Goal: Information Seeking & Learning: Find specific fact

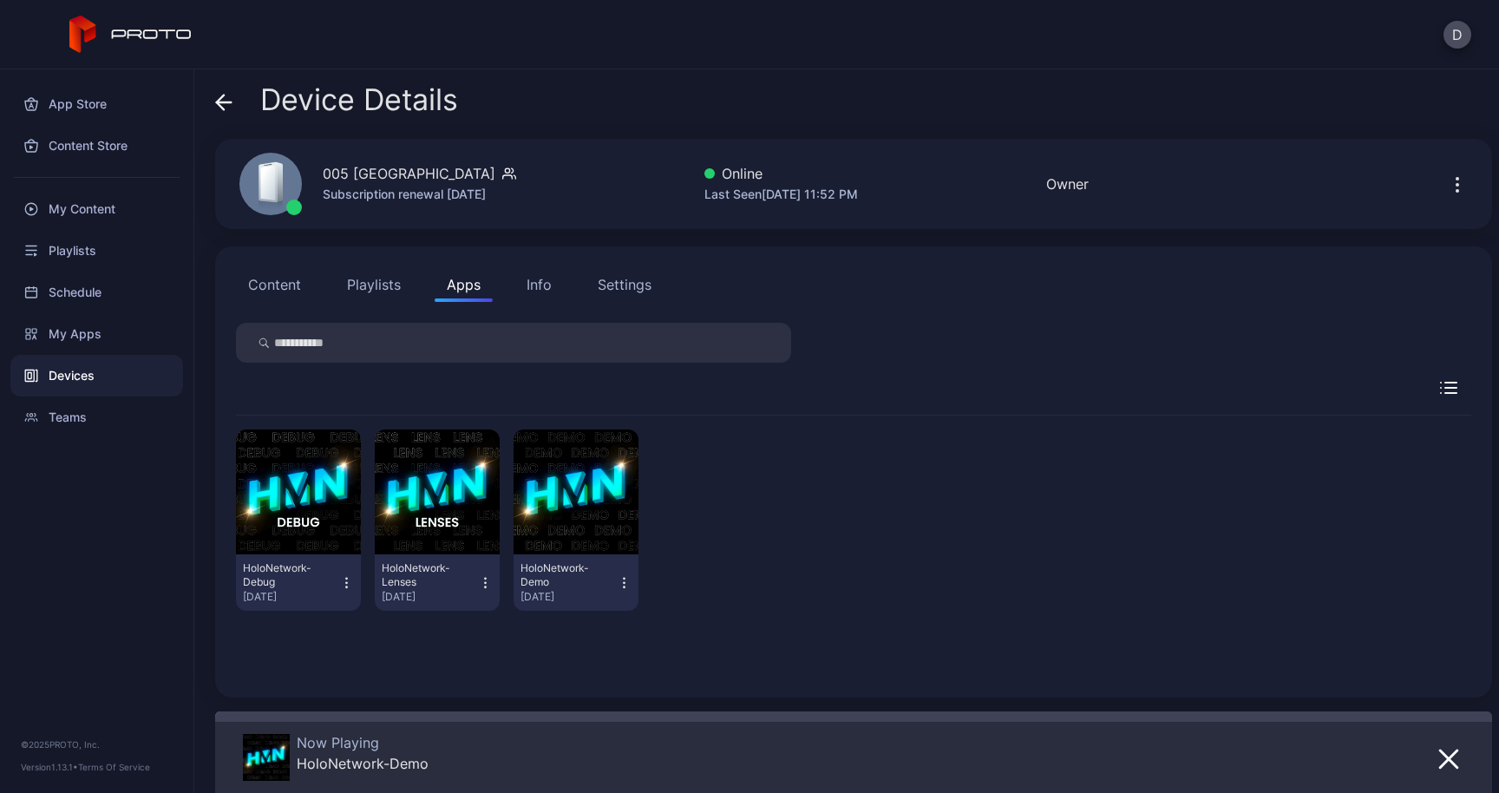
click at [228, 118] on div "Device Details" at bounding box center [336, 104] width 243 height 42
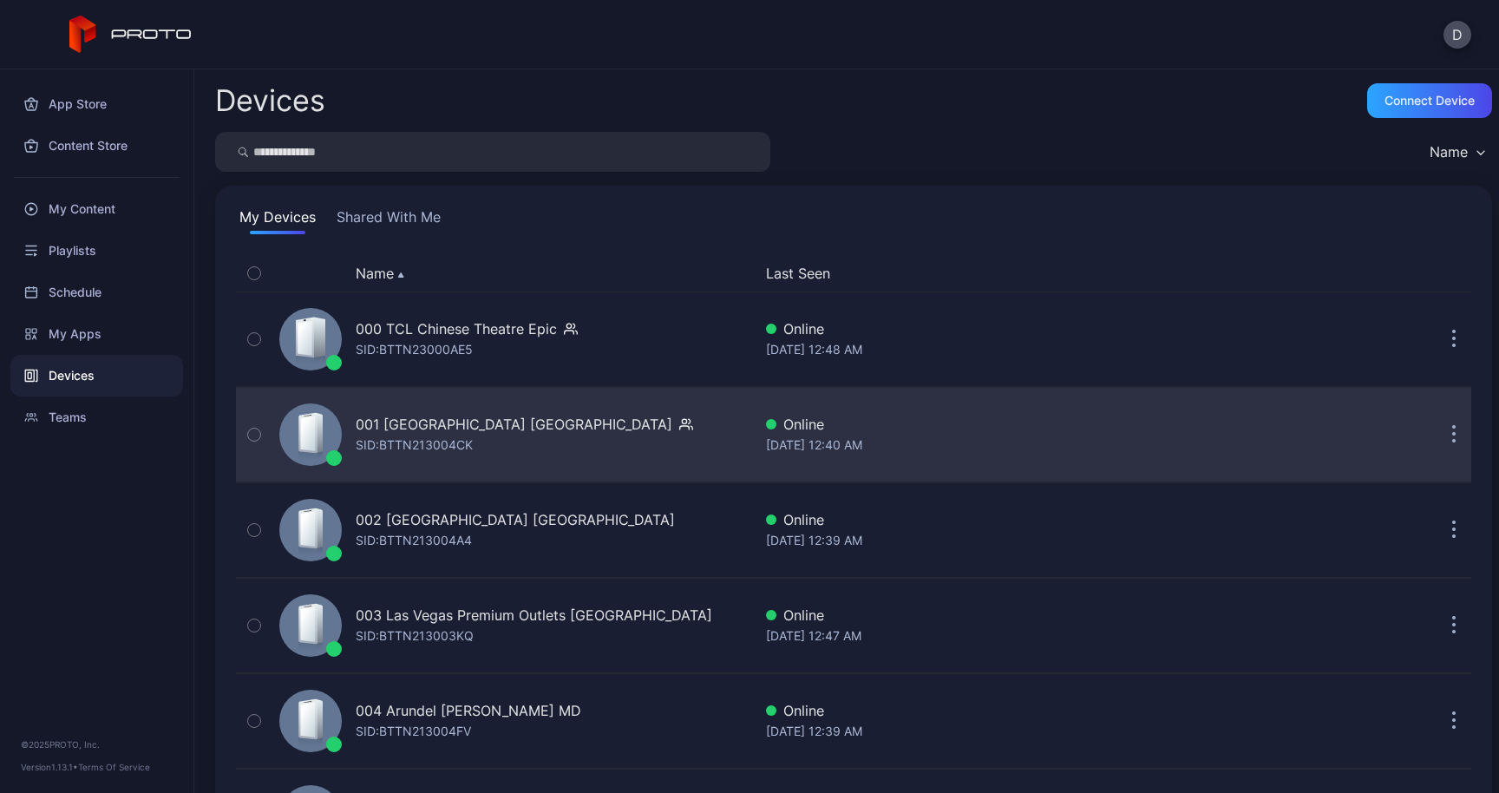
click at [443, 445] on div "SID: BTTN213004CK" at bounding box center [414, 445] width 117 height 21
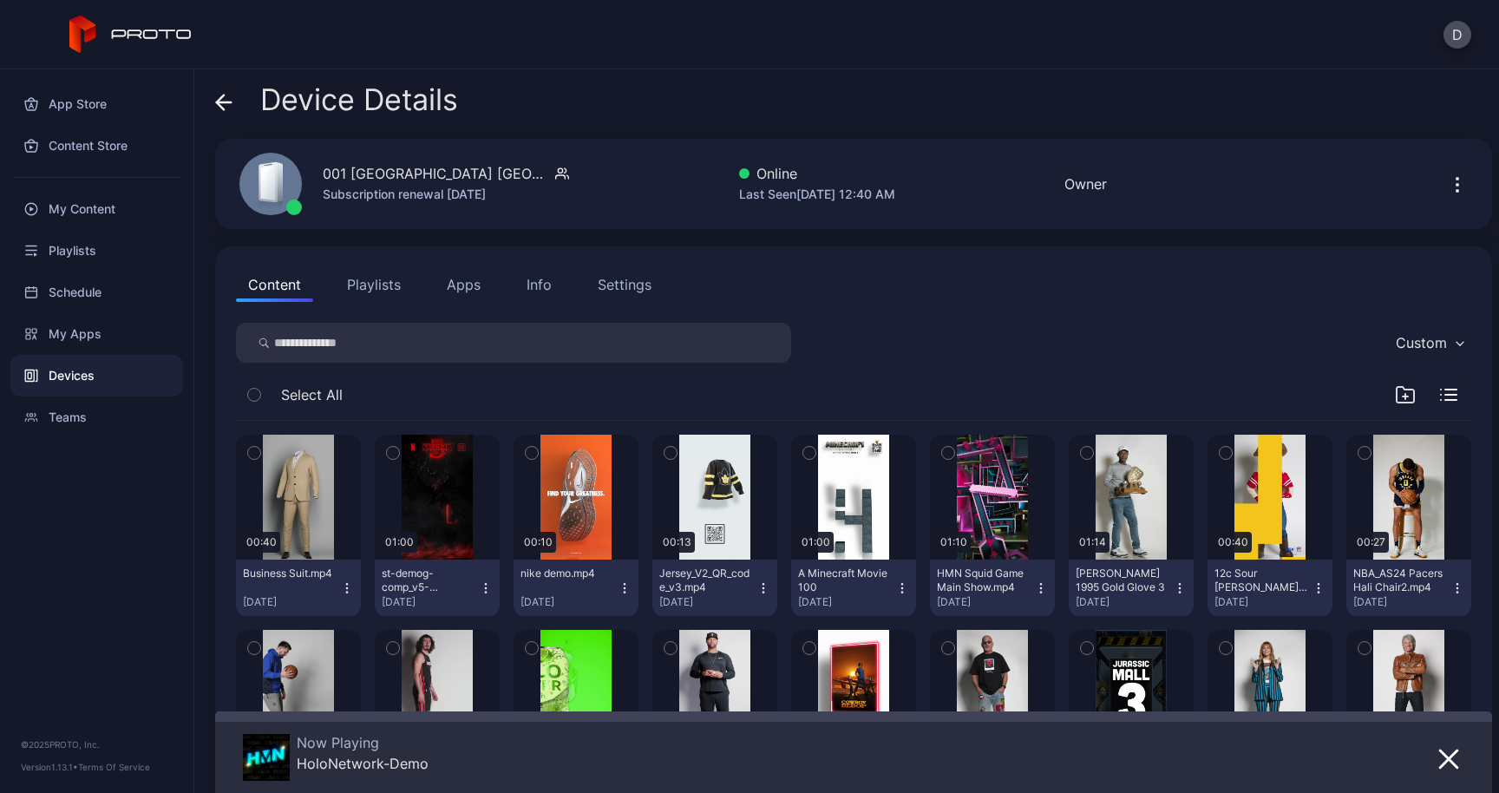
click at [476, 285] on button "Apps" at bounding box center [464, 284] width 58 height 35
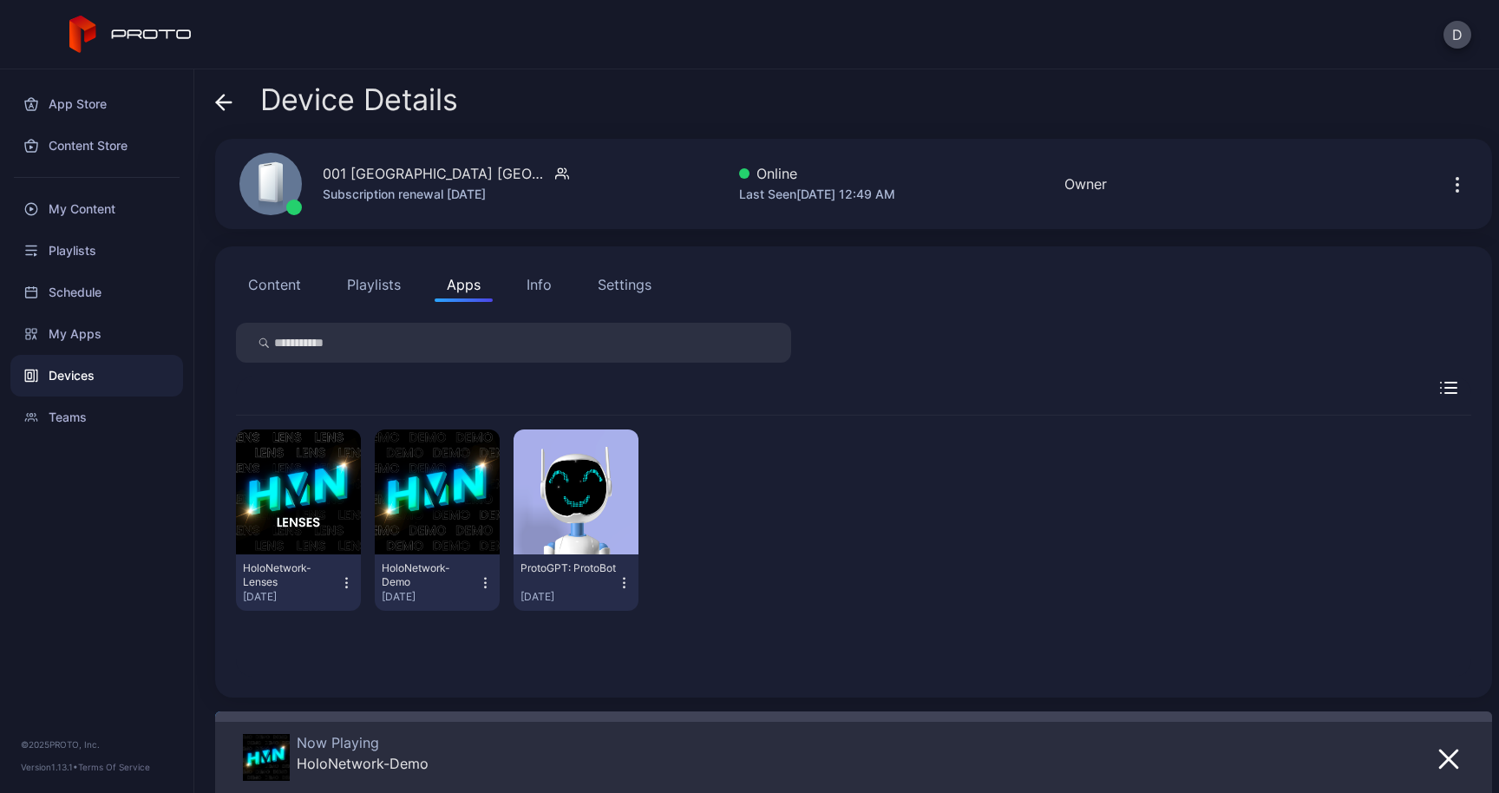
click at [285, 292] on button "Content" at bounding box center [274, 284] width 77 height 35
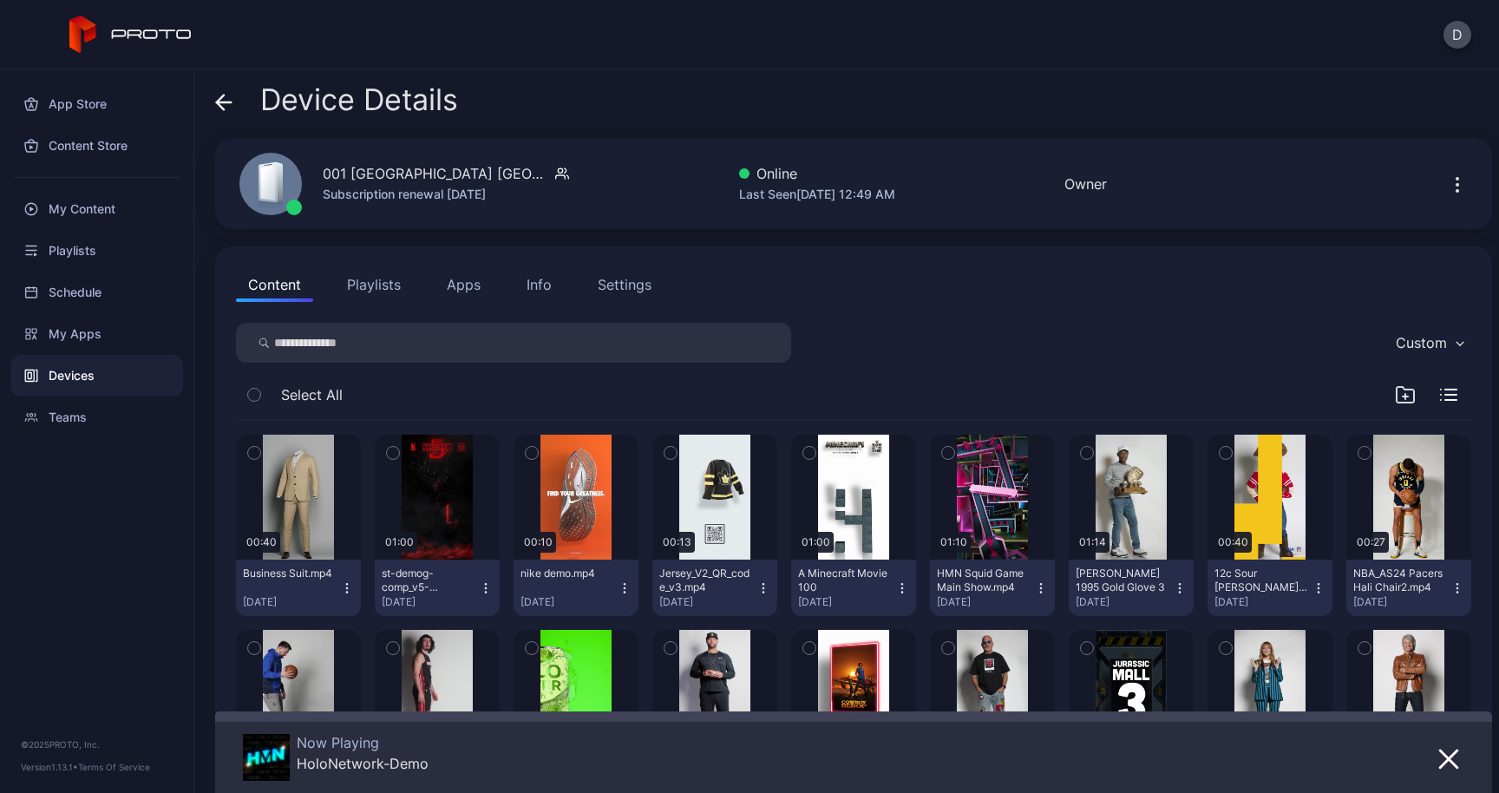
click at [383, 298] on button "Playlists" at bounding box center [374, 284] width 78 height 35
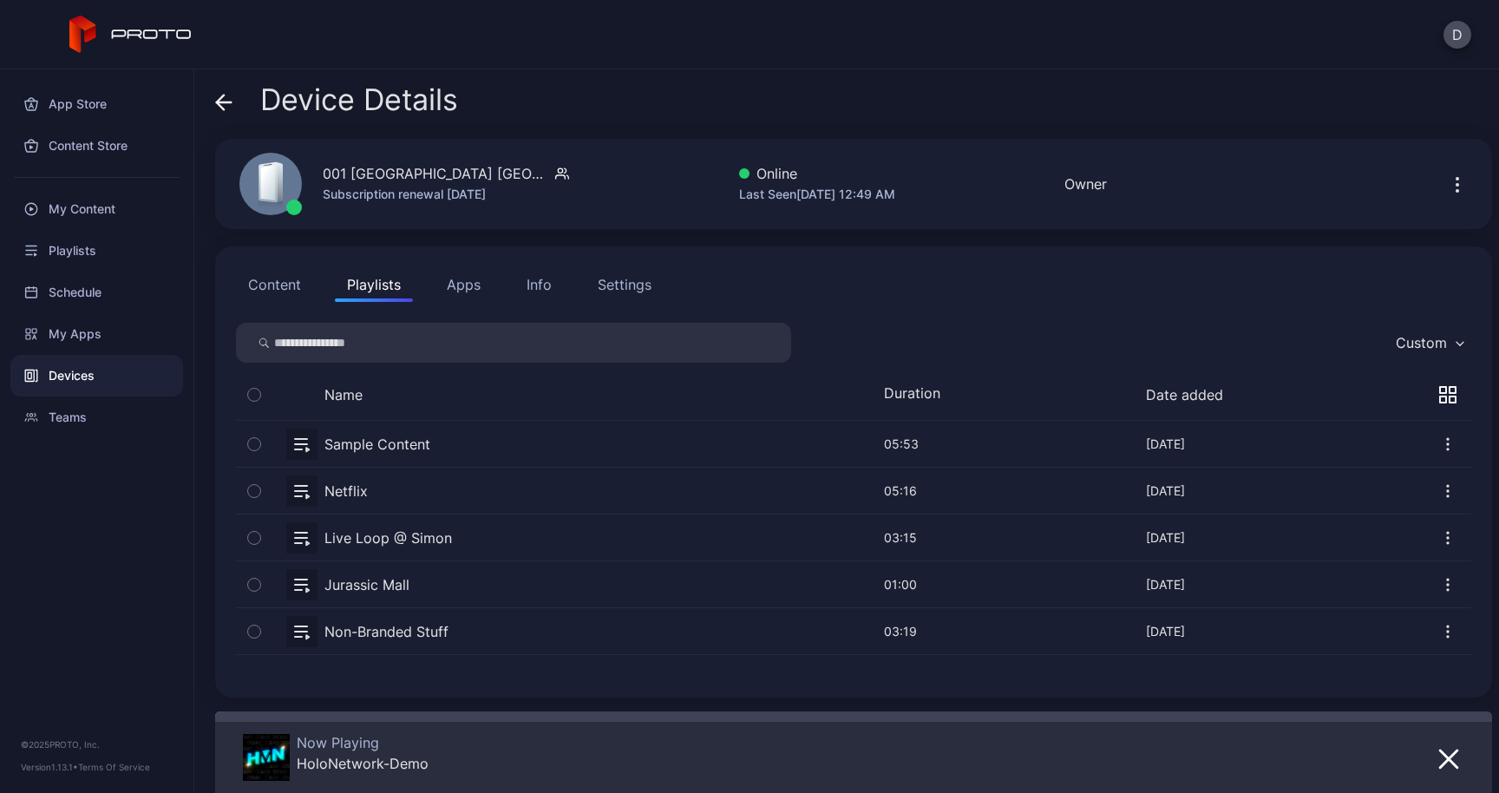
click at [458, 297] on button "Apps" at bounding box center [464, 284] width 58 height 35
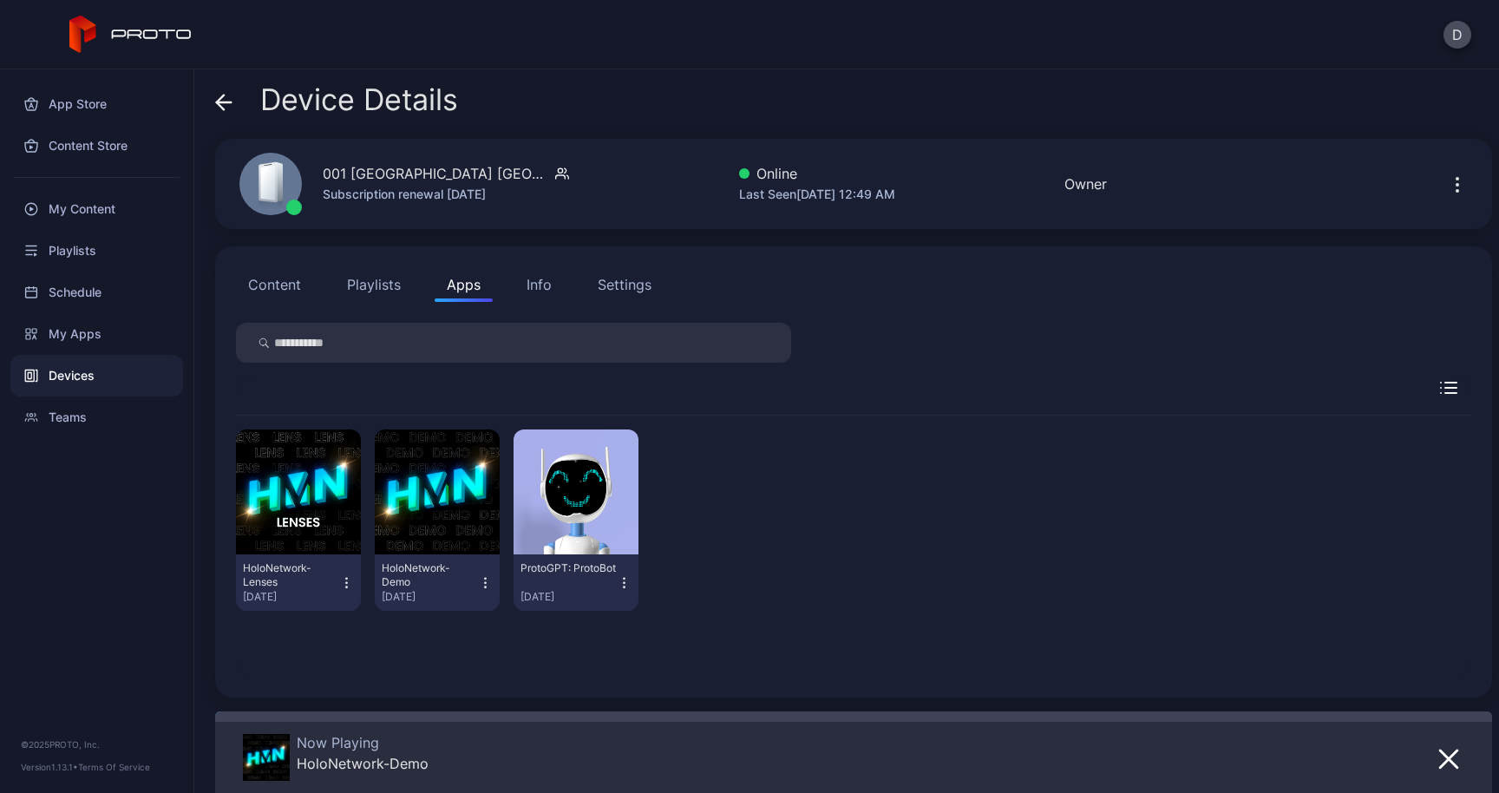
click at [381, 297] on button "Playlists" at bounding box center [374, 284] width 78 height 35
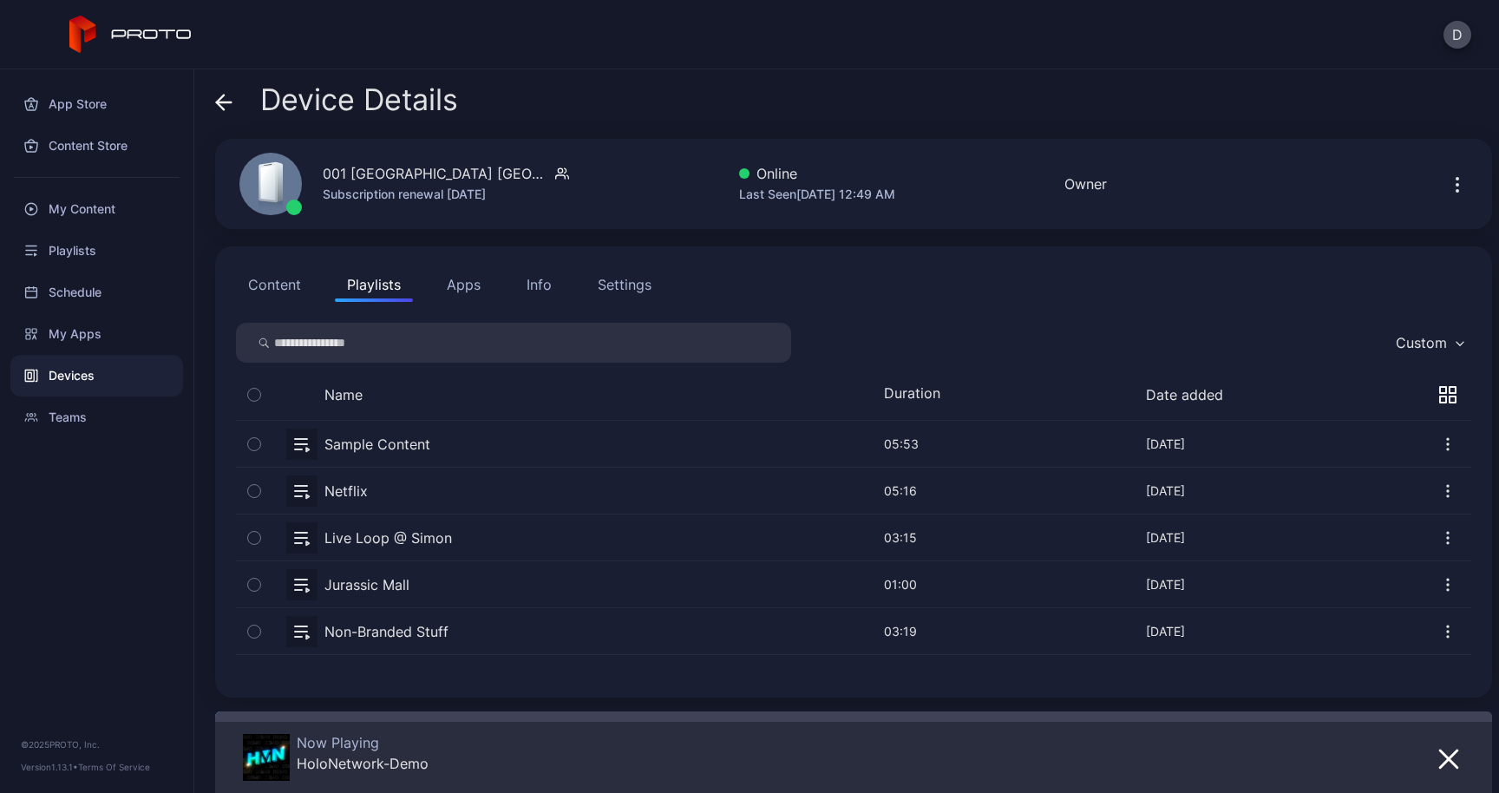
click at [292, 293] on button "Content" at bounding box center [274, 284] width 77 height 35
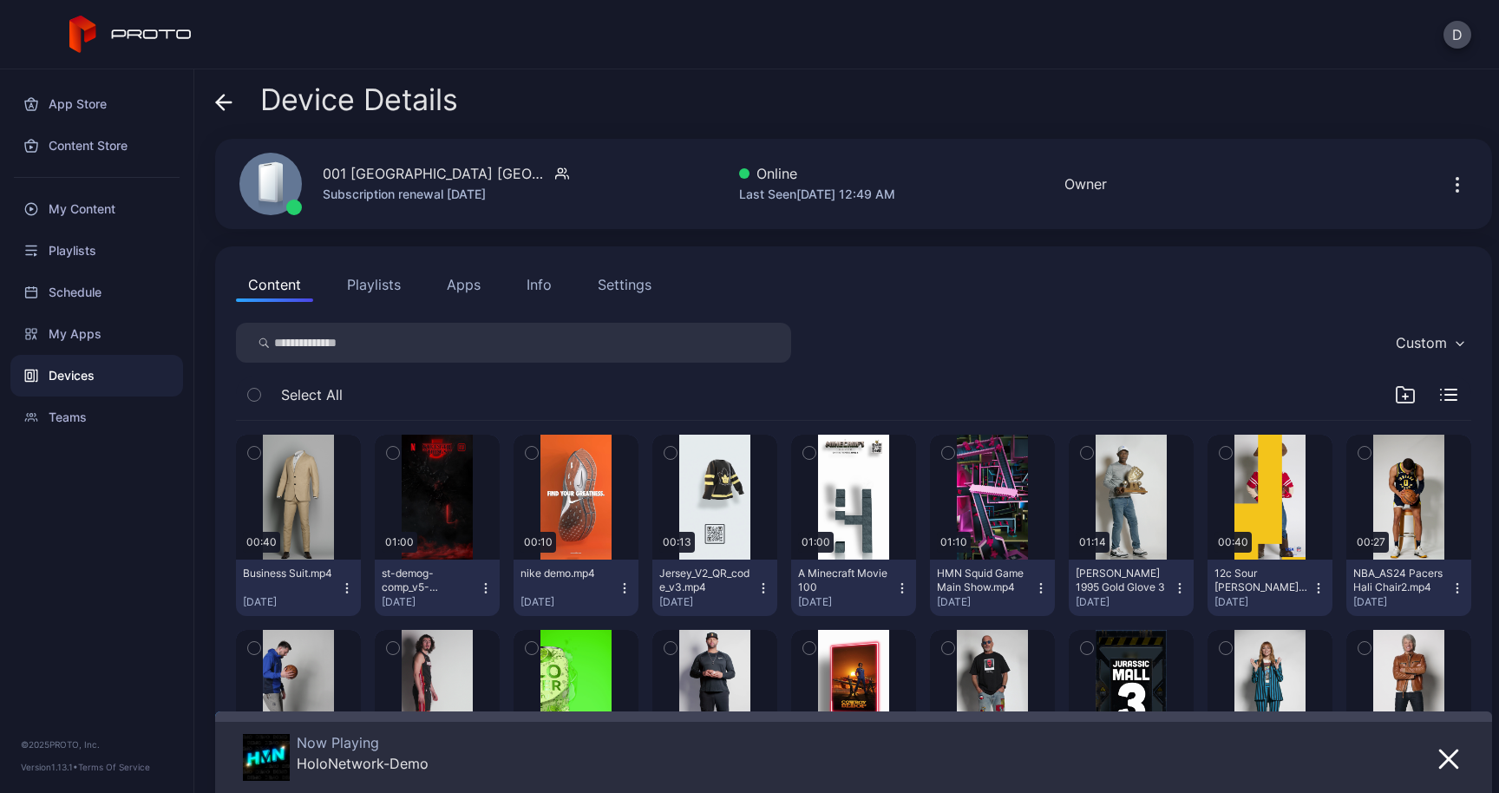
click at [468, 291] on button "Apps" at bounding box center [464, 284] width 58 height 35
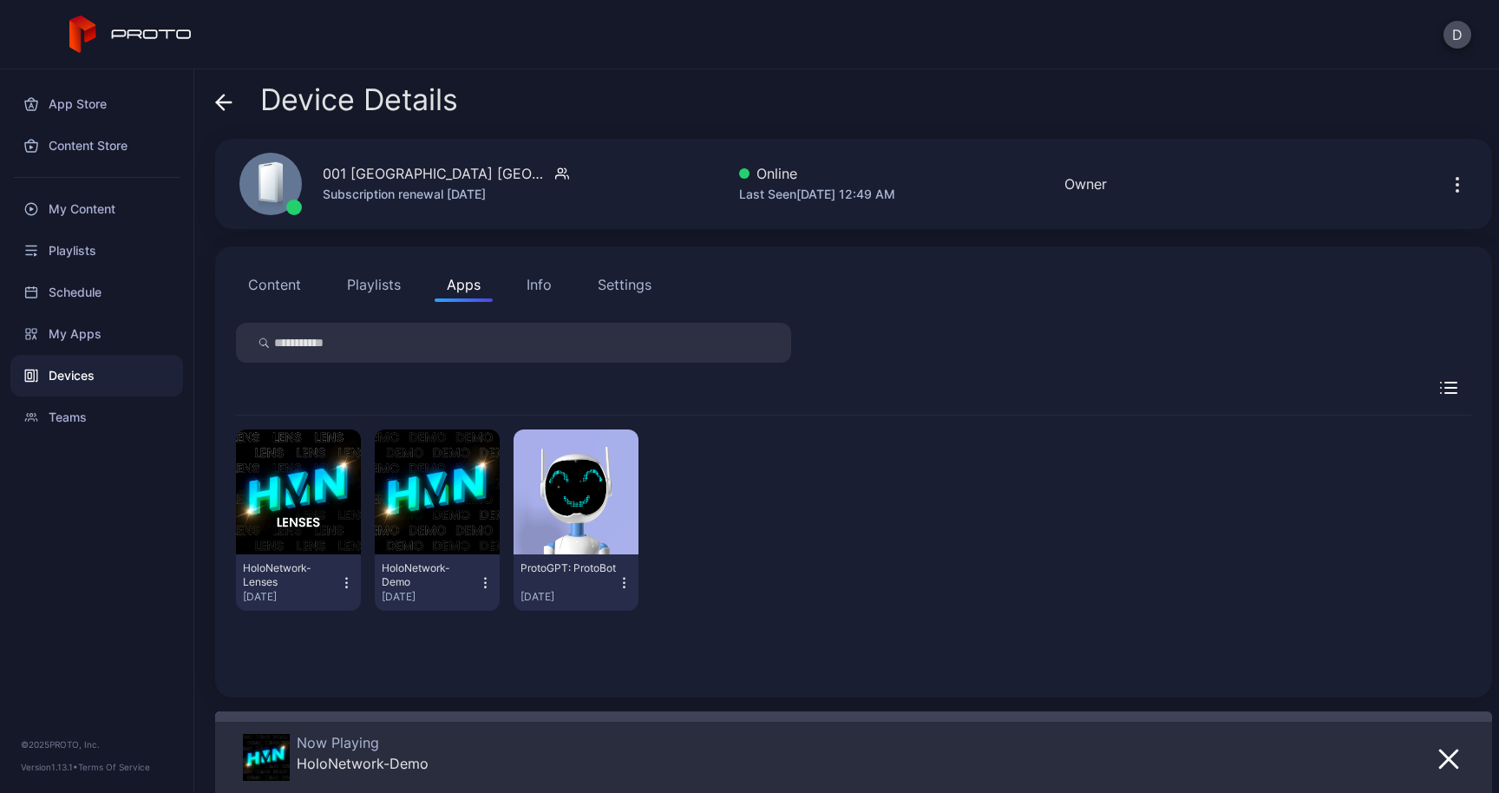
click at [535, 297] on button "Info" at bounding box center [539, 284] width 49 height 35
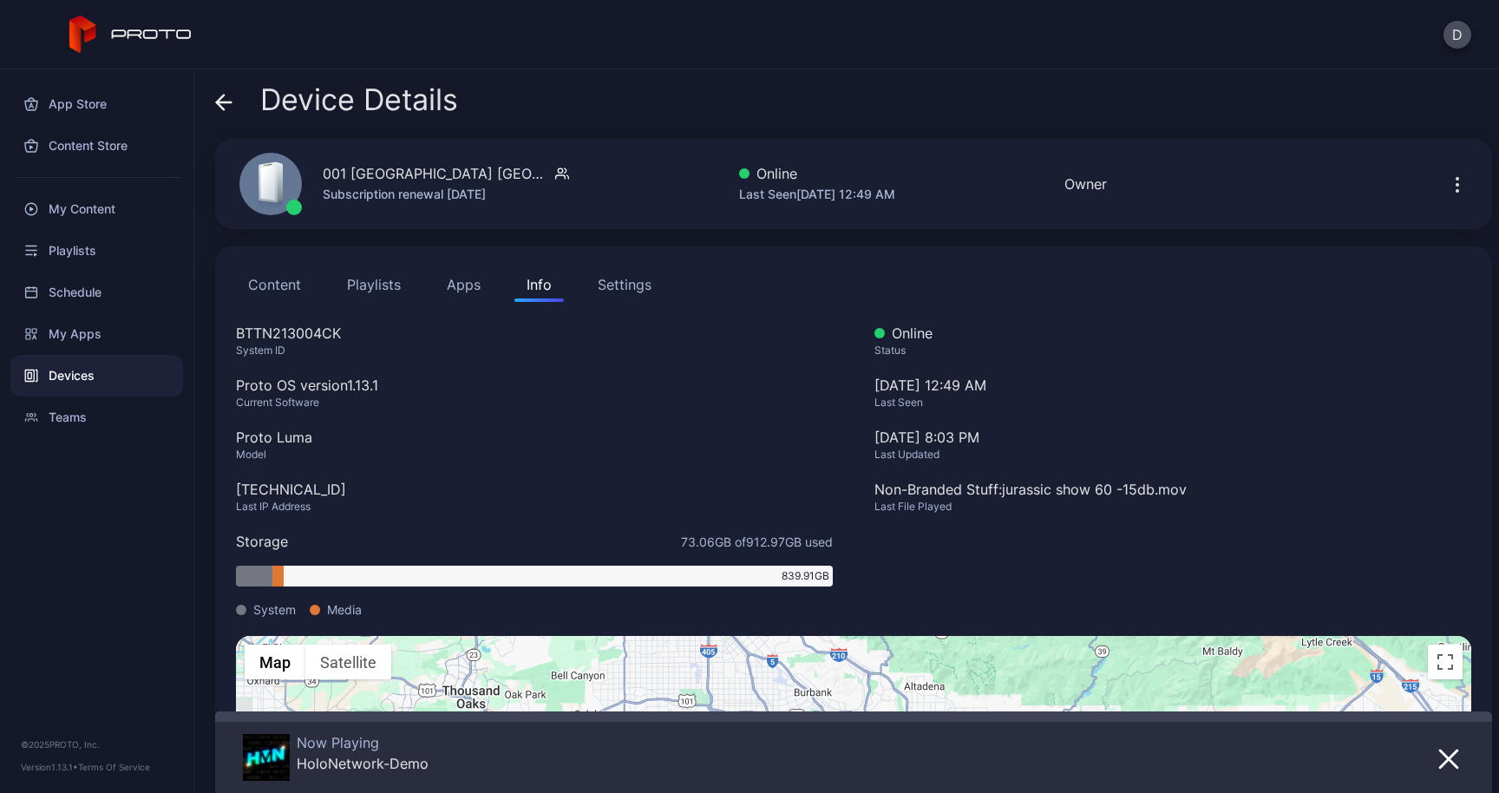
click at [627, 301] on button "Settings" at bounding box center [625, 284] width 78 height 35
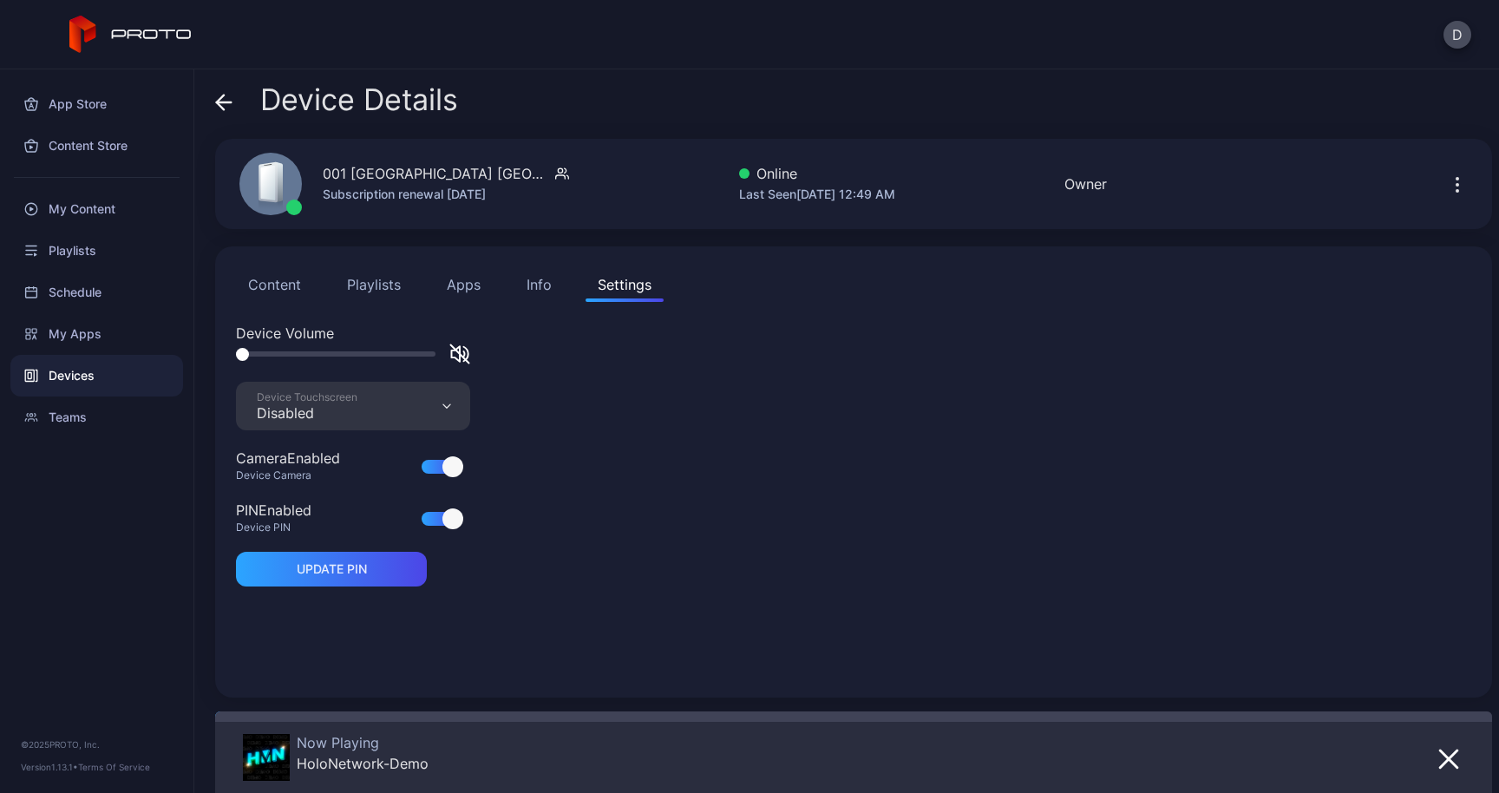
click at [272, 290] on button "Content" at bounding box center [274, 284] width 77 height 35
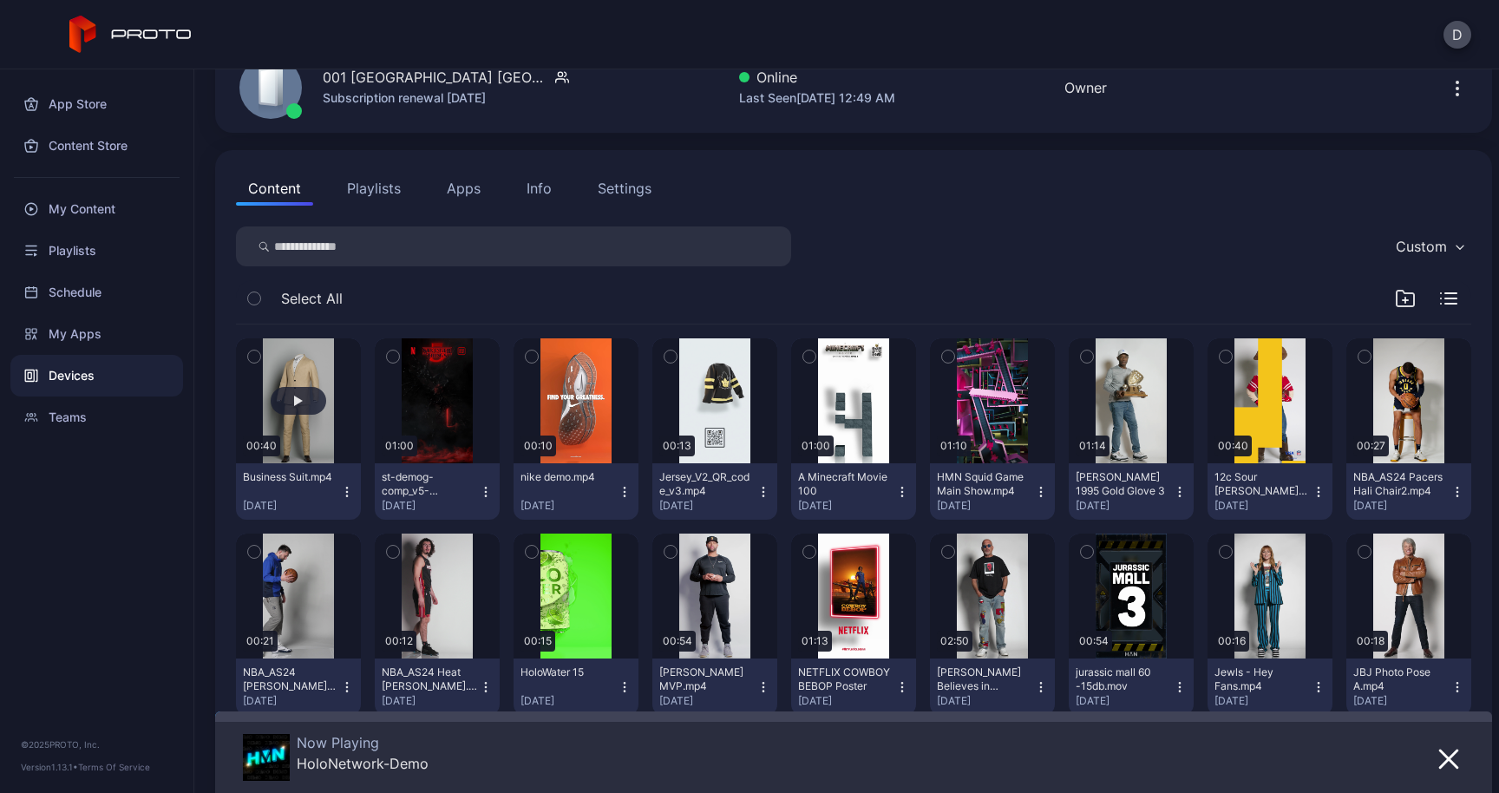
scroll to position [104, 0]
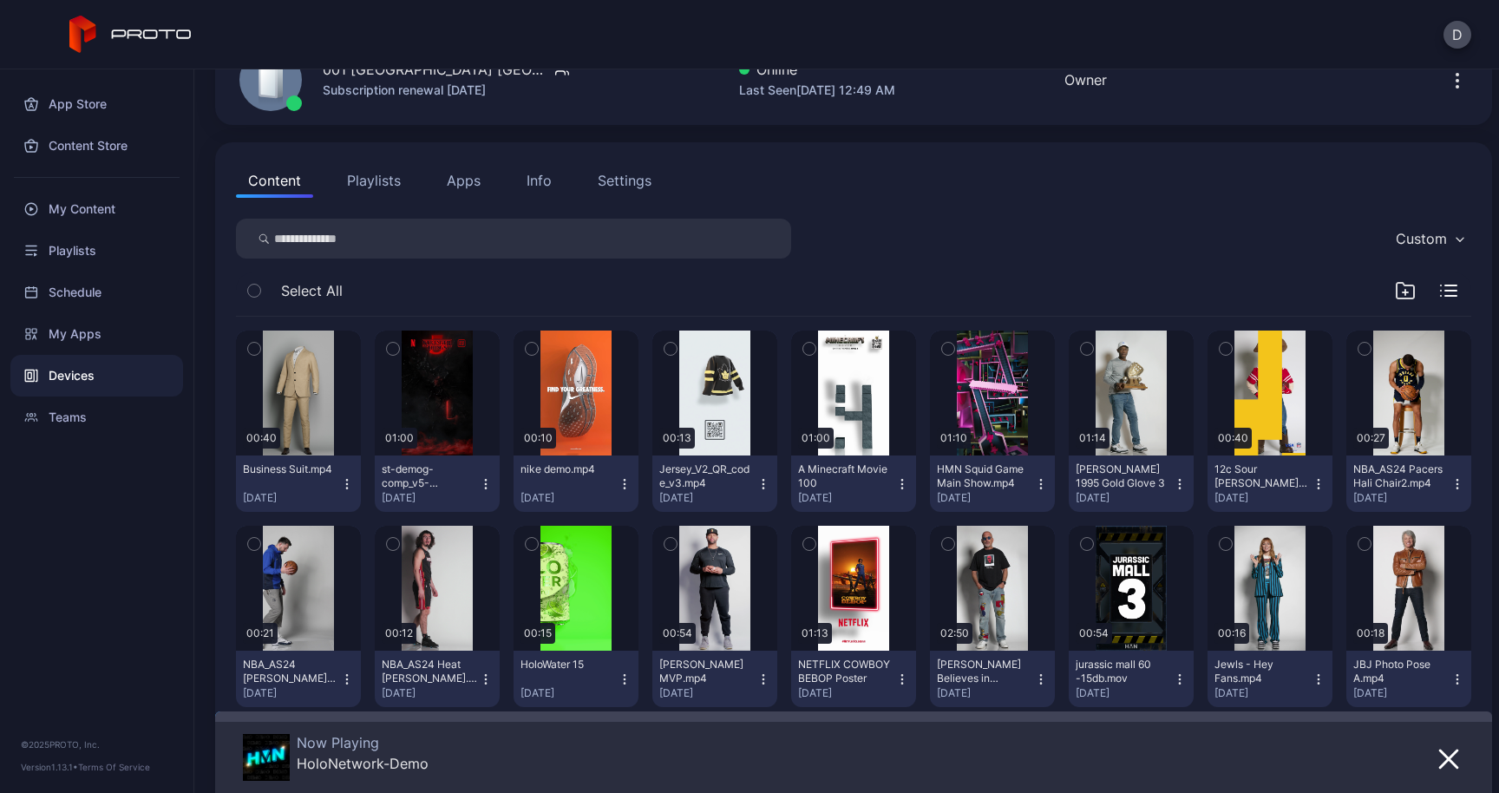
click at [469, 183] on button "Apps" at bounding box center [464, 180] width 58 height 35
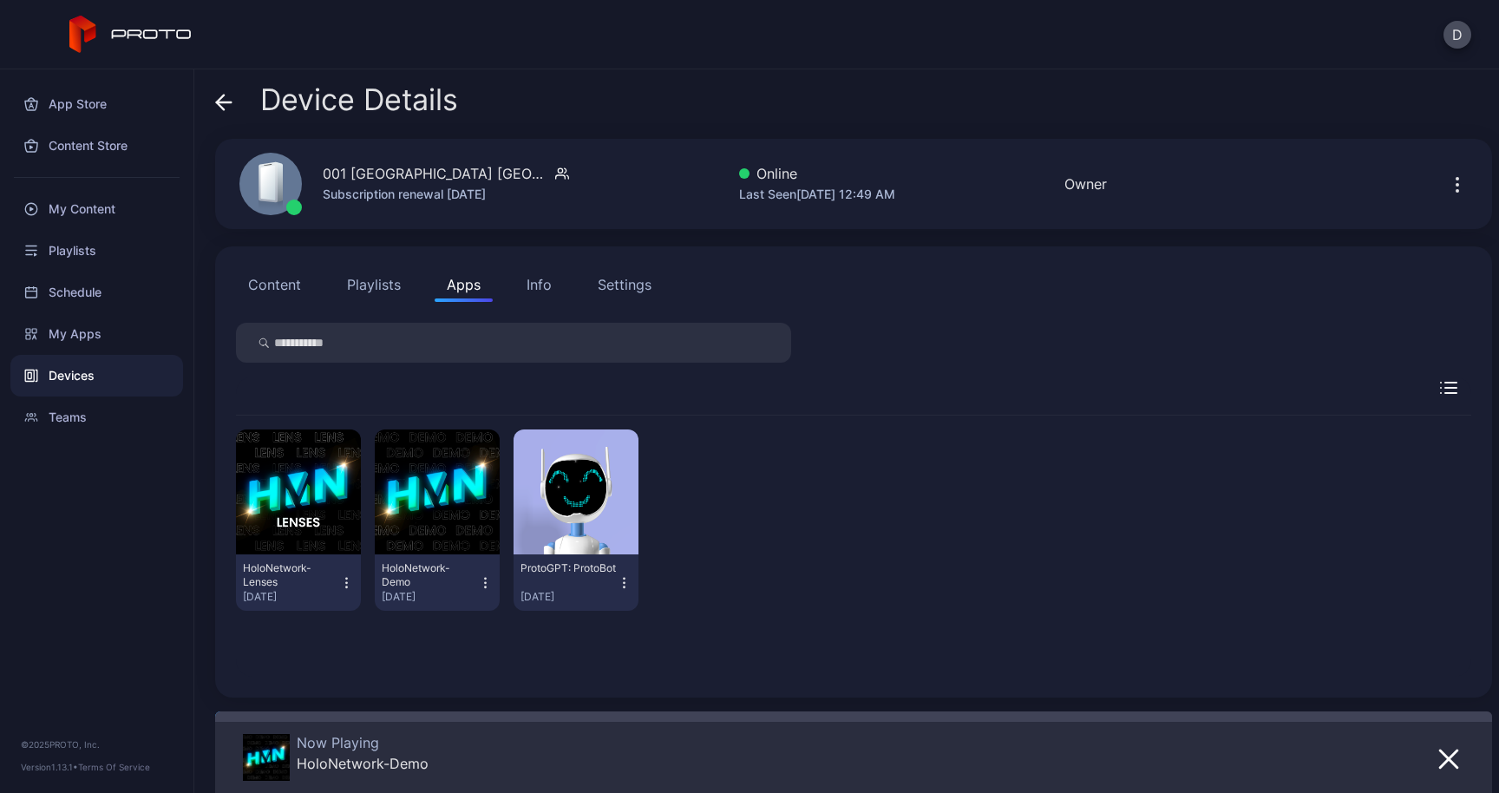
click at [543, 298] on button "Info" at bounding box center [539, 284] width 49 height 35
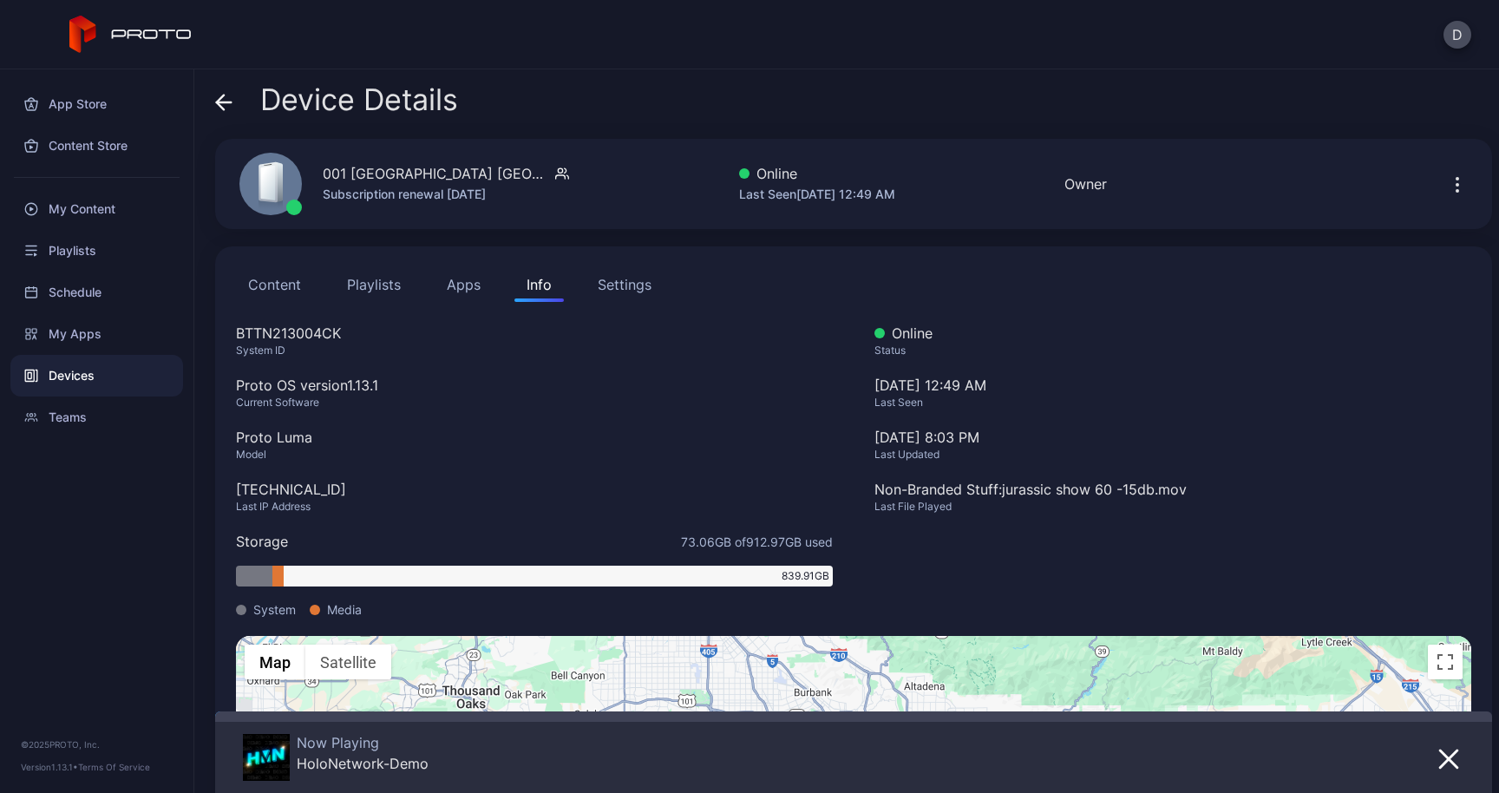
click at [608, 288] on div "Settings" at bounding box center [625, 284] width 54 height 21
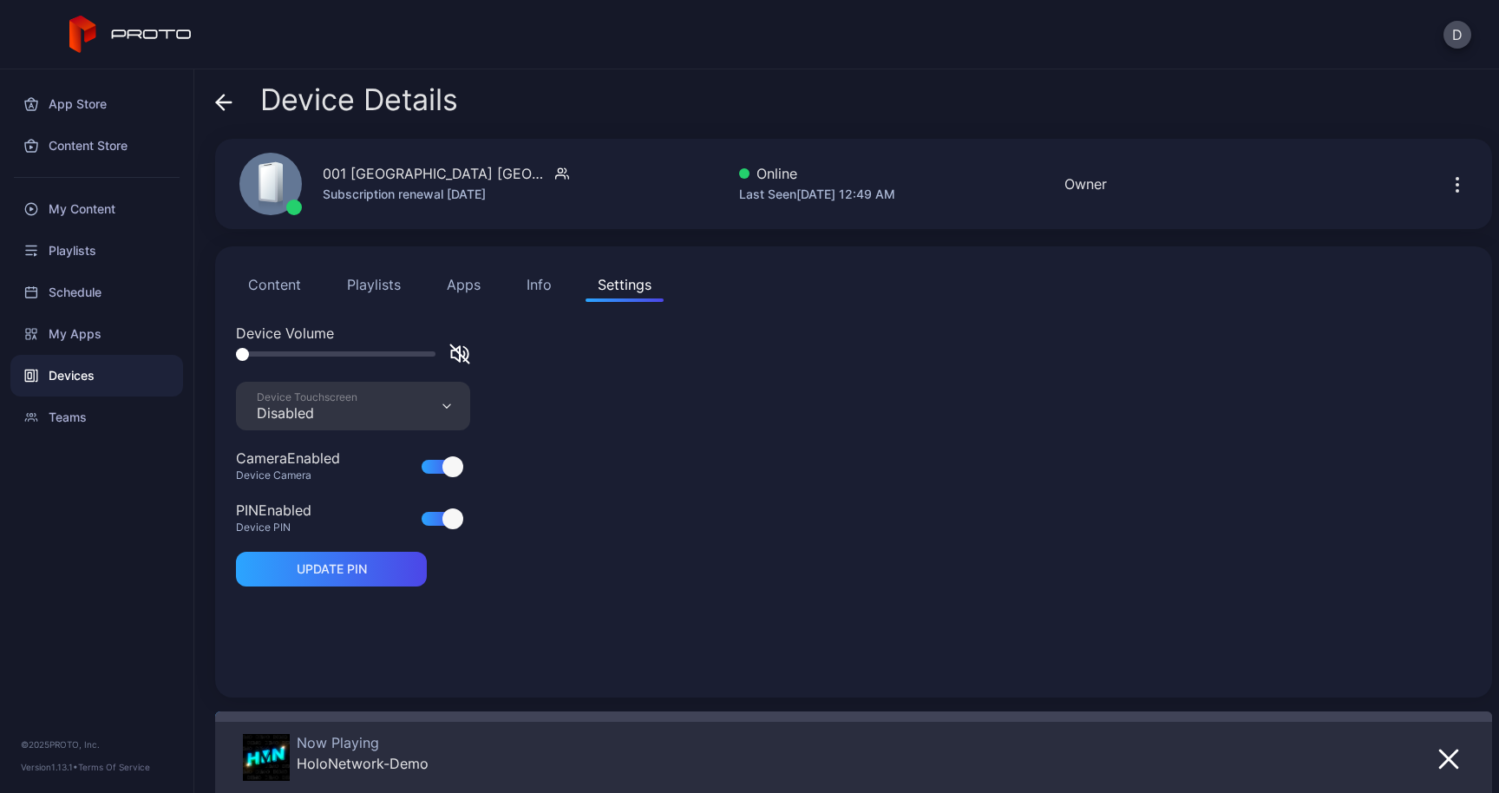
click at [541, 292] on div "Info" at bounding box center [539, 284] width 25 height 21
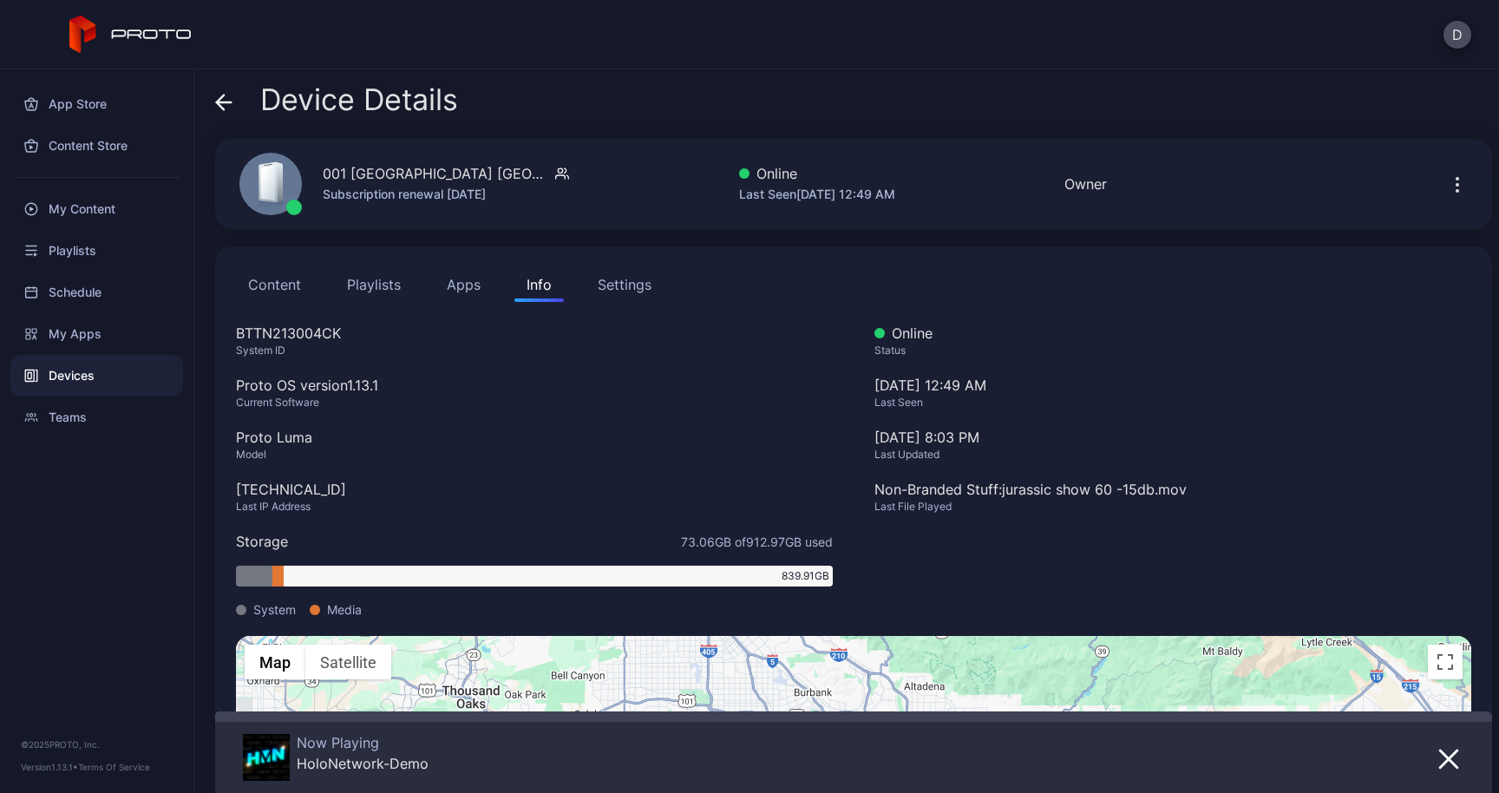
click at [471, 285] on button "Apps" at bounding box center [464, 284] width 58 height 35
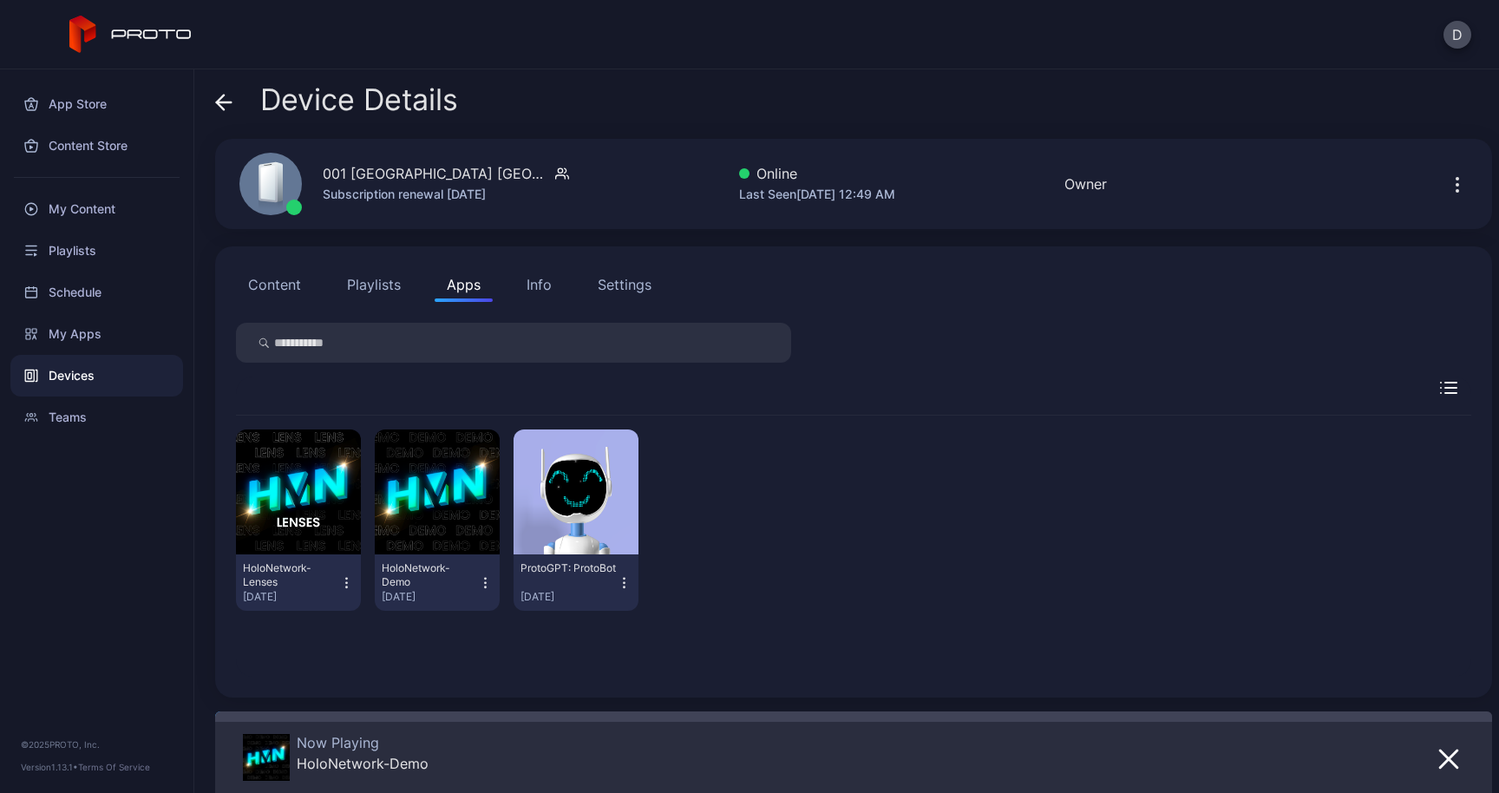
click at [385, 285] on button "Playlists" at bounding box center [374, 284] width 78 height 35
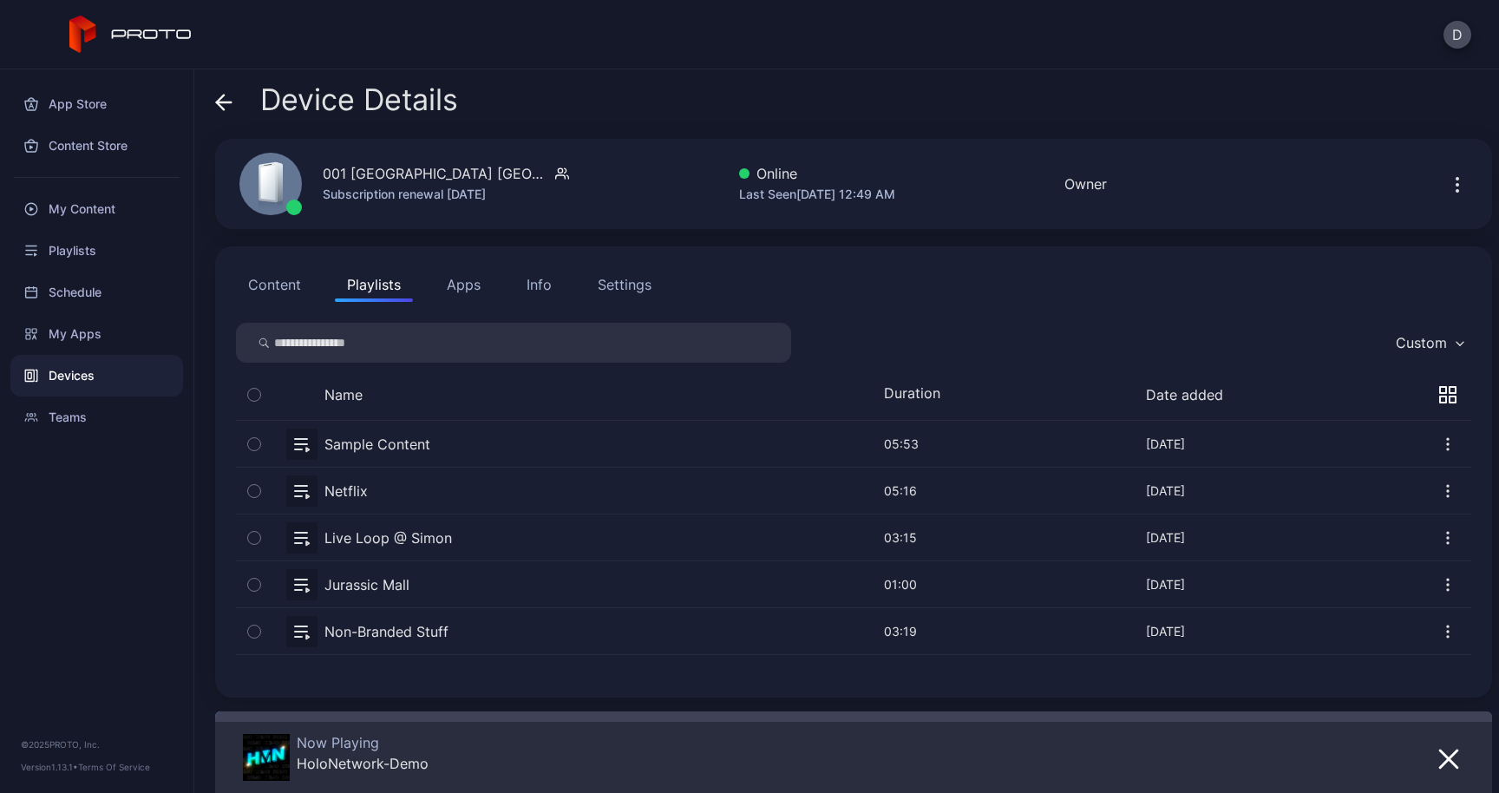
click at [607, 290] on div "Settings" at bounding box center [625, 284] width 54 height 21
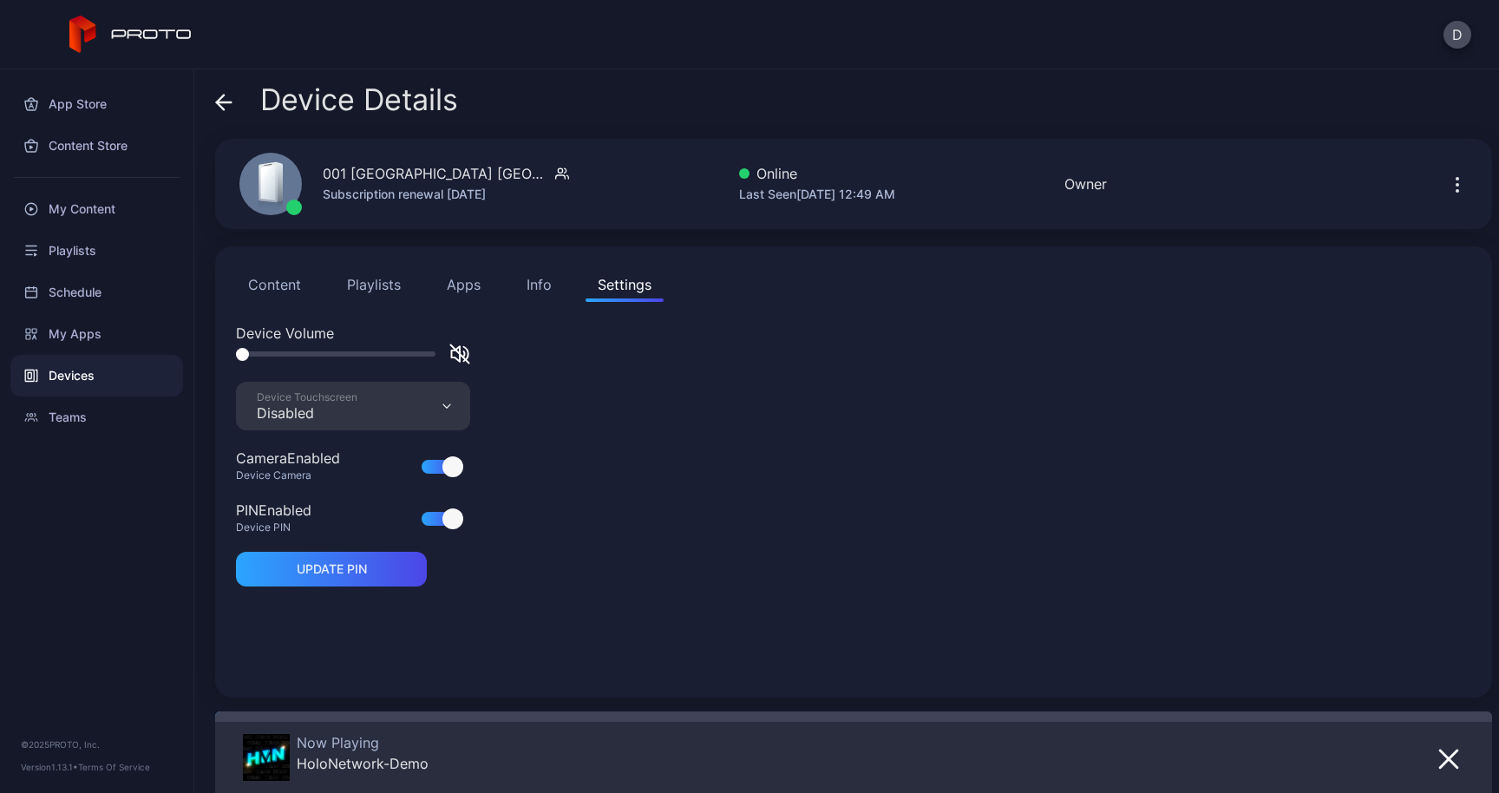
click at [280, 280] on button "Content" at bounding box center [274, 284] width 77 height 35
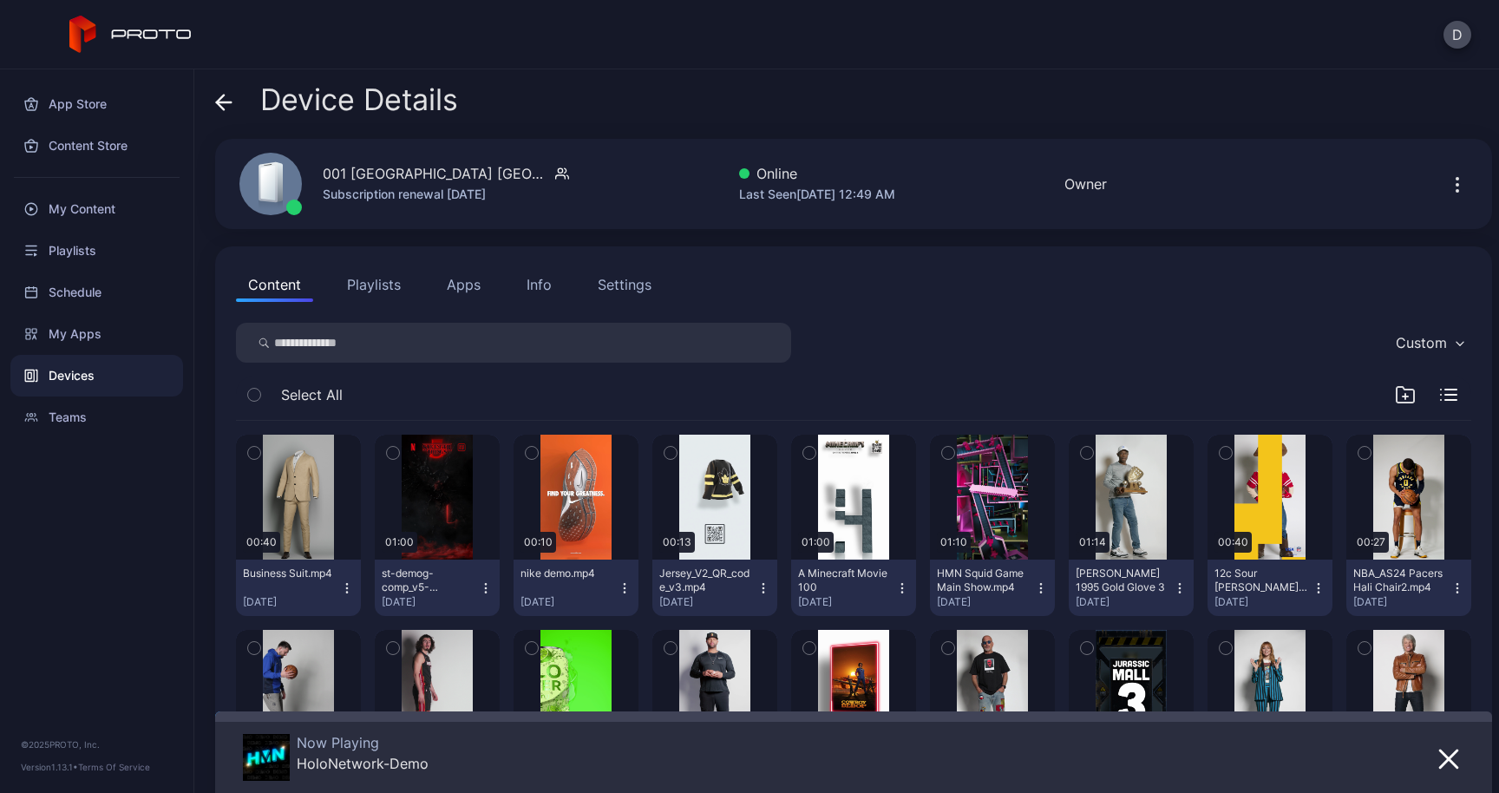
click at [353, 285] on button "Playlists" at bounding box center [374, 284] width 78 height 35
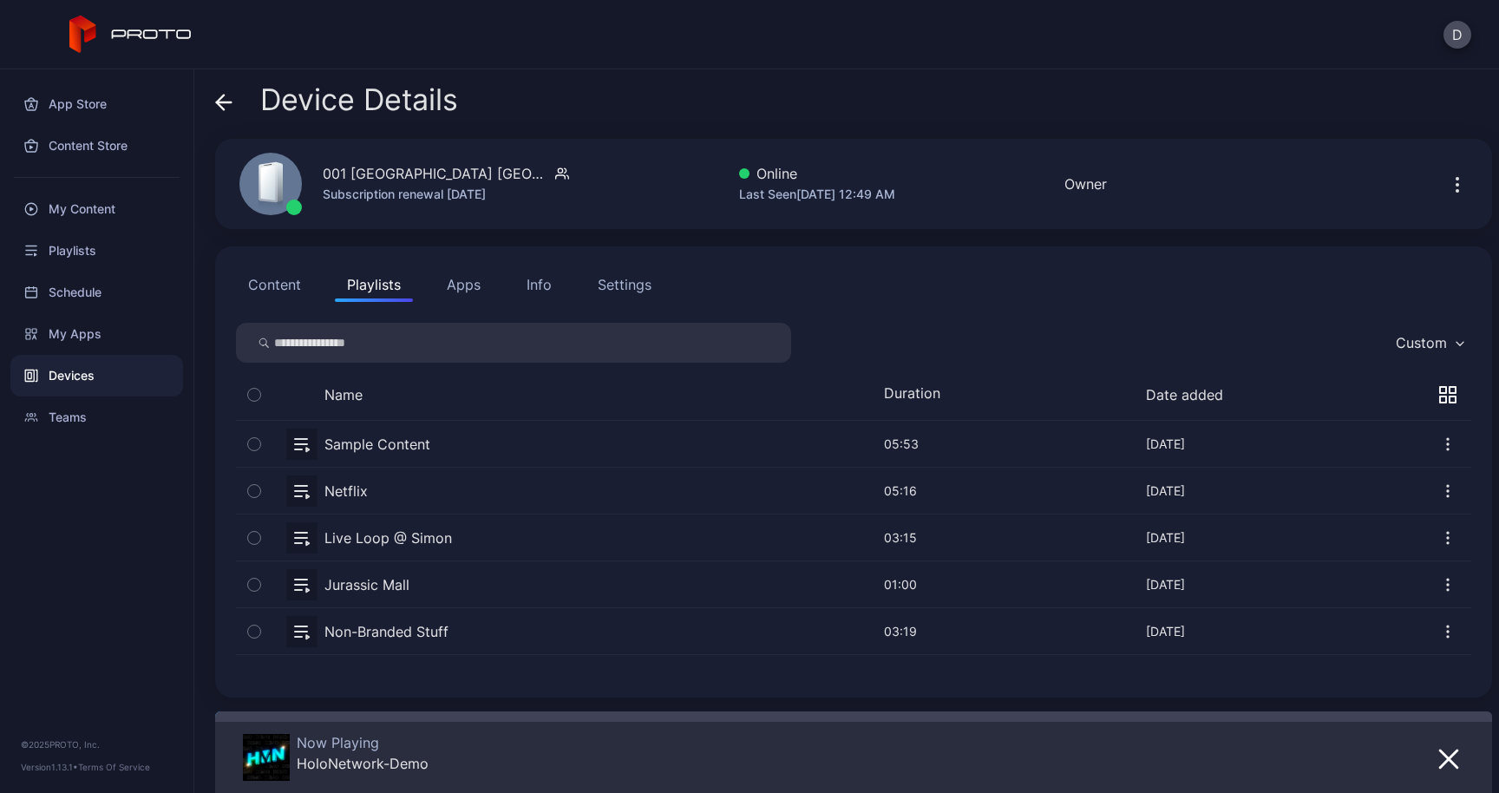
click at [620, 296] on button "Settings" at bounding box center [625, 284] width 78 height 35
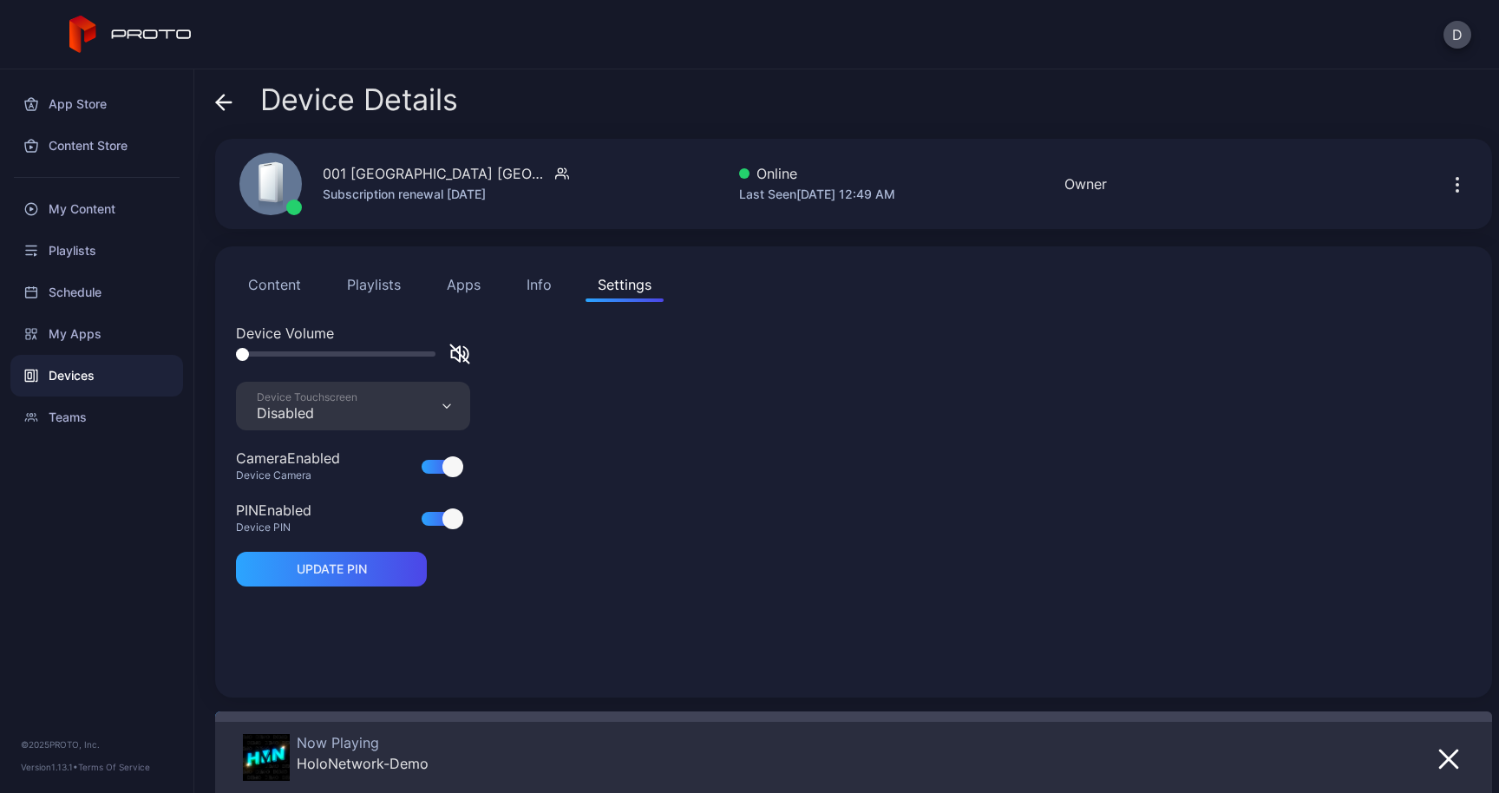
click at [222, 112] on span at bounding box center [223, 99] width 17 height 33
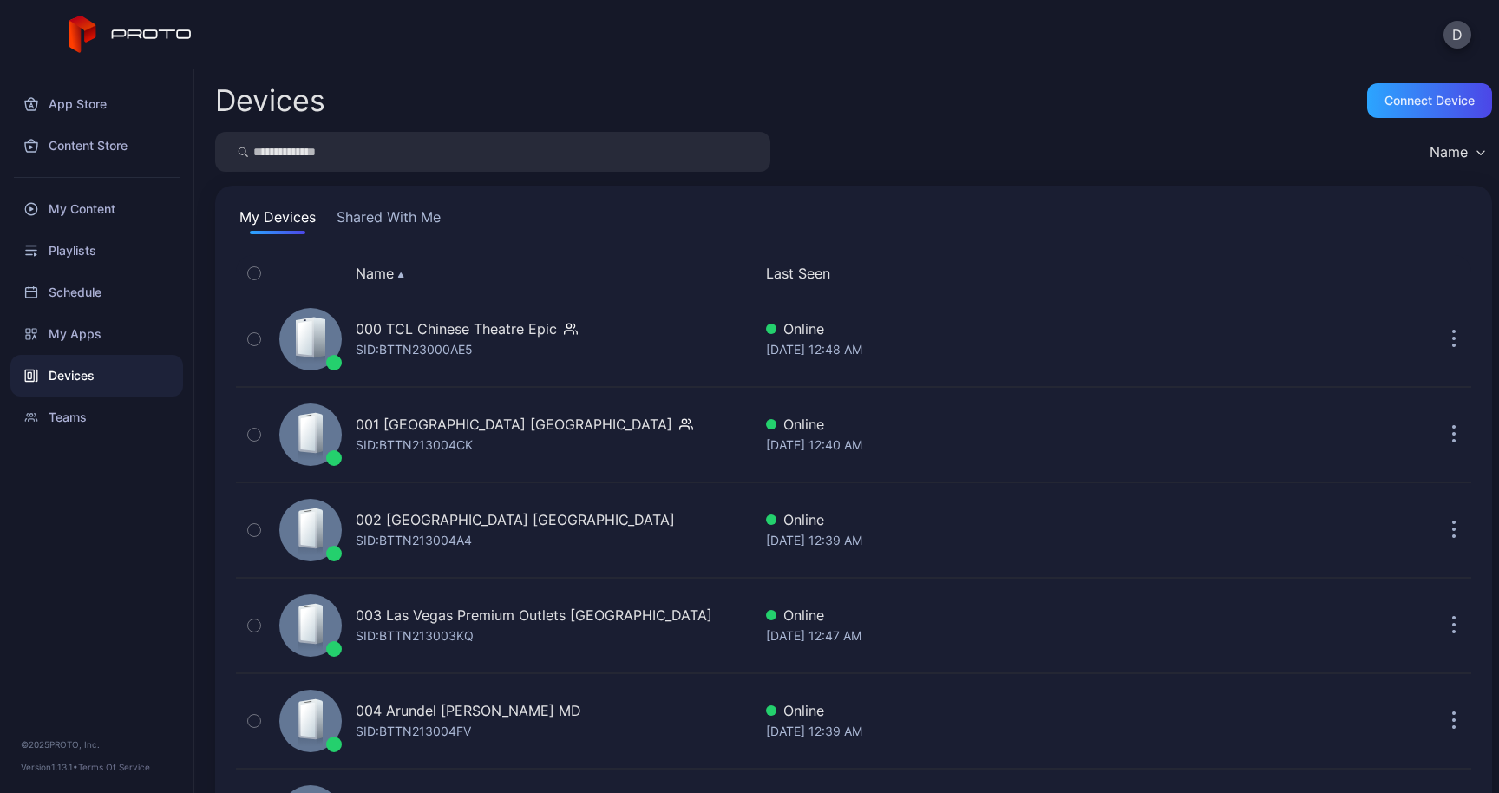
click at [351, 147] on input "search" at bounding box center [492, 152] width 555 height 40
type input "**"
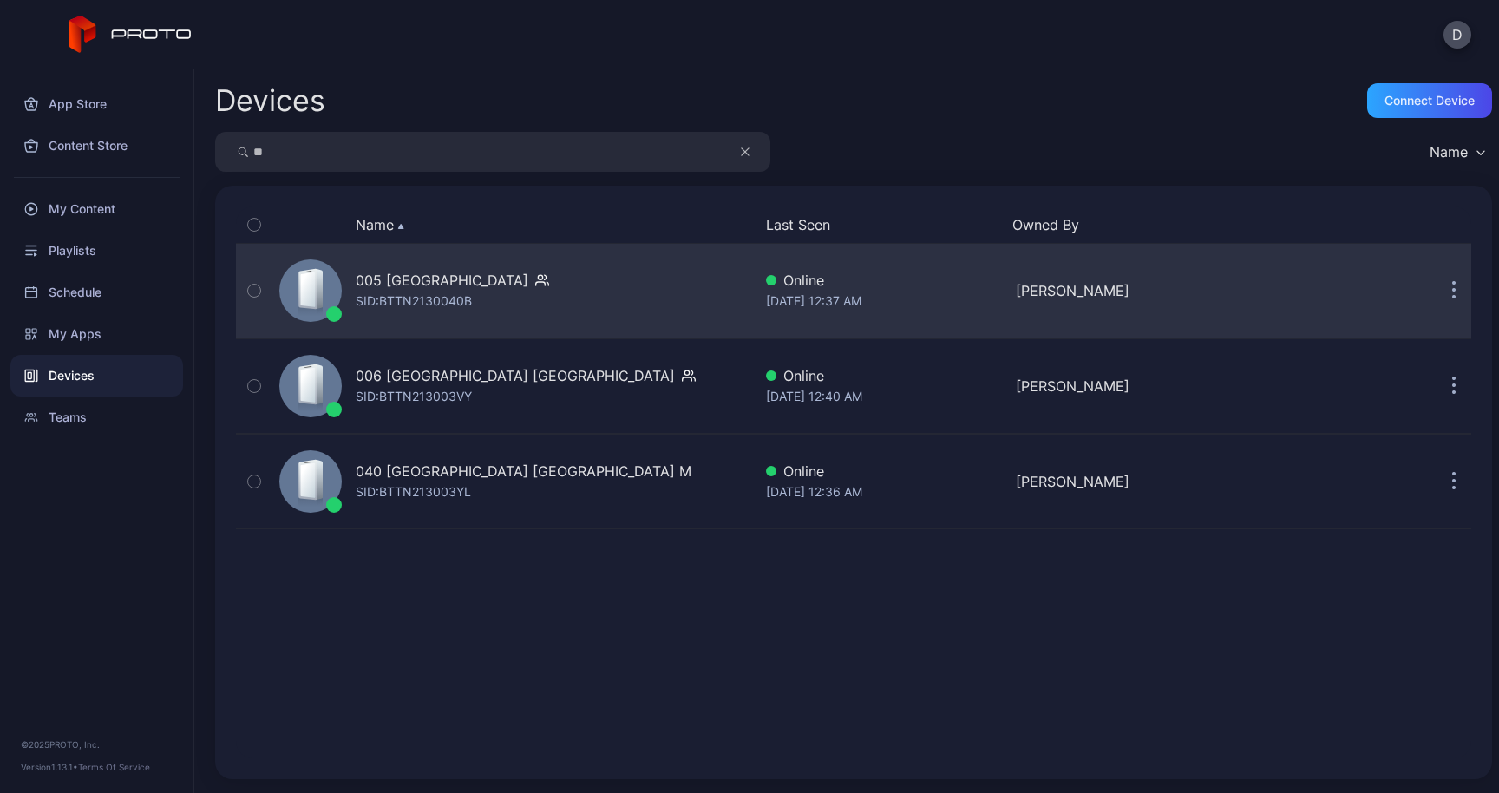
click at [387, 318] on div "005 [GEOGRAPHIC_DATA] SID: BTTN2130040B" at bounding box center [512, 290] width 480 height 87
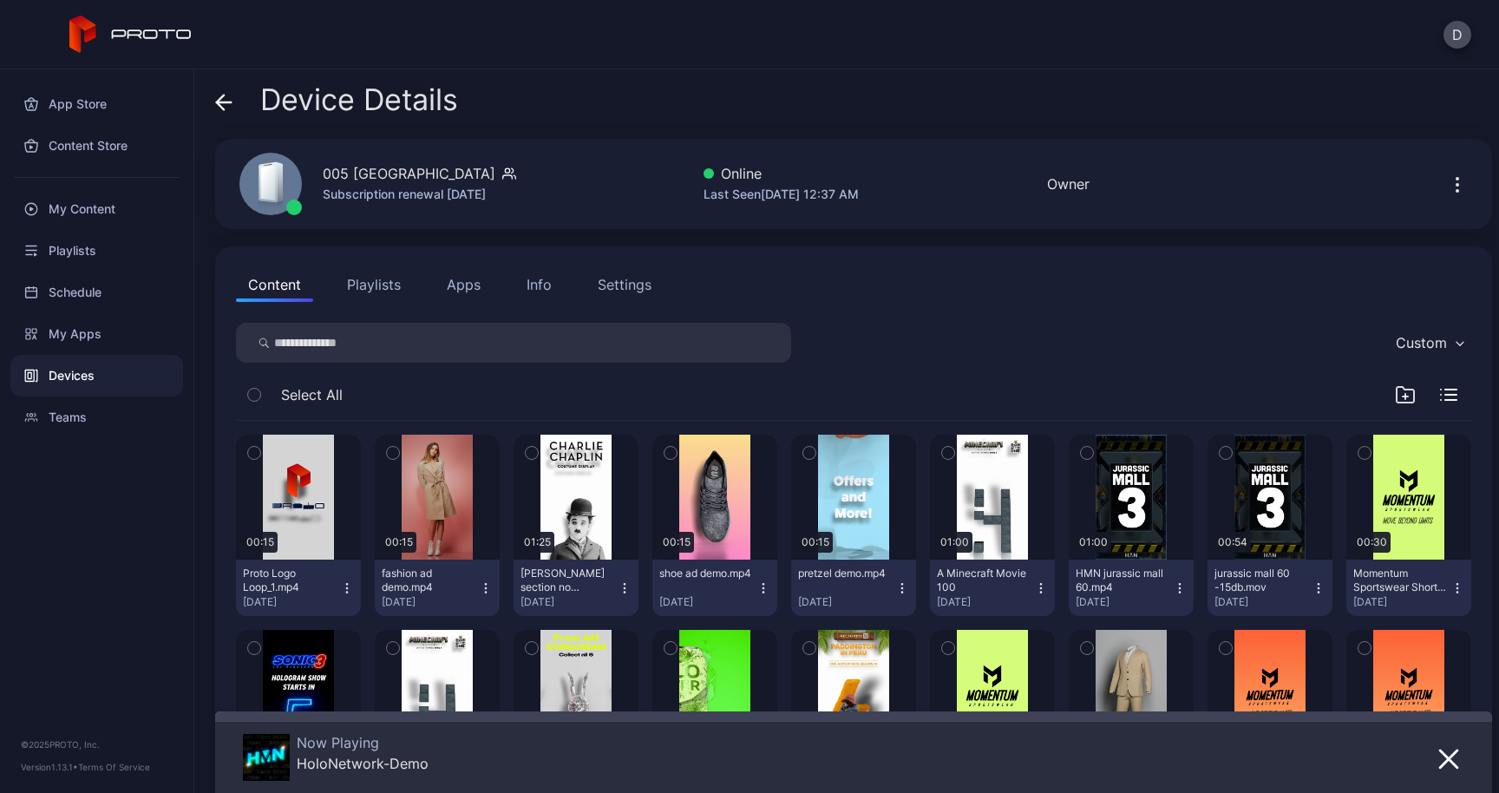
click at [632, 287] on div "Settings" at bounding box center [625, 284] width 54 height 21
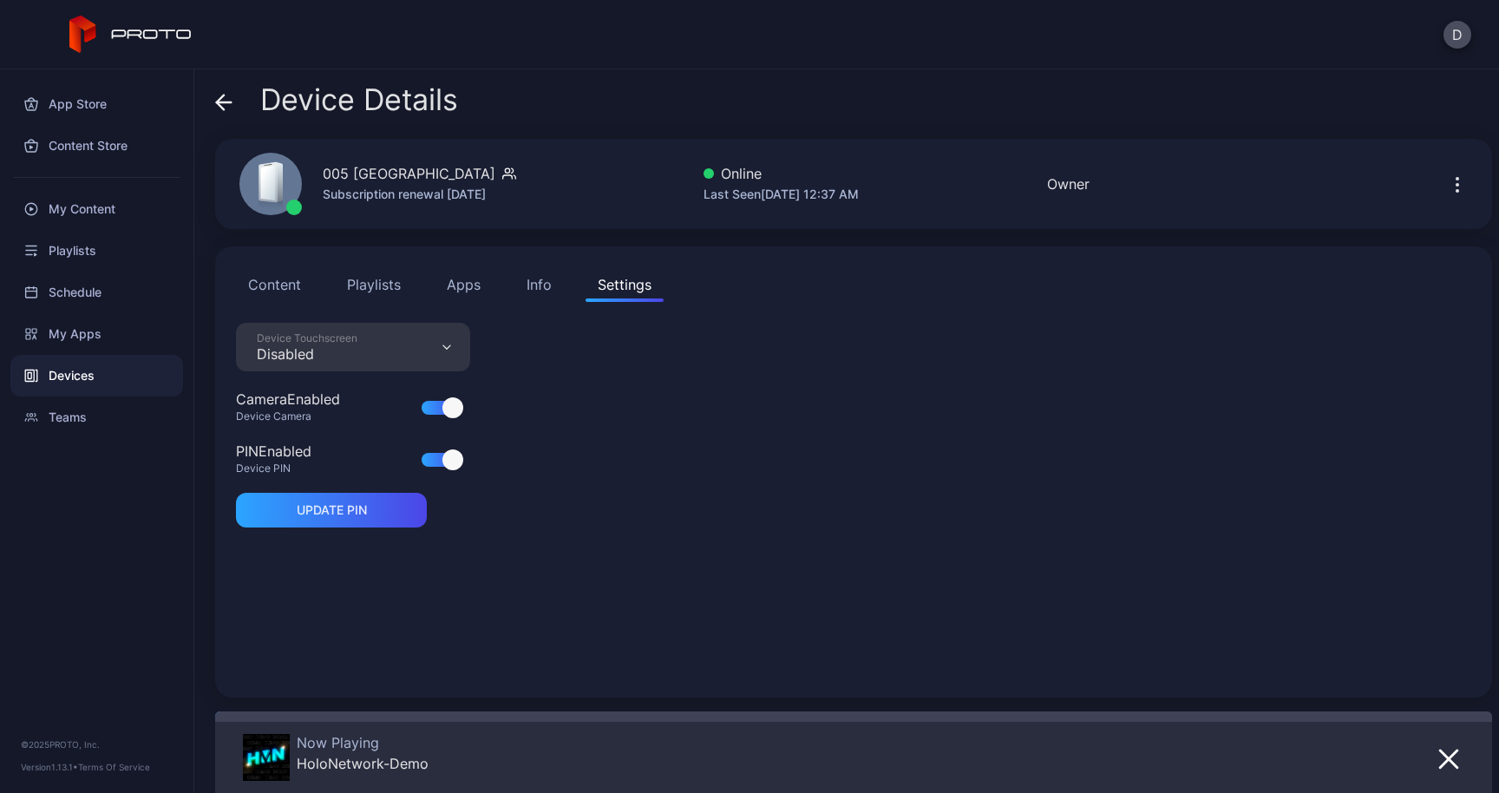
click at [543, 288] on div "Info" at bounding box center [539, 284] width 25 height 21
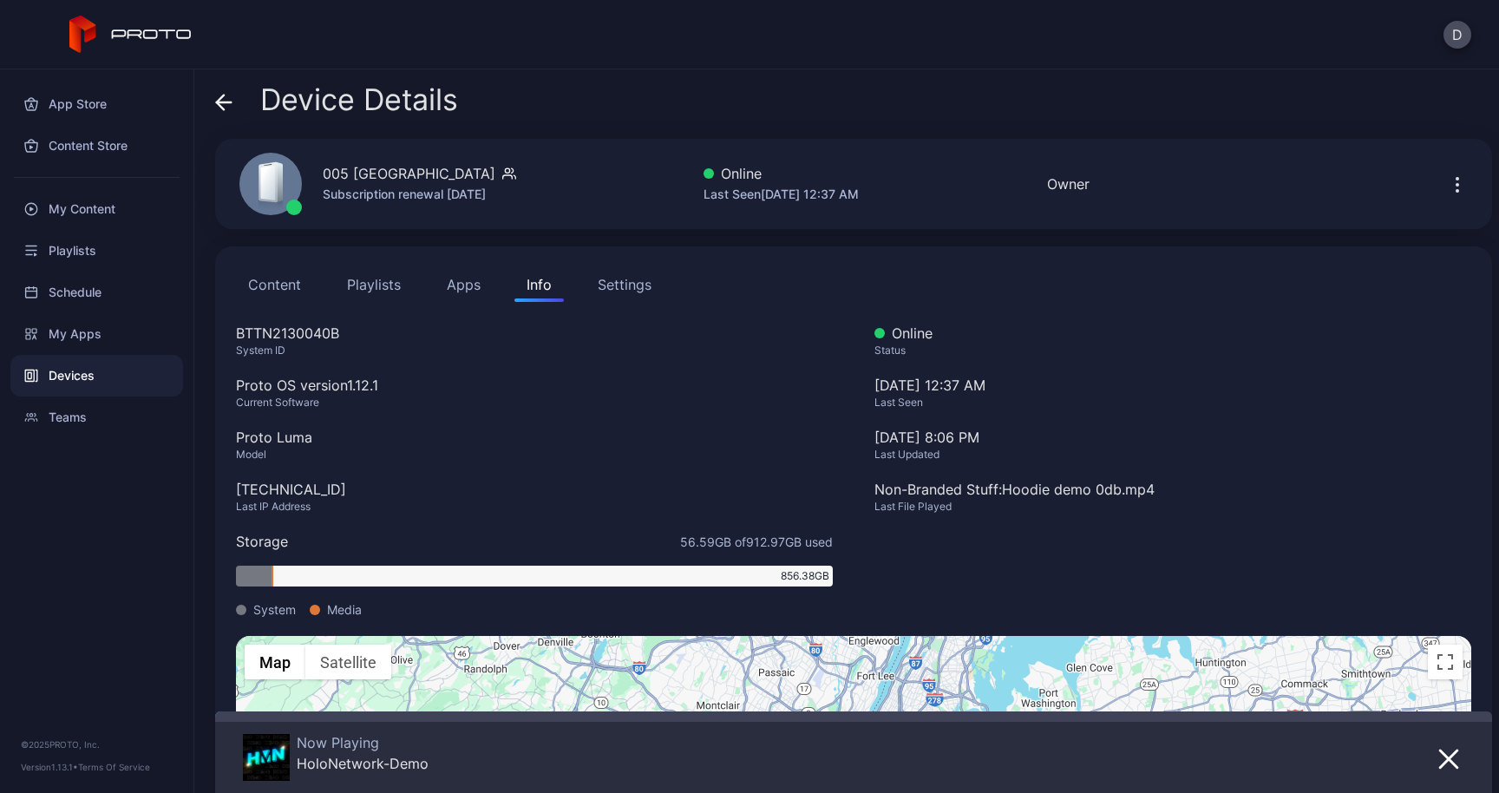
click at [632, 288] on div "Settings" at bounding box center [625, 284] width 54 height 21
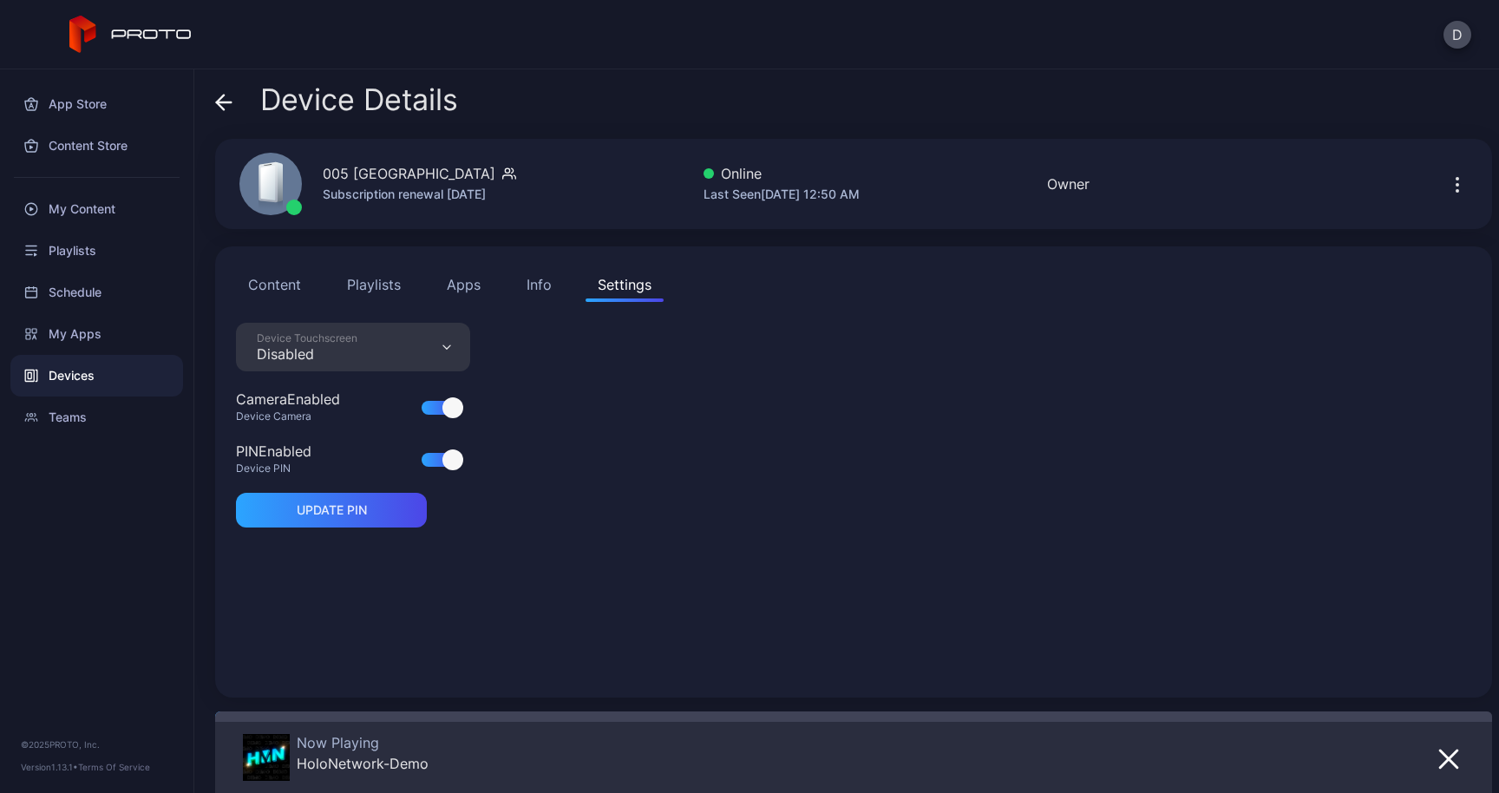
click at [552, 289] on button "Info" at bounding box center [539, 284] width 49 height 35
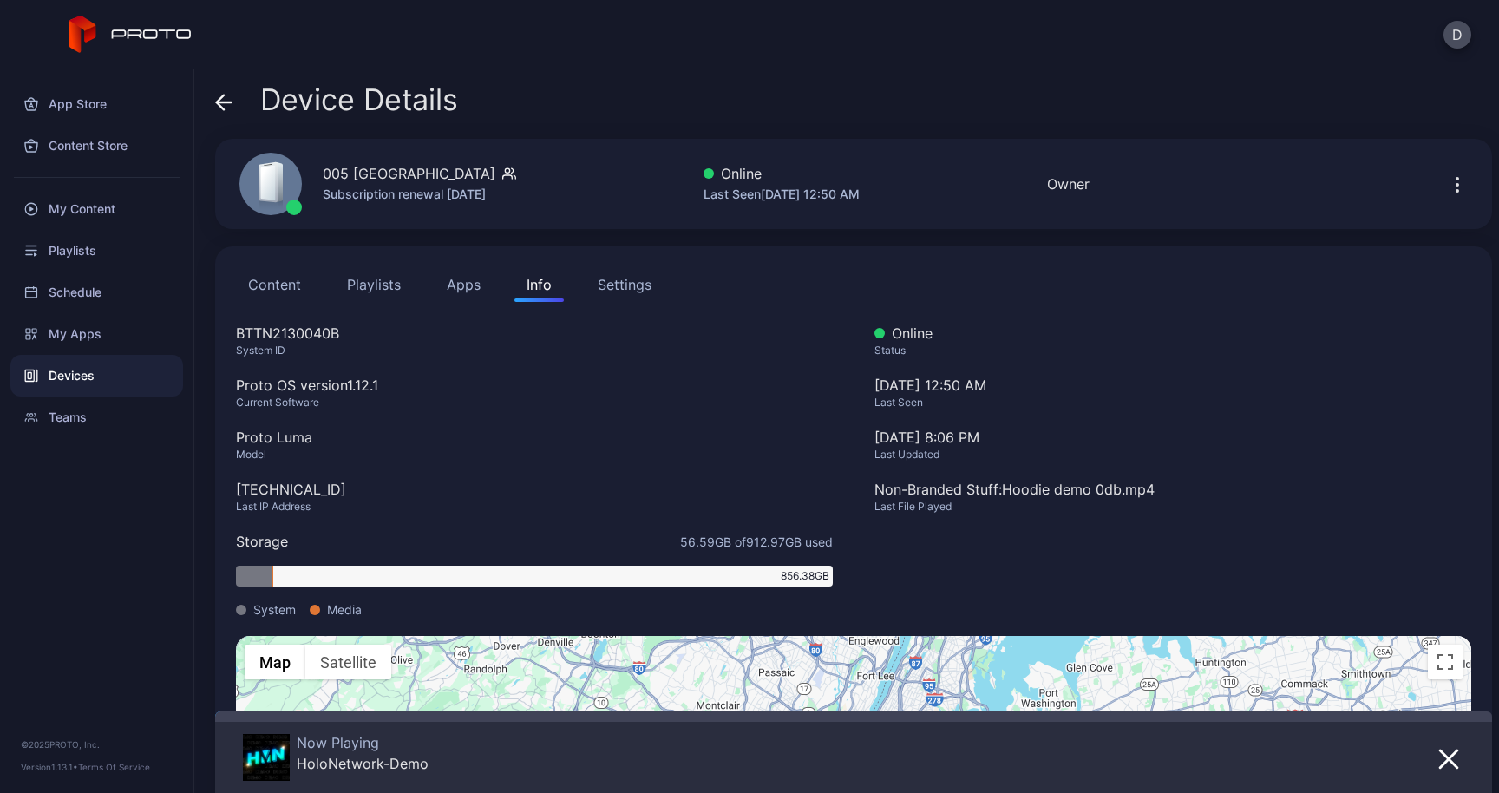
click at [594, 276] on button "Settings" at bounding box center [625, 284] width 78 height 35
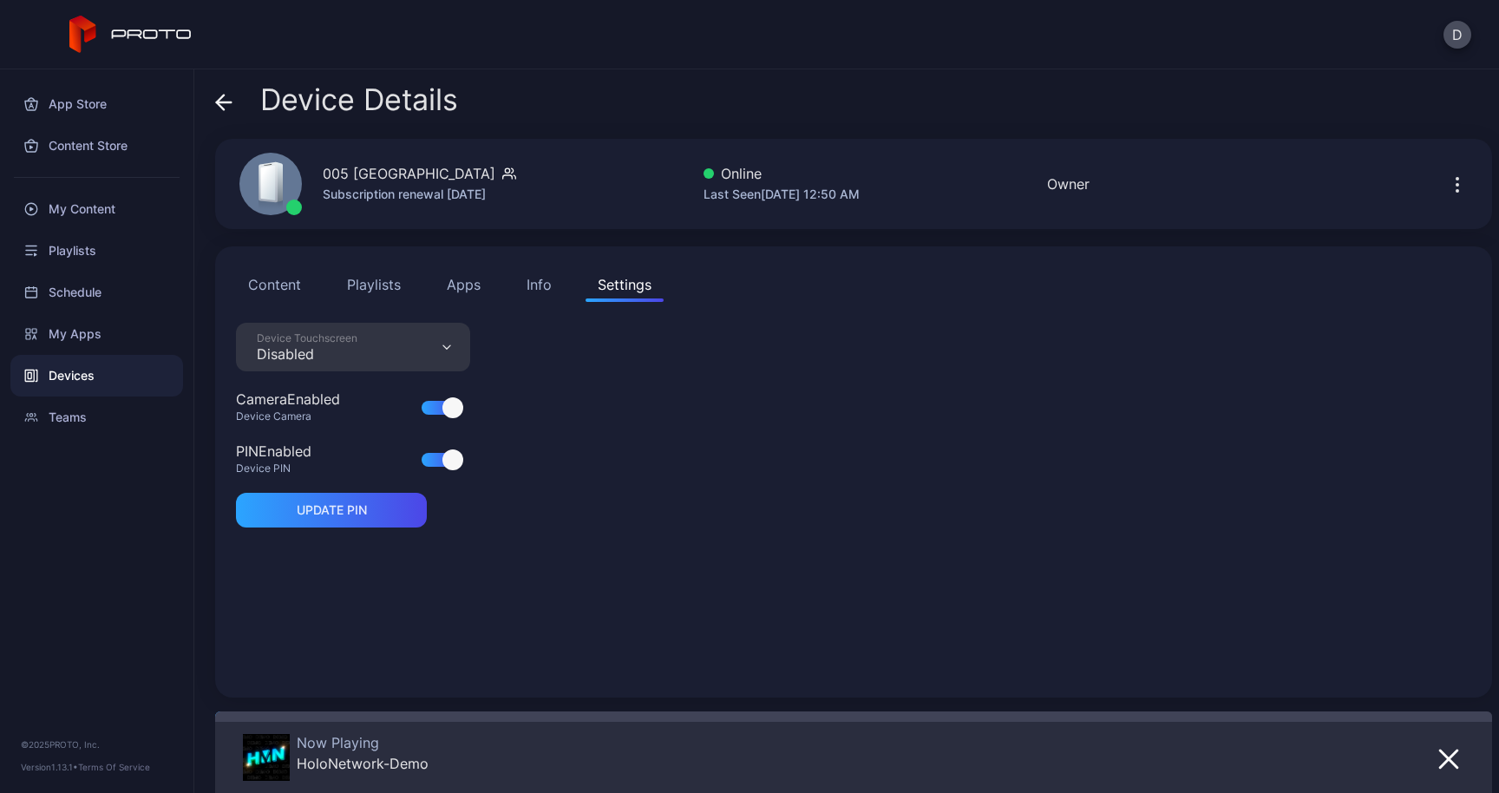
click at [225, 104] on icon at bounding box center [223, 102] width 17 height 17
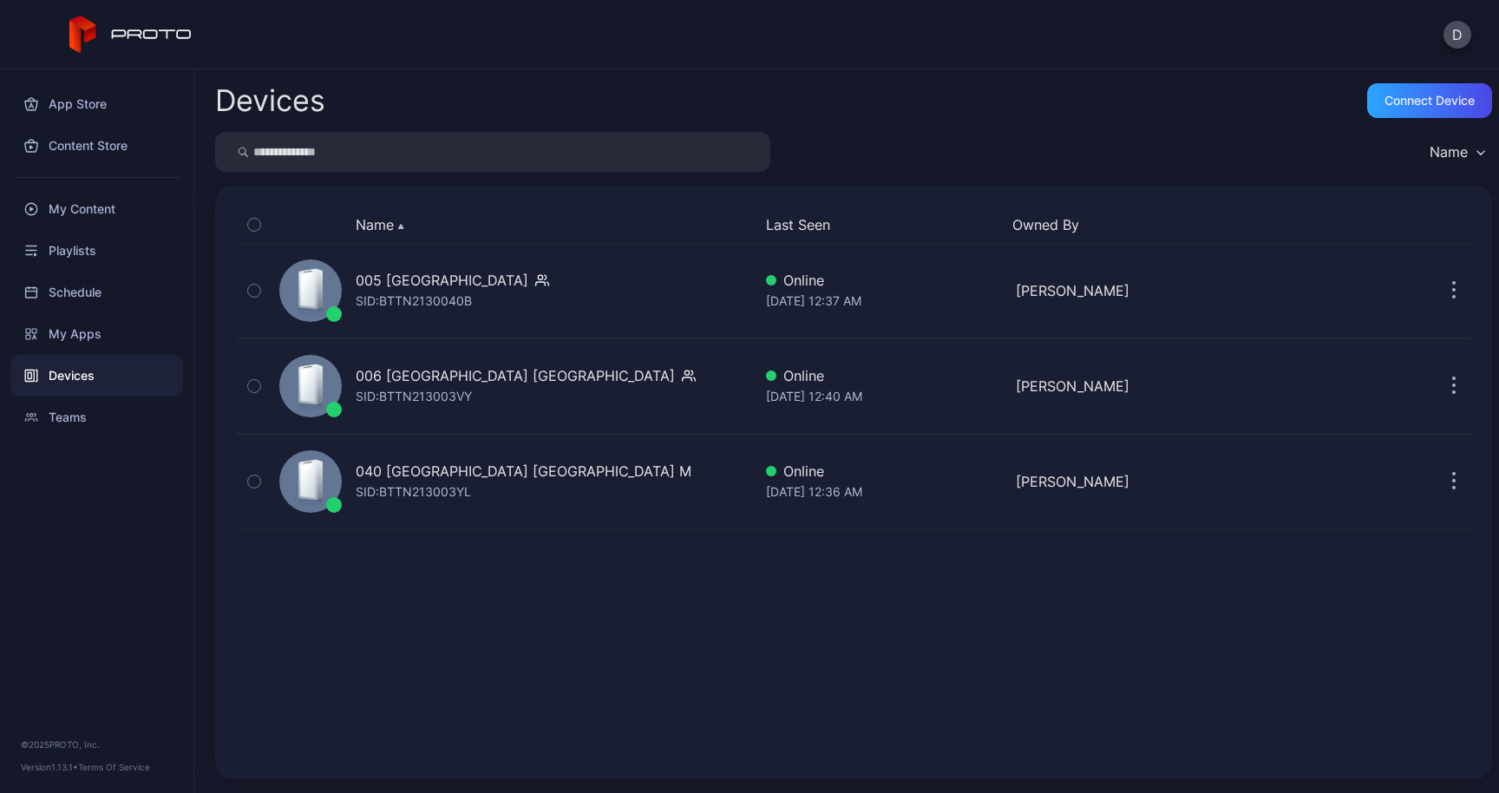
click at [352, 163] on input "search" at bounding box center [492, 152] width 555 height 40
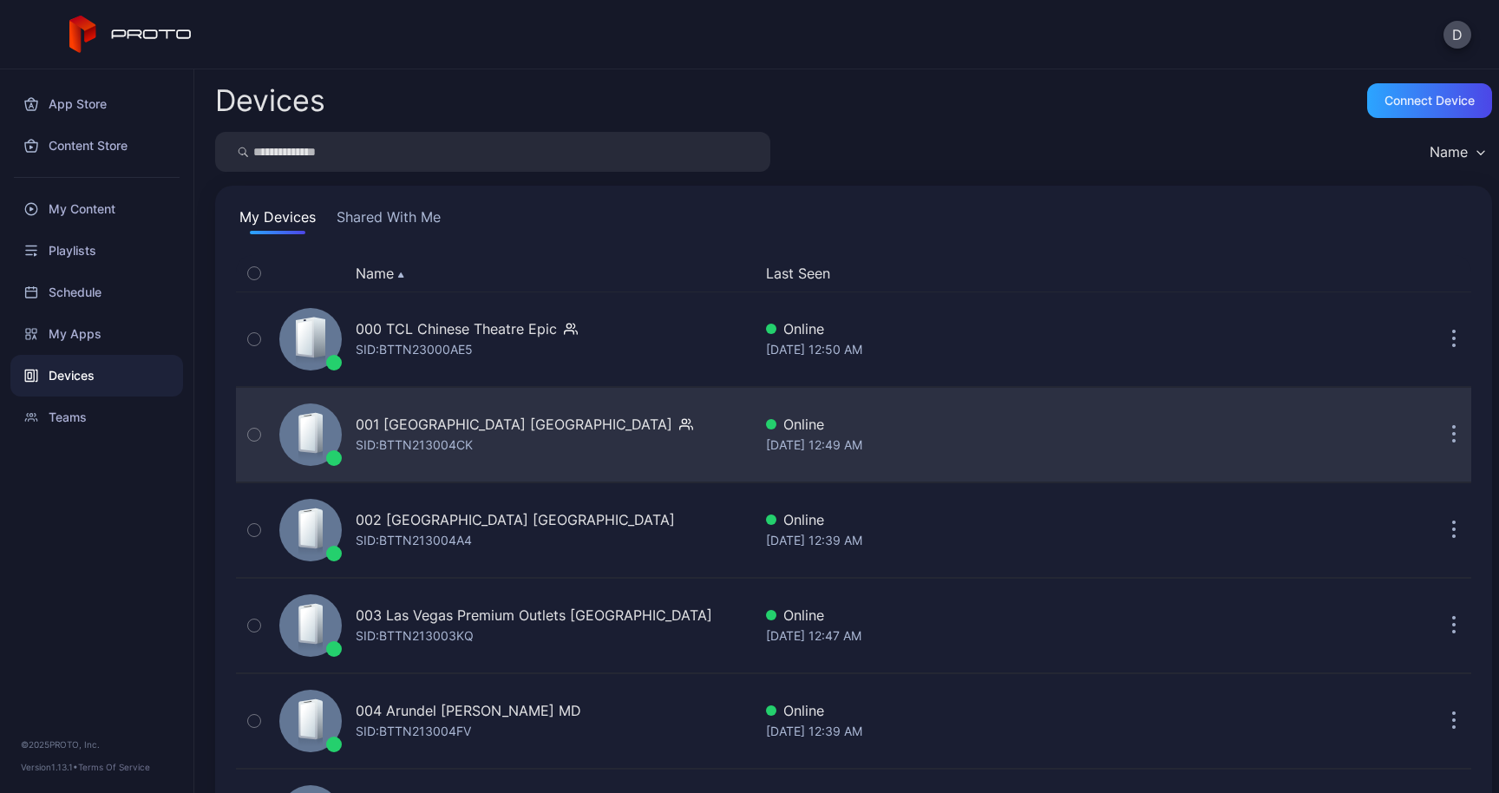
click at [449, 430] on div "001 [GEOGRAPHIC_DATA] [GEOGRAPHIC_DATA]" at bounding box center [514, 424] width 317 height 21
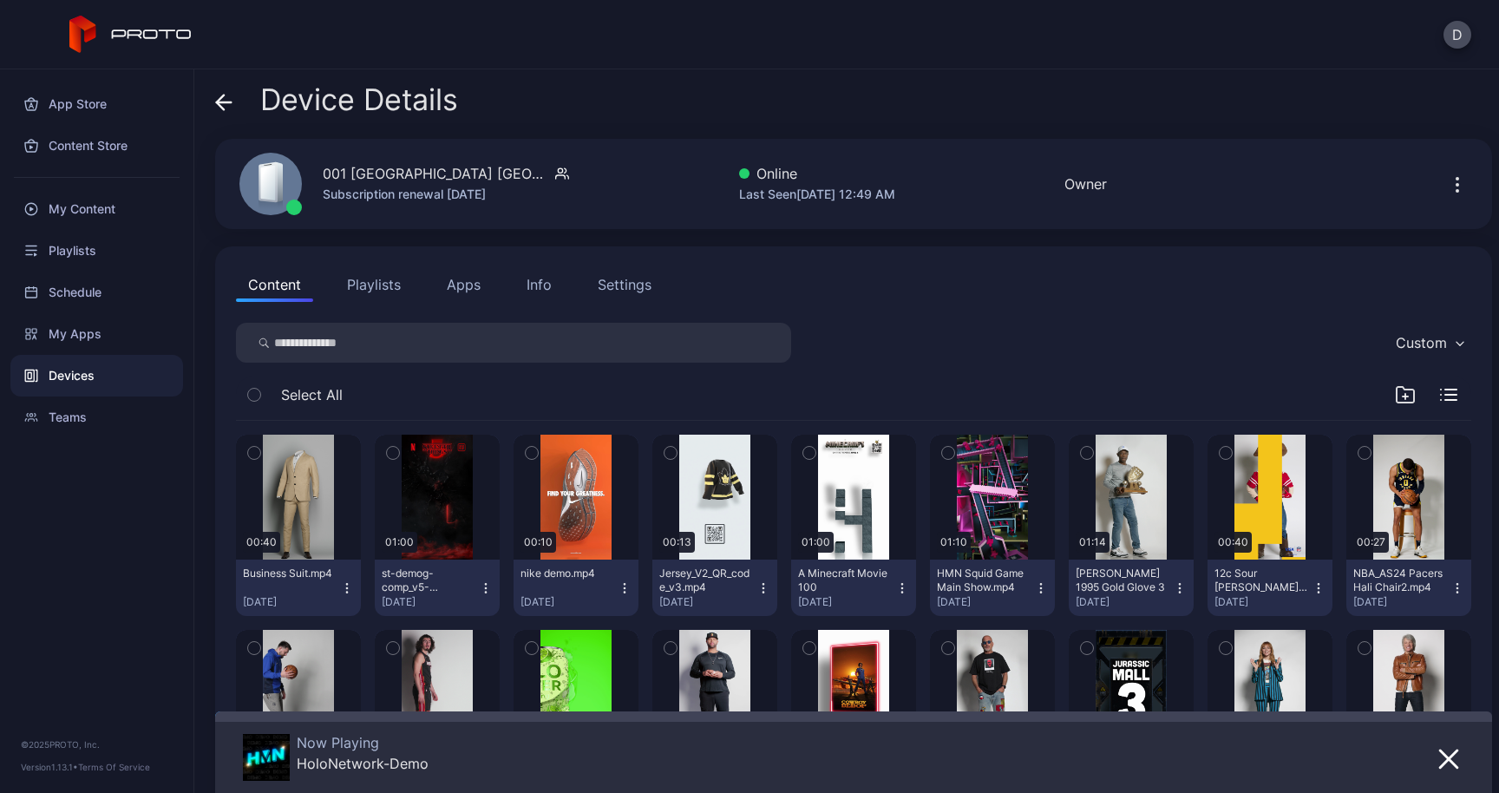
click at [622, 285] on div "Settings" at bounding box center [625, 284] width 54 height 21
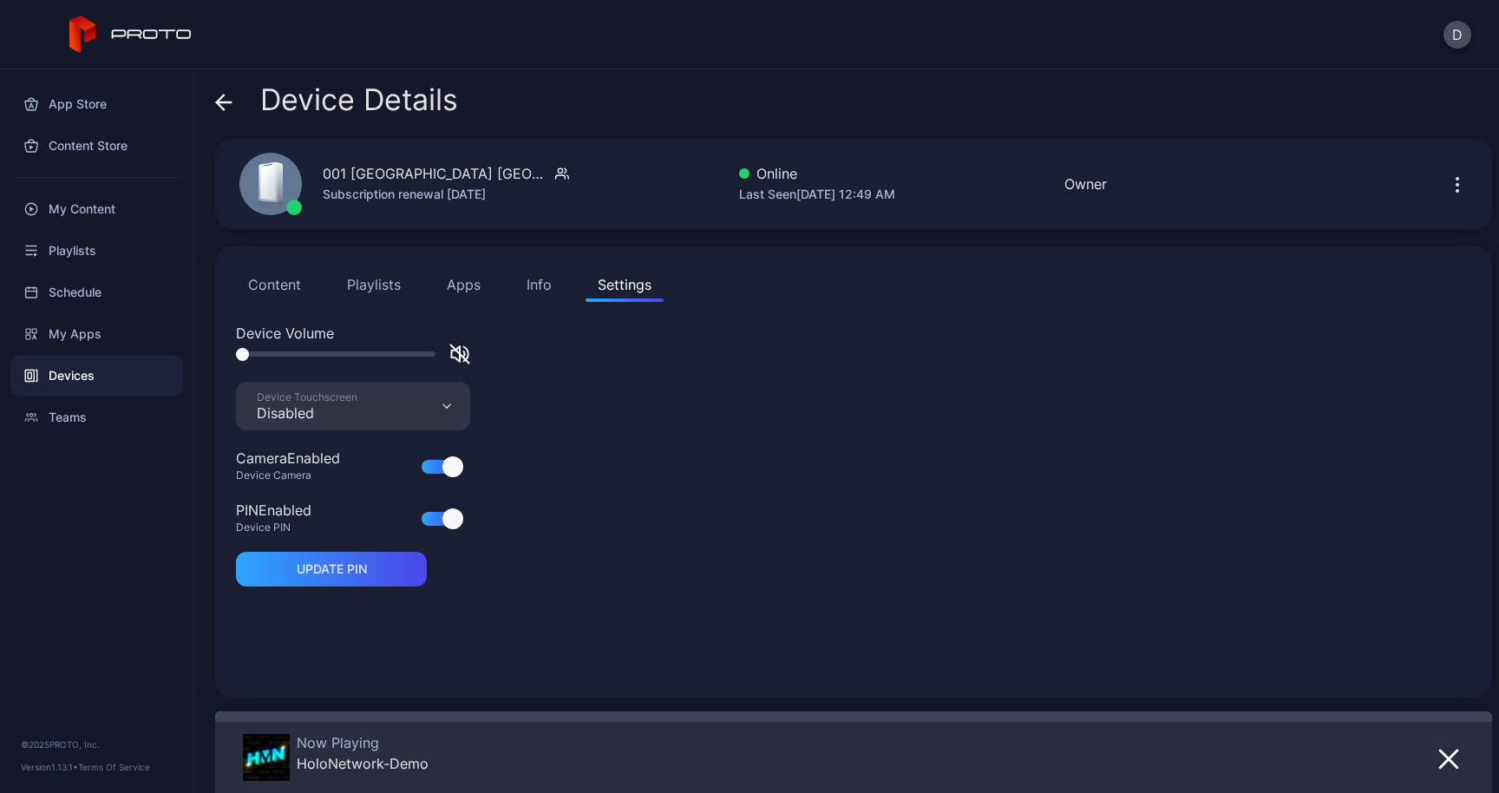
click at [535, 281] on div "Info" at bounding box center [539, 284] width 25 height 21
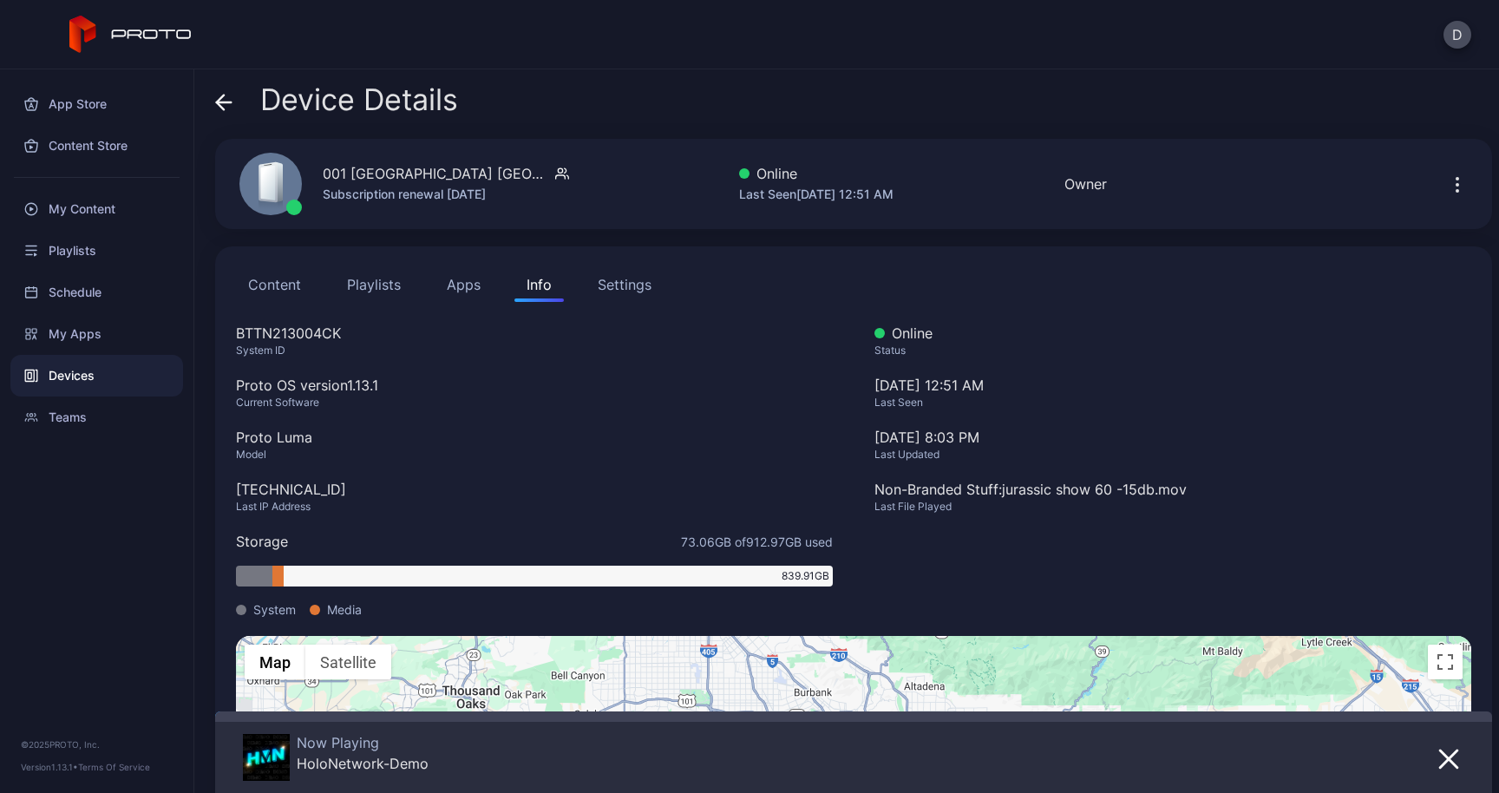
click at [235, 101] on div "Device Details" at bounding box center [336, 104] width 243 height 42
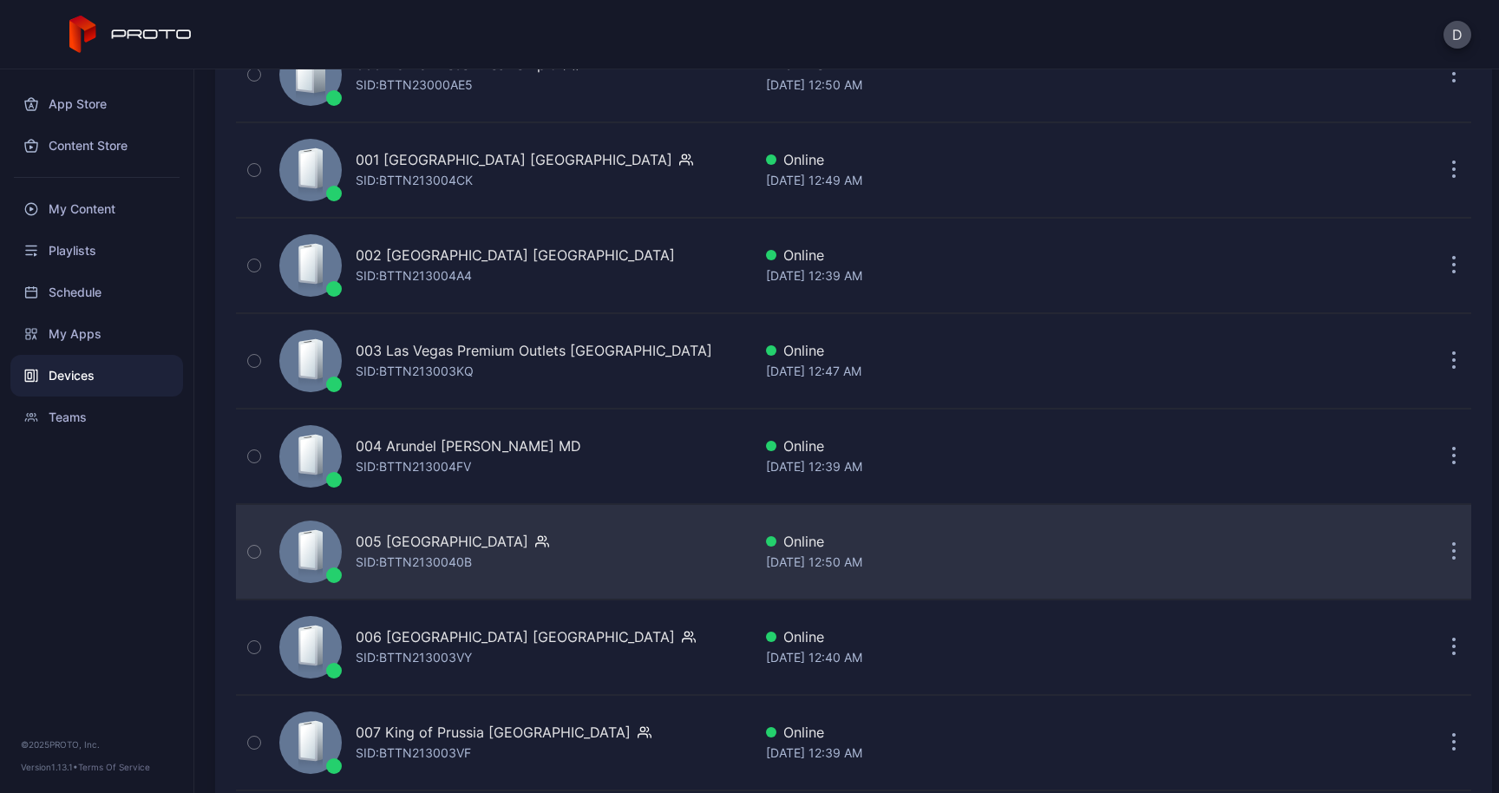
scroll to position [268, 0]
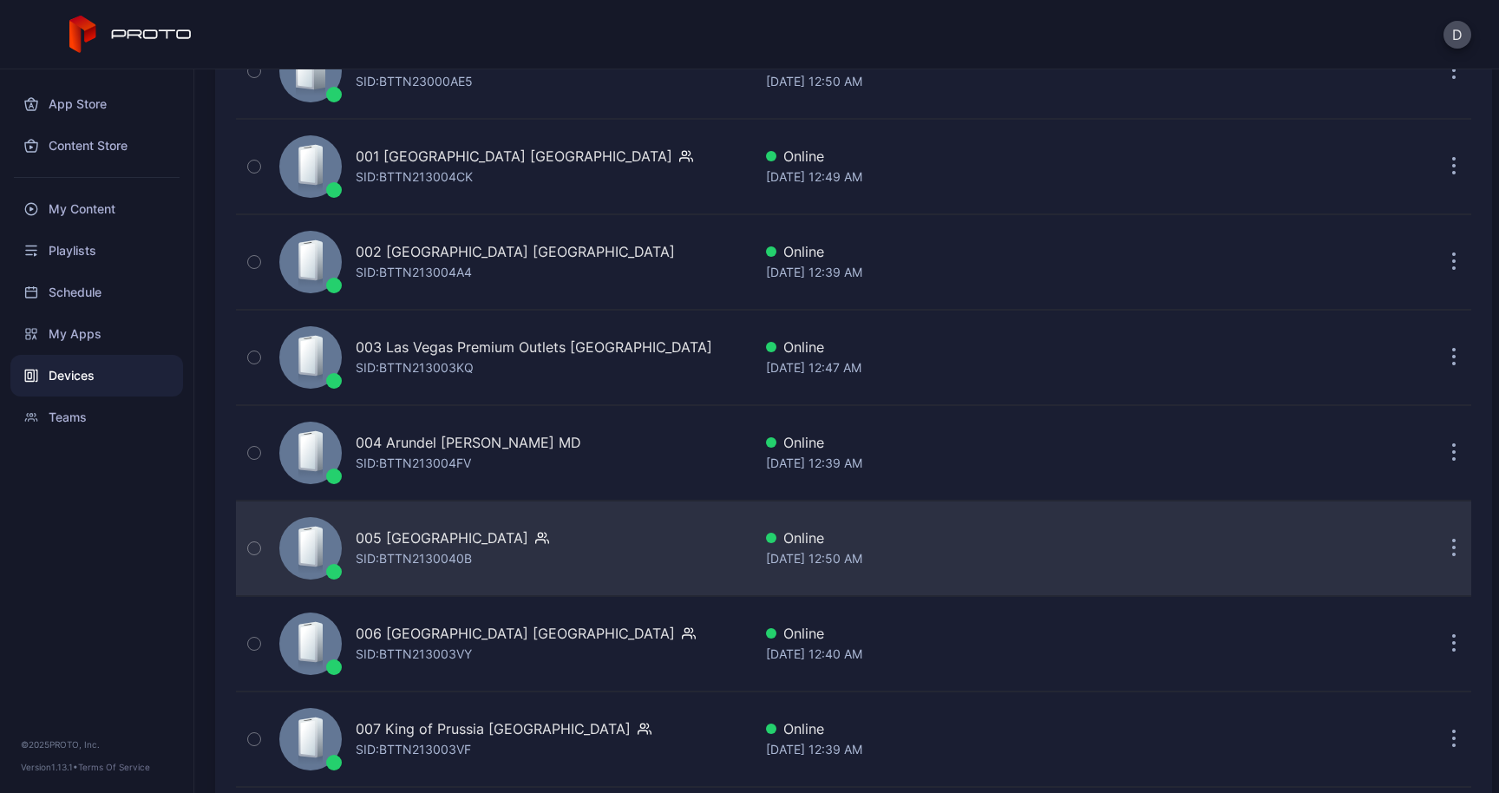
click at [464, 551] on div "SID: BTTN2130040B" at bounding box center [414, 558] width 116 height 21
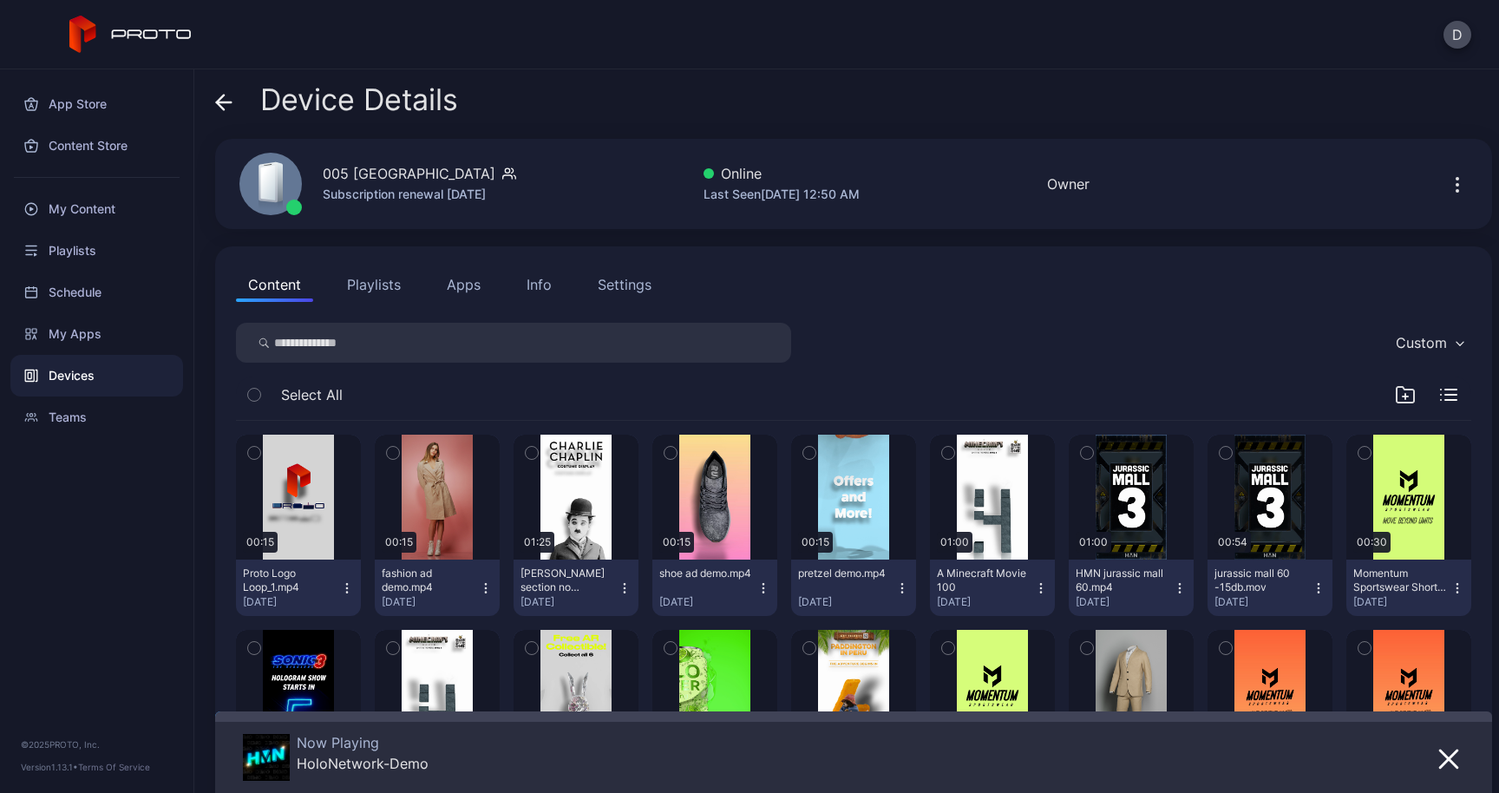
click at [534, 279] on div "Info" at bounding box center [539, 284] width 25 height 21
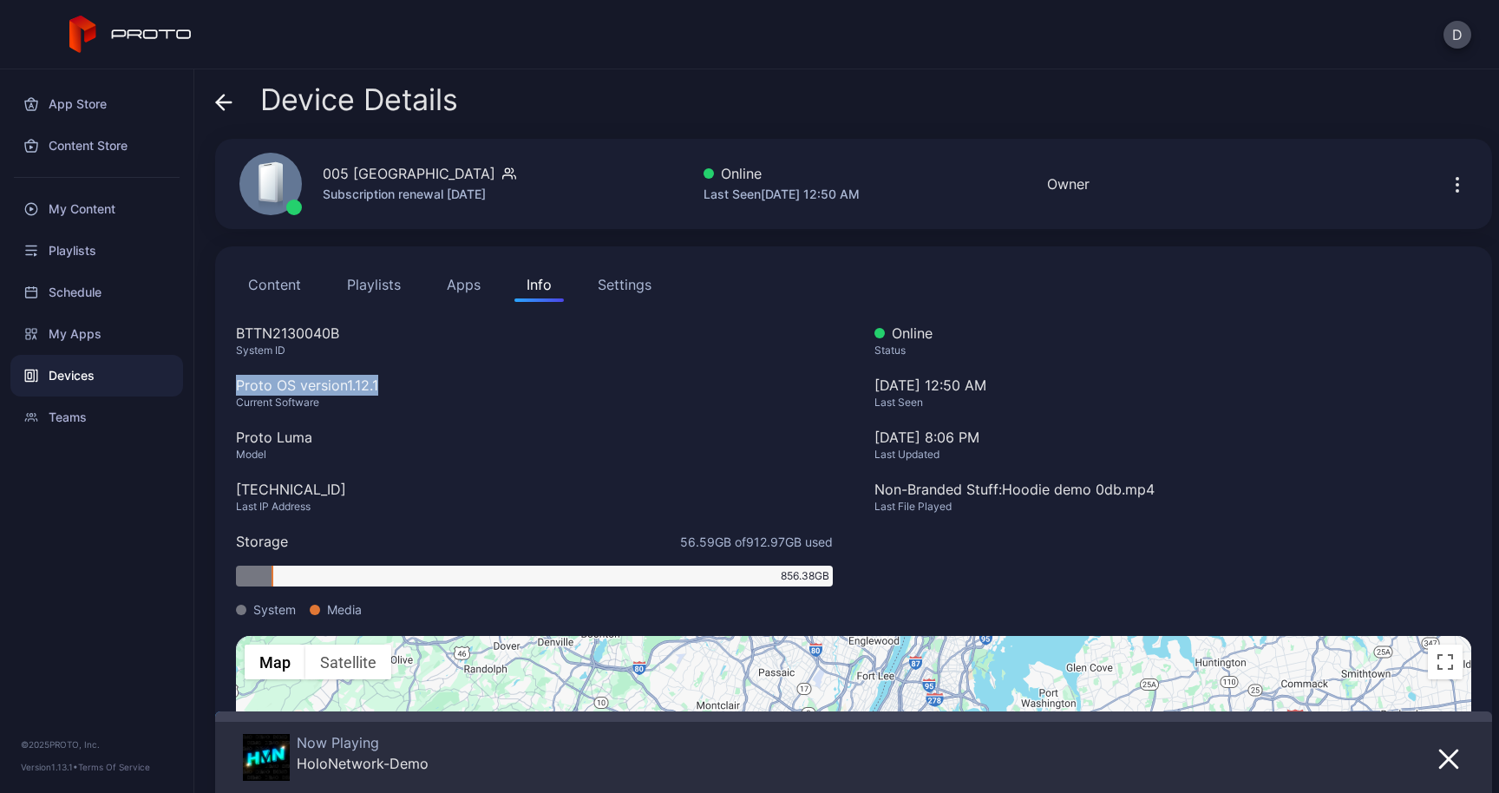
drag, startPoint x: 238, startPoint y: 389, endPoint x: 417, endPoint y: 389, distance: 178.8
click at [417, 389] on div "Proto OS version 1.12.1" at bounding box center [534, 385] width 597 height 21
copy div "Proto OS version 1.12.1"
click at [312, 467] on div "BTTN2130040B System ID Proto OS version 1.12.1 Current Software Proto Luma Mode…" at bounding box center [534, 479] width 597 height 313
drag, startPoint x: 333, startPoint y: 402, endPoint x: 232, endPoint y: 401, distance: 101.5
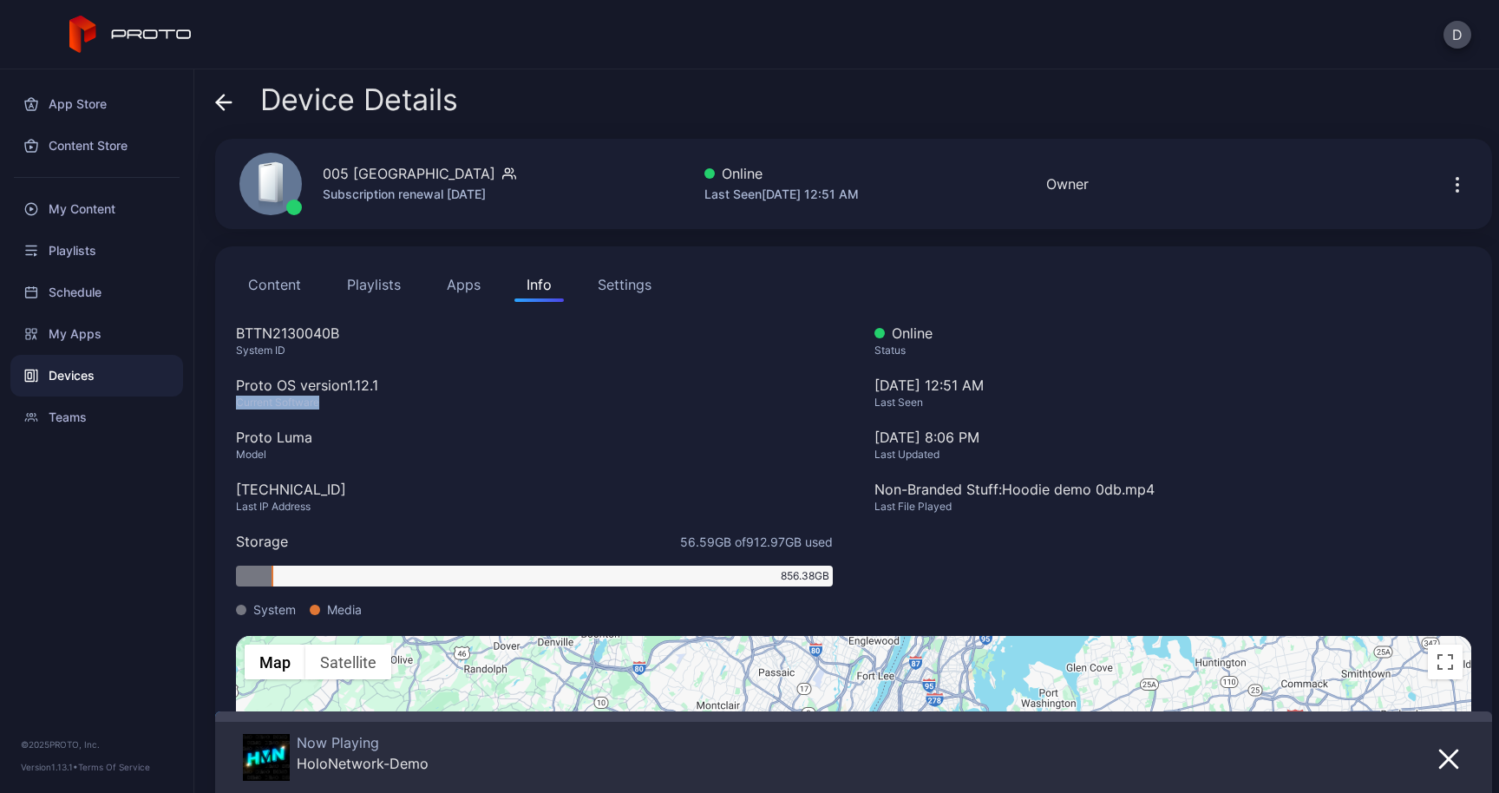
click at [232, 401] on div "Content Playlists Apps Info Settings BTTN2130040B System ID Proto OS version 1.…" at bounding box center [853, 606] width 1277 height 721
drag, startPoint x: 387, startPoint y: 387, endPoint x: 238, endPoint y: 387, distance: 149.3
click at [238, 387] on div "Proto OS version 1.12.1" at bounding box center [534, 385] width 597 height 21
copy div "Proto OS version 1.12.1"
drag, startPoint x: 488, startPoint y: 175, endPoint x: 325, endPoint y: 178, distance: 163.2
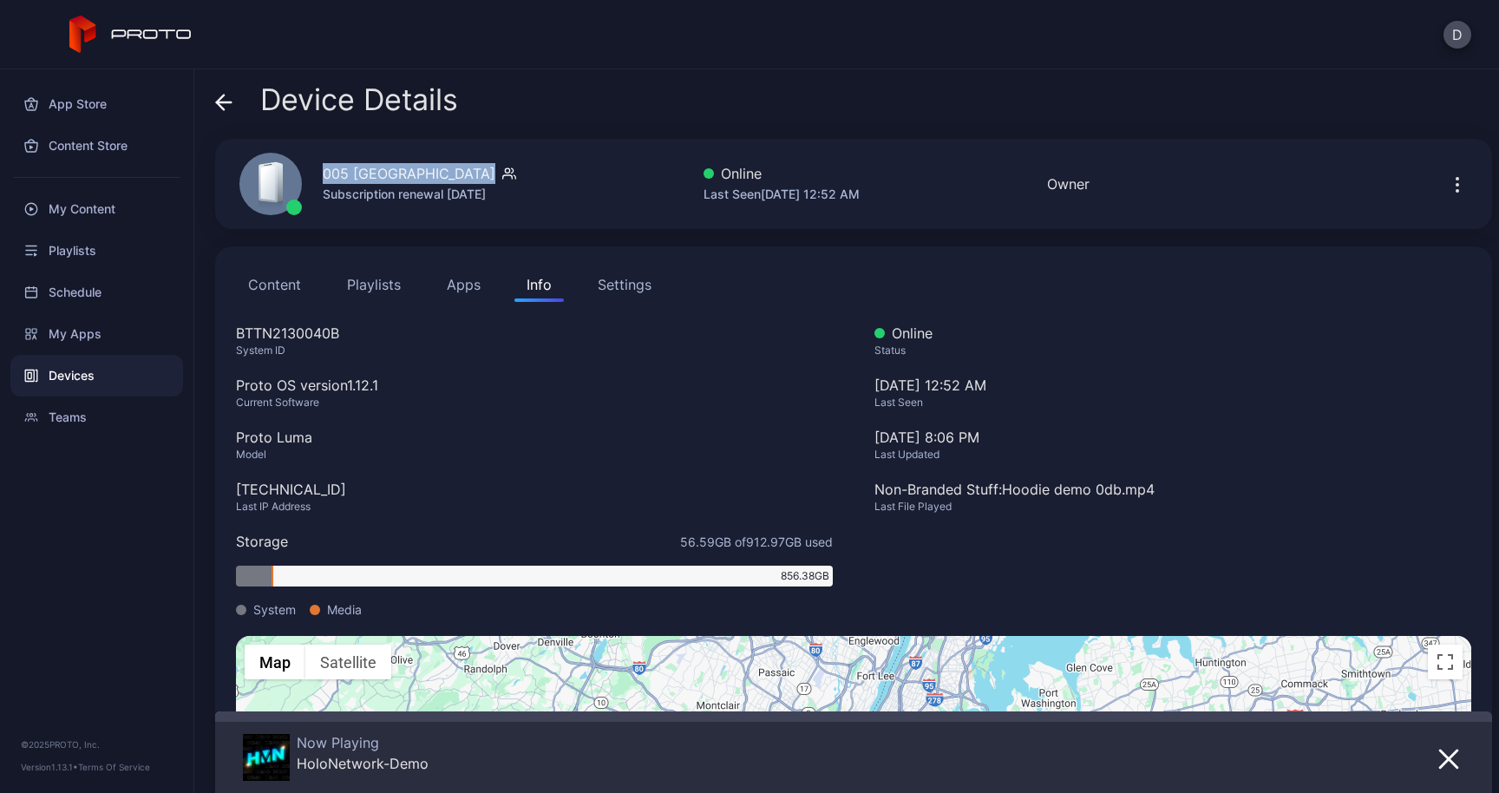
click at [325, 178] on div "005 [GEOGRAPHIC_DATA]" at bounding box center [420, 173] width 194 height 21
copy div "005 [GEOGRAPHIC_DATA]"
drag, startPoint x: 391, startPoint y: 384, endPoint x: 237, endPoint y: 386, distance: 154.5
click at [237, 386] on div "Proto OS version 1.12.1" at bounding box center [534, 385] width 597 height 21
copy div "Proto OS version 1.12.1"
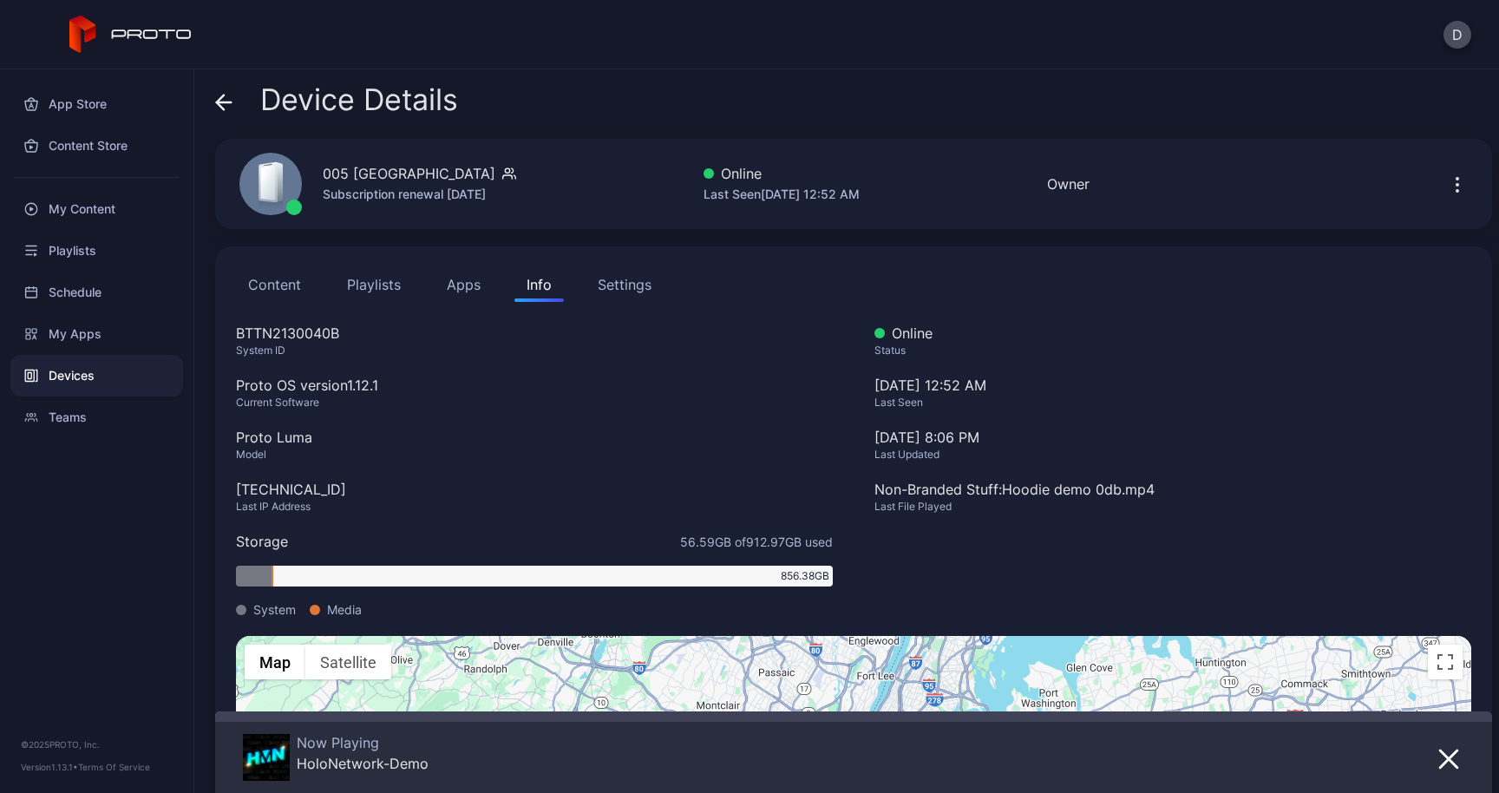
click at [233, 102] on div "Device Details" at bounding box center [336, 104] width 243 height 42
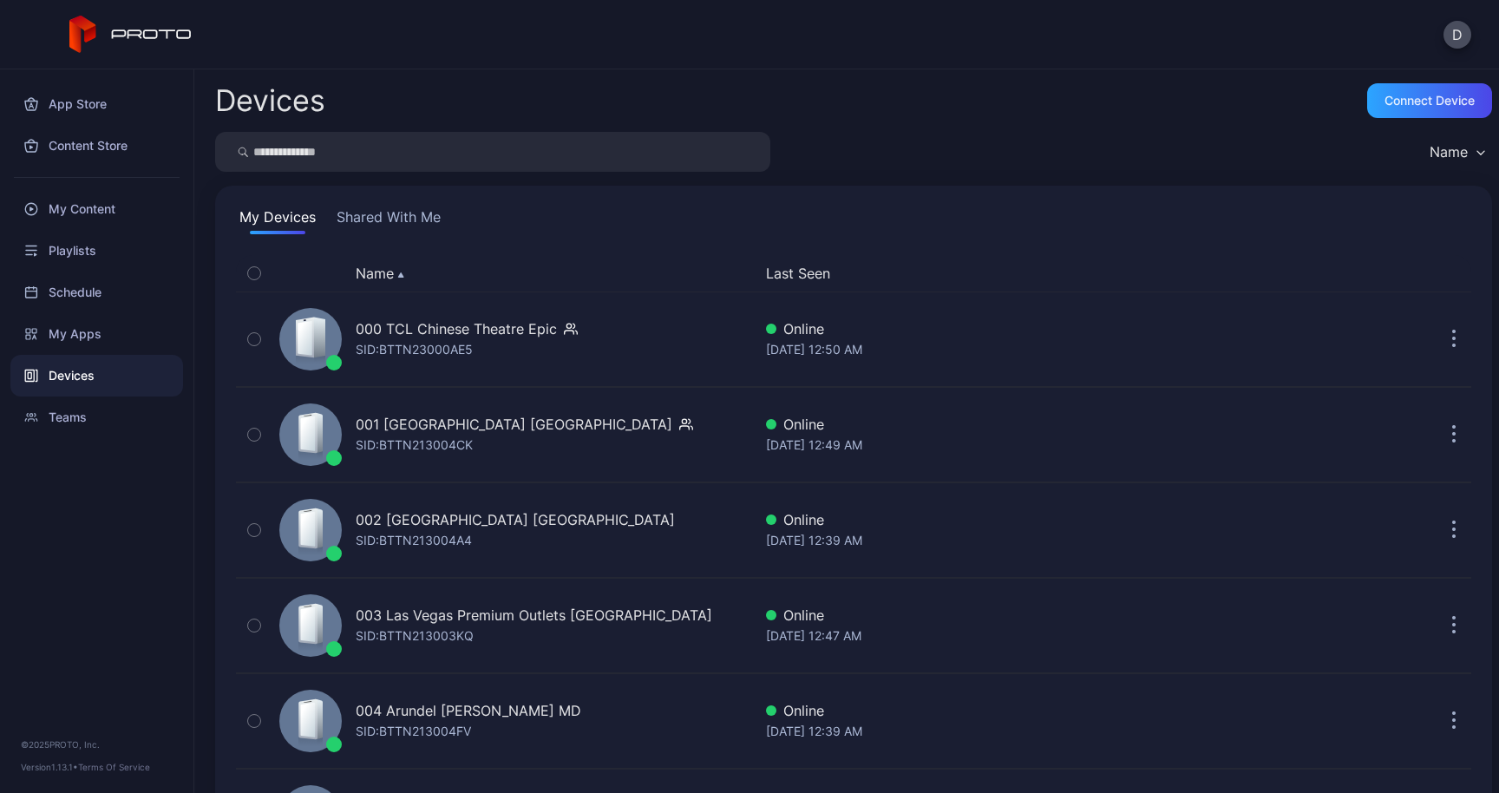
click at [442, 154] on input "search" at bounding box center [492, 152] width 555 height 40
type input "**"
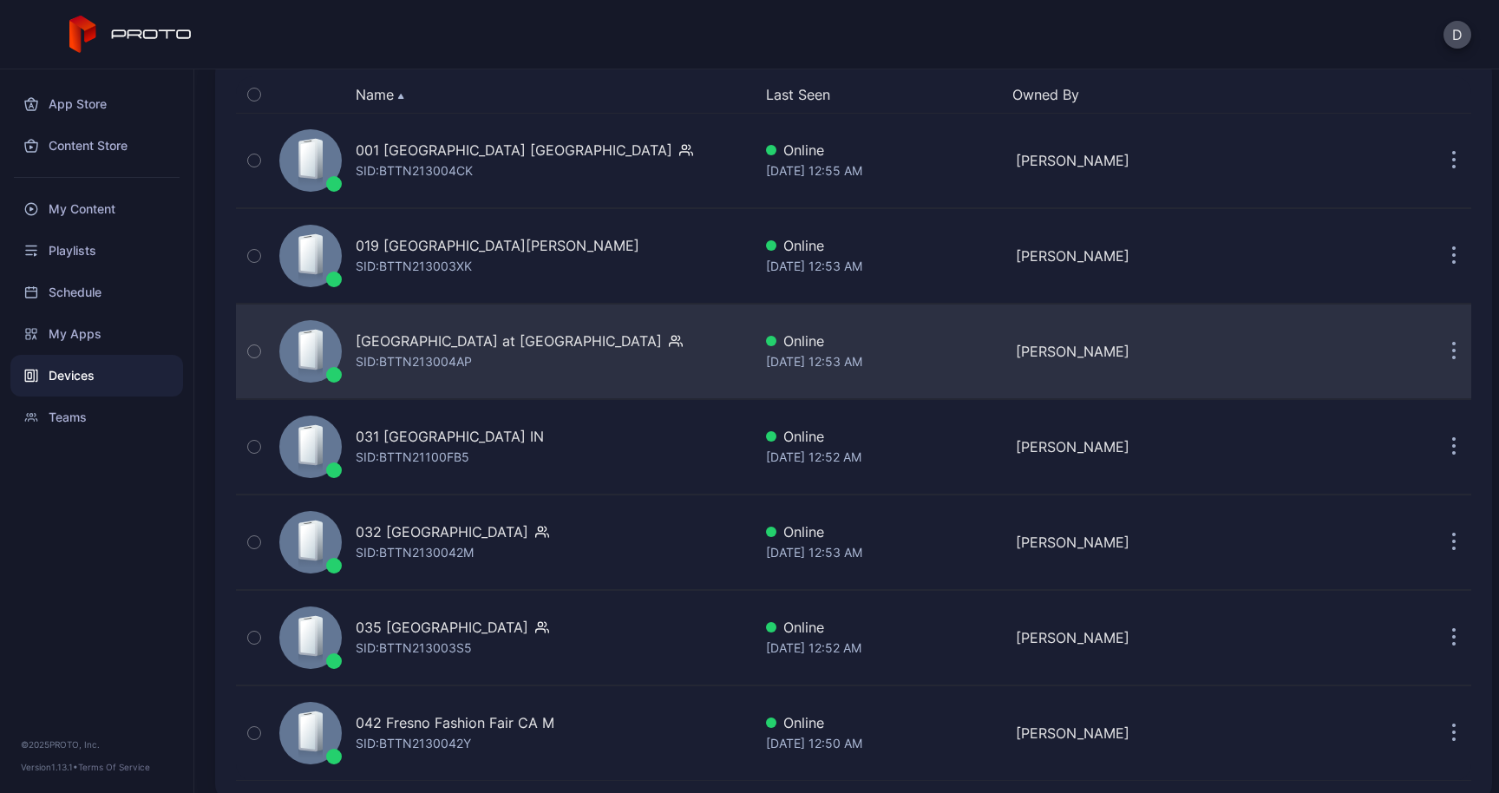
scroll to position [153, 0]
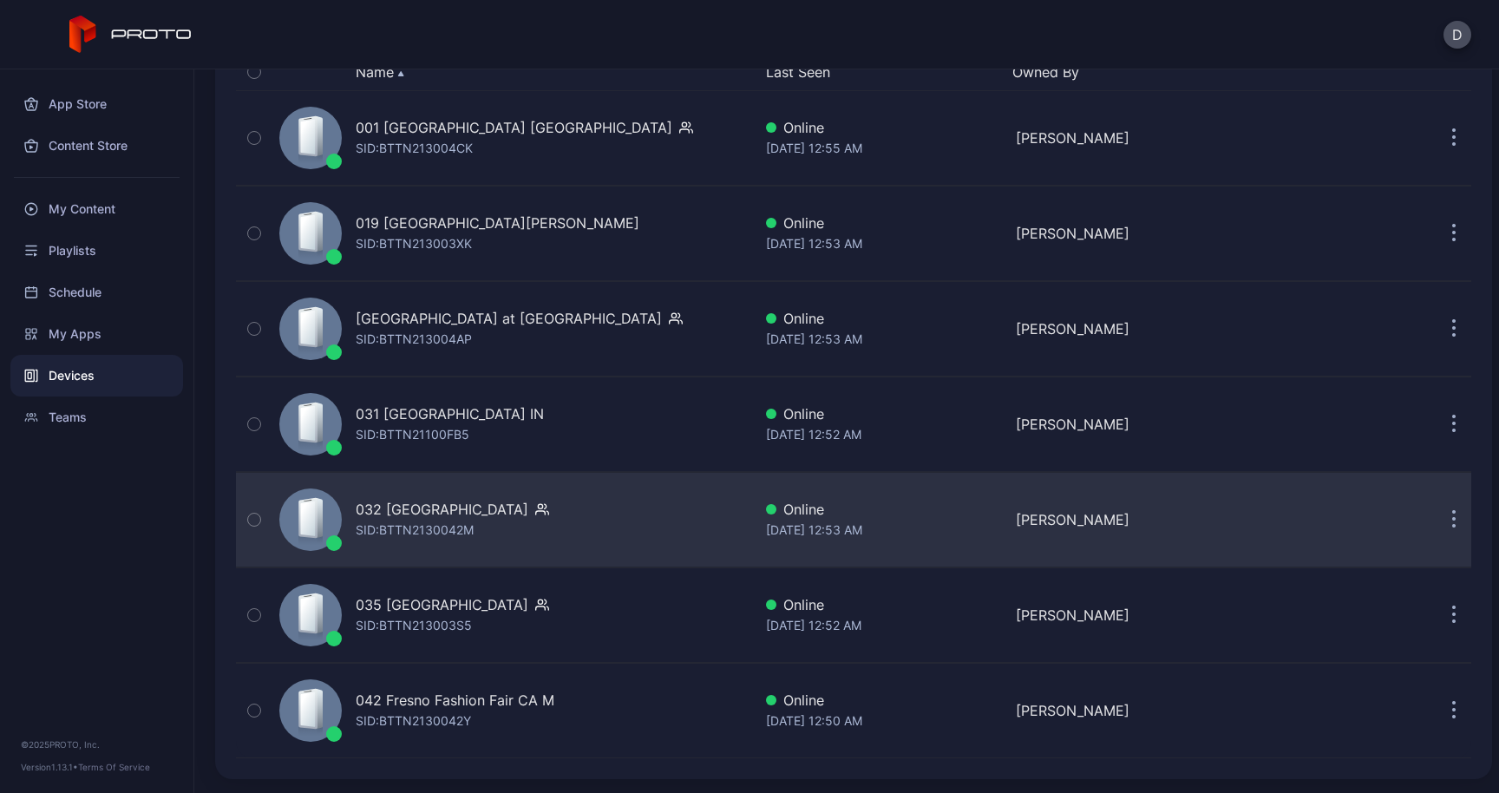
click at [469, 512] on div "032 [GEOGRAPHIC_DATA]" at bounding box center [442, 509] width 173 height 21
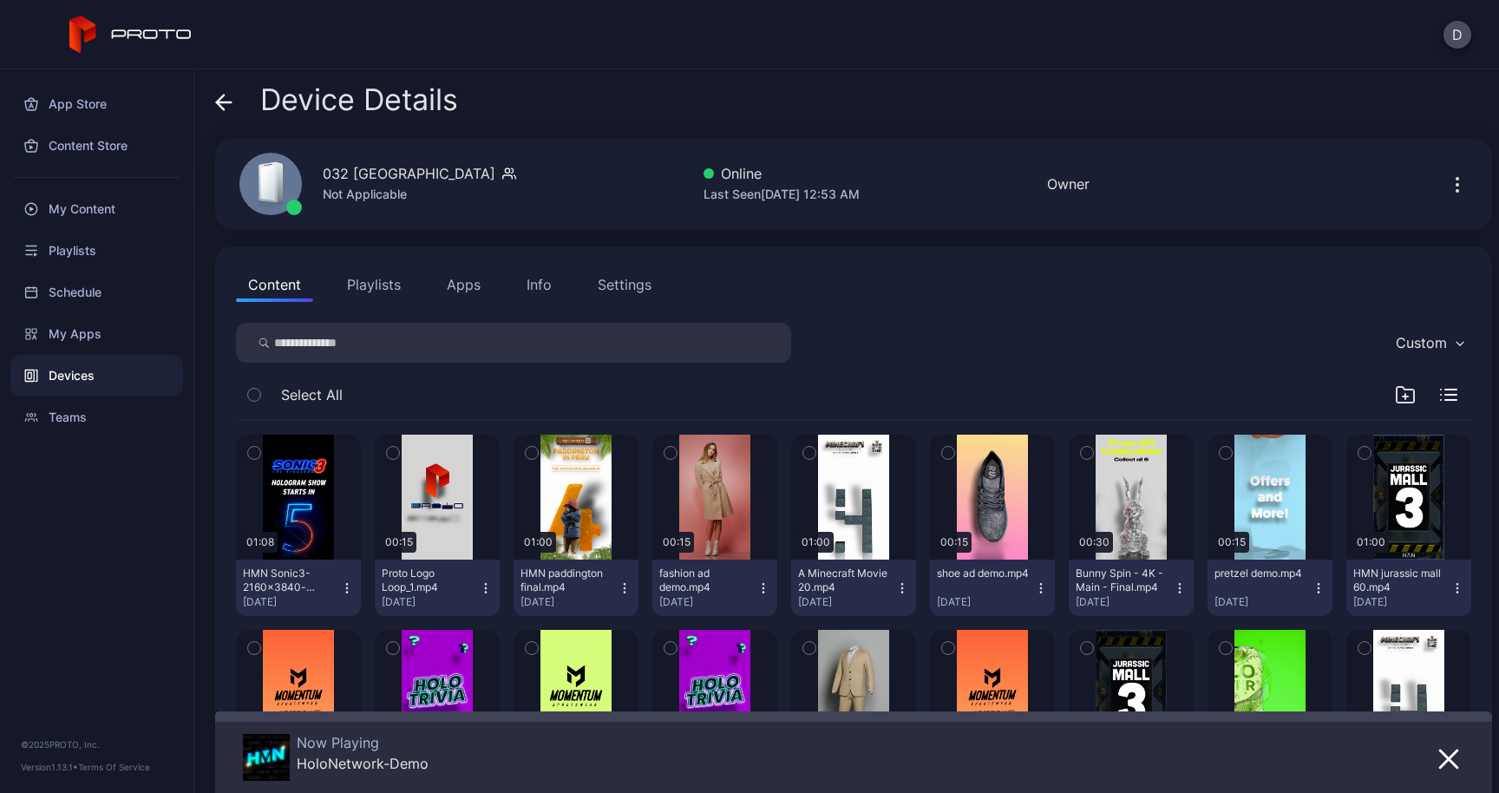
click at [535, 284] on div "Info" at bounding box center [539, 284] width 25 height 21
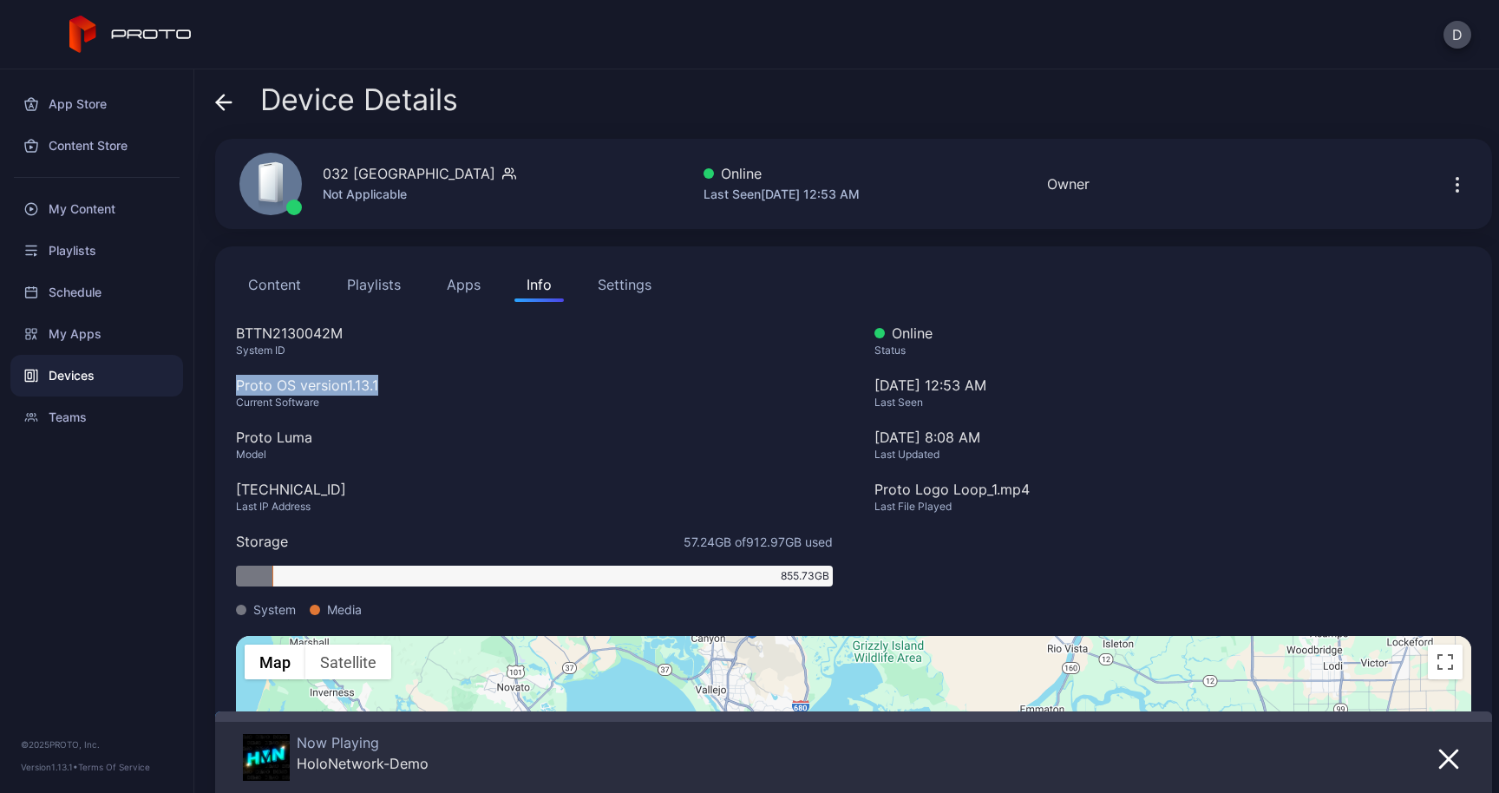
drag, startPoint x: 390, startPoint y: 384, endPoint x: 231, endPoint y: 384, distance: 158.8
click at [231, 384] on div "Content Playlists Apps Info Settings BTTN2130042M System ID Proto OS version 1.…" at bounding box center [853, 606] width 1277 height 721
copy div "Proto OS version 1.13.1"
drag, startPoint x: 444, startPoint y: 172, endPoint x: 289, endPoint y: 172, distance: 155.3
click at [289, 172] on div "032 [GEOGRAPHIC_DATA] [GEOGRAPHIC_DATA] Not Applicable" at bounding box center [368, 184] width 298 height 94
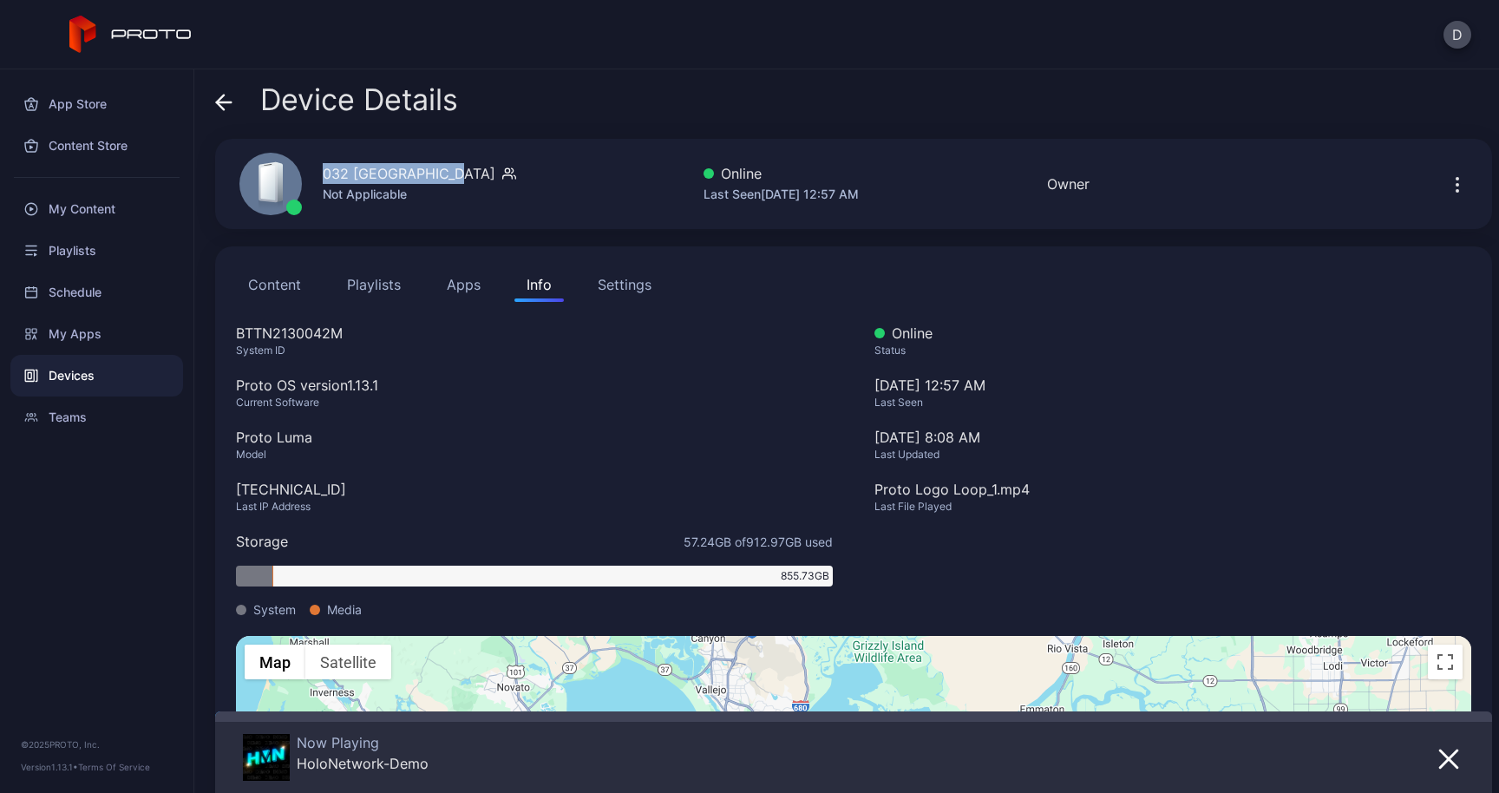
copy div "032 [GEOGRAPHIC_DATA]"
click at [221, 110] on icon at bounding box center [223, 102] width 17 height 17
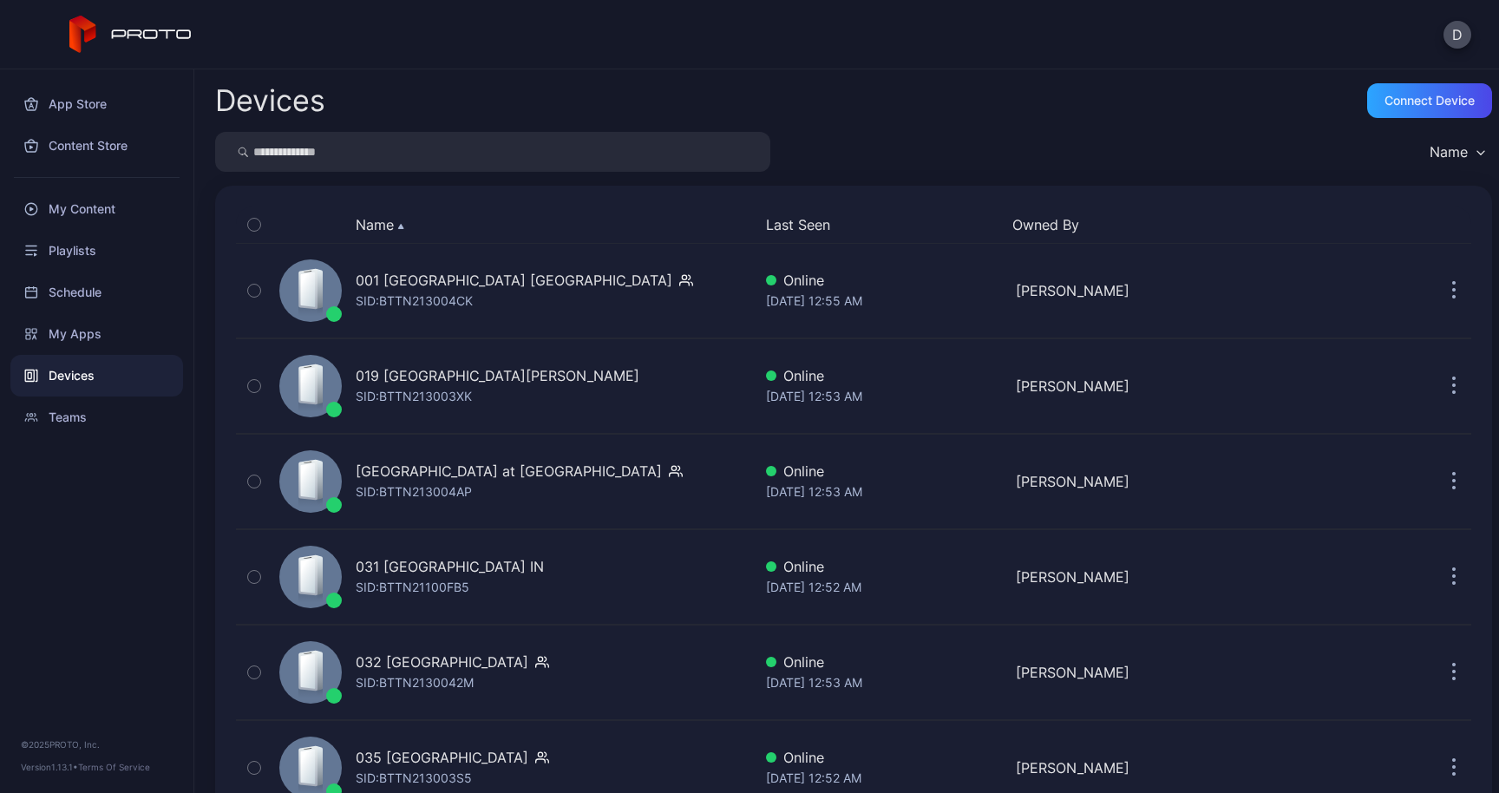
click at [305, 151] on input "search" at bounding box center [492, 152] width 555 height 40
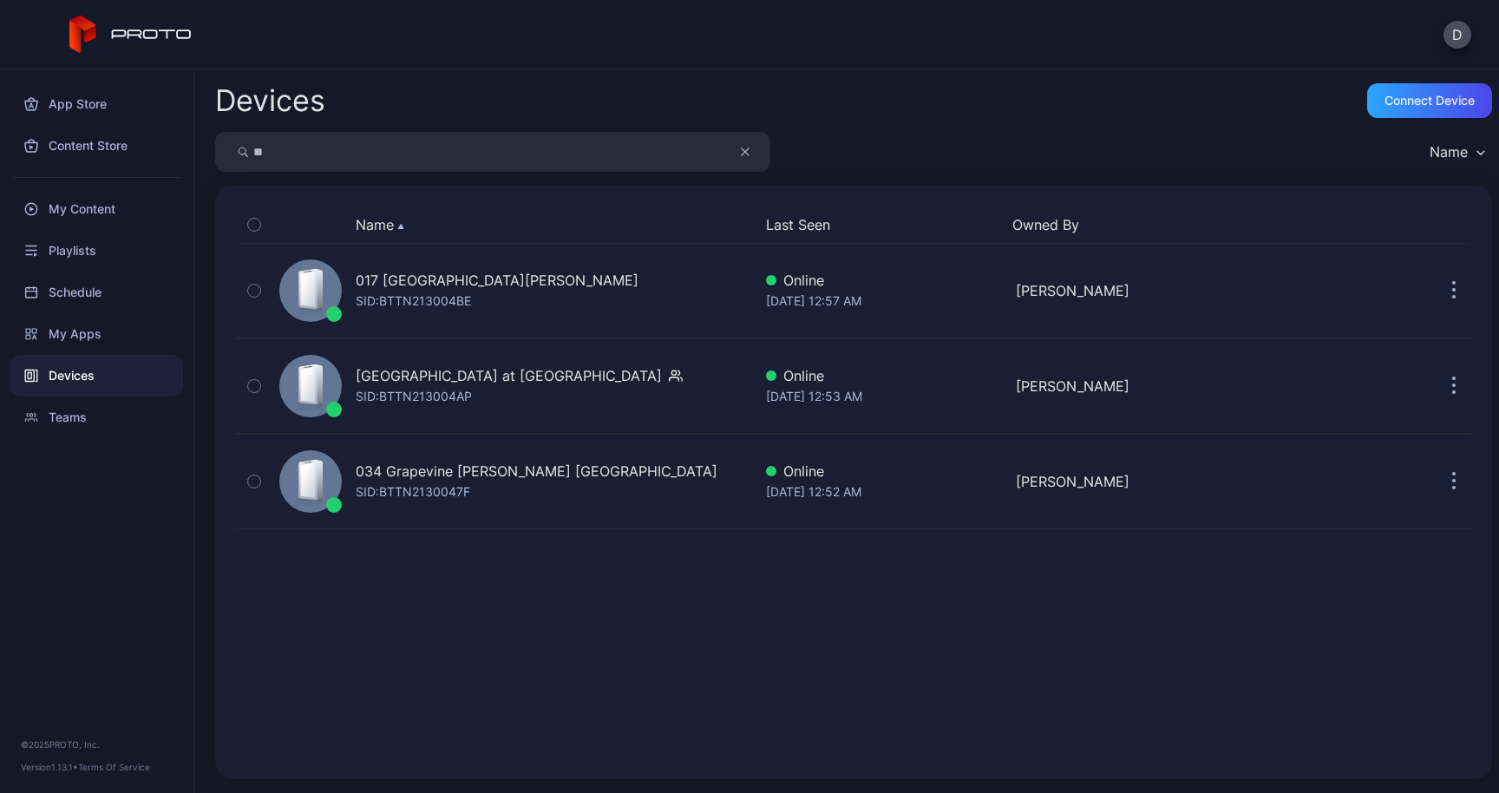
click at [327, 147] on input "**" at bounding box center [492, 152] width 555 height 40
type input "*"
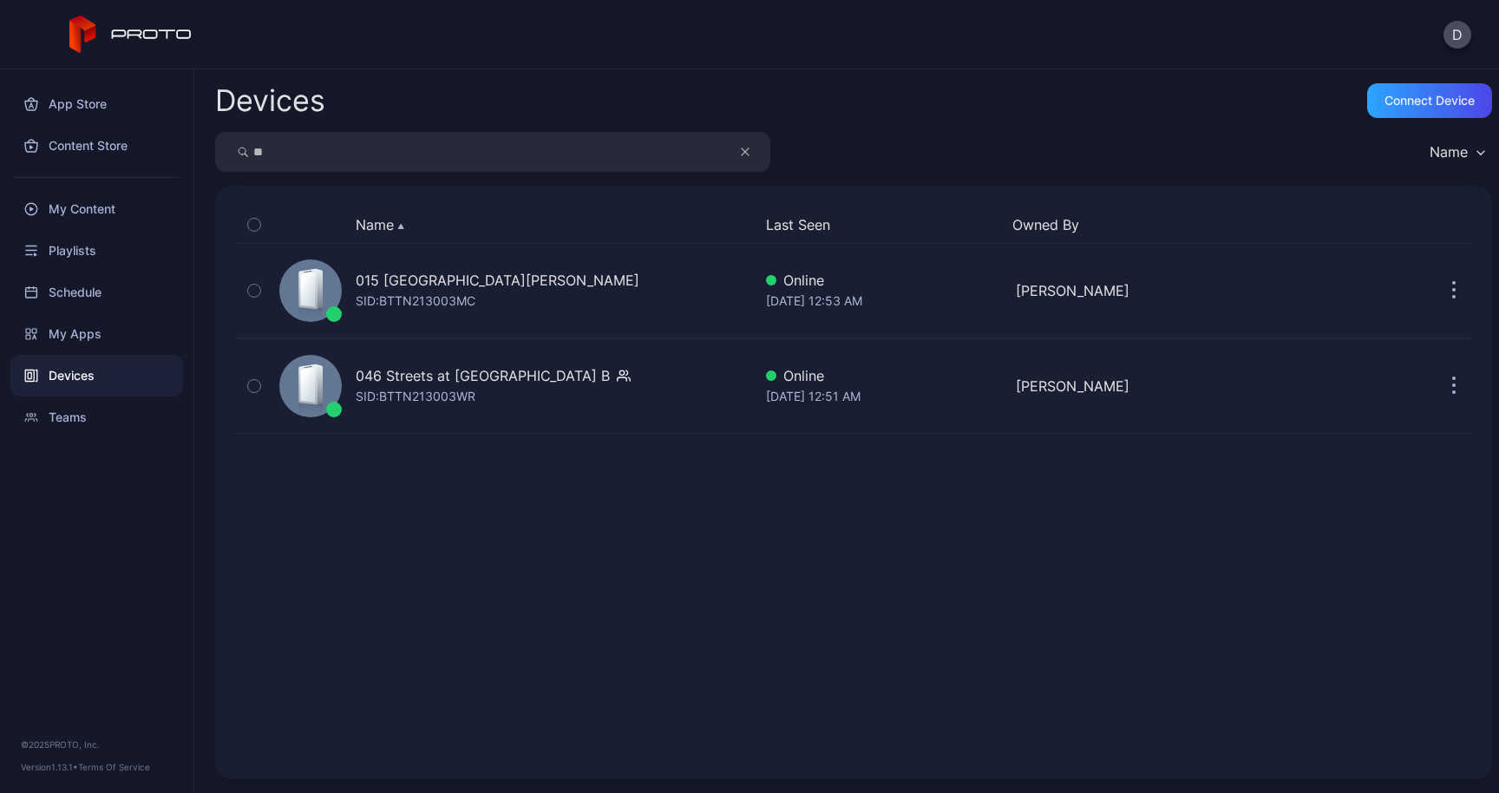
click at [305, 163] on input "**" at bounding box center [492, 152] width 555 height 40
type input "*"
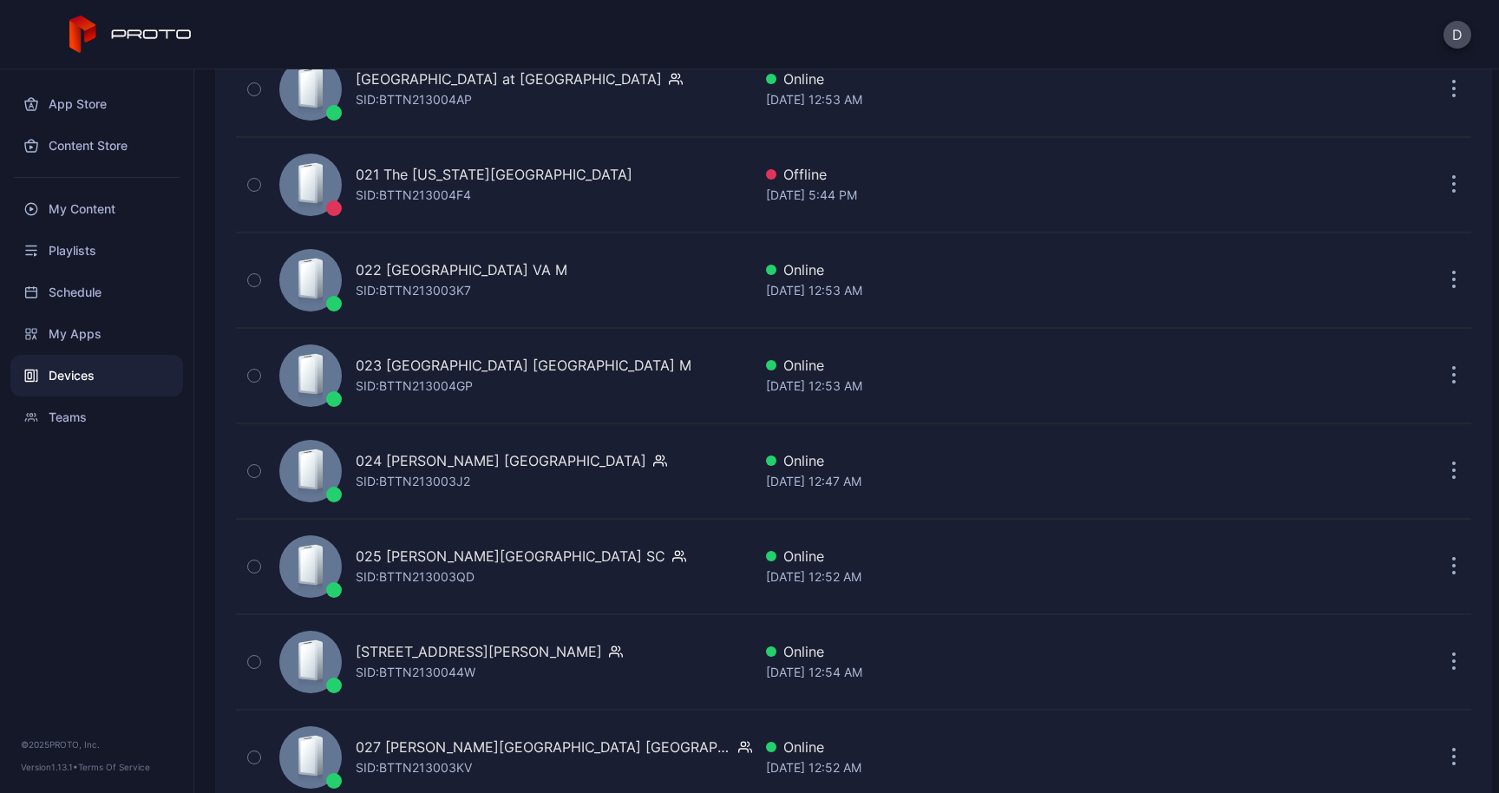
scroll to position [2160, 0]
click at [331, 43] on div "D" at bounding box center [749, 34] width 1499 height 69
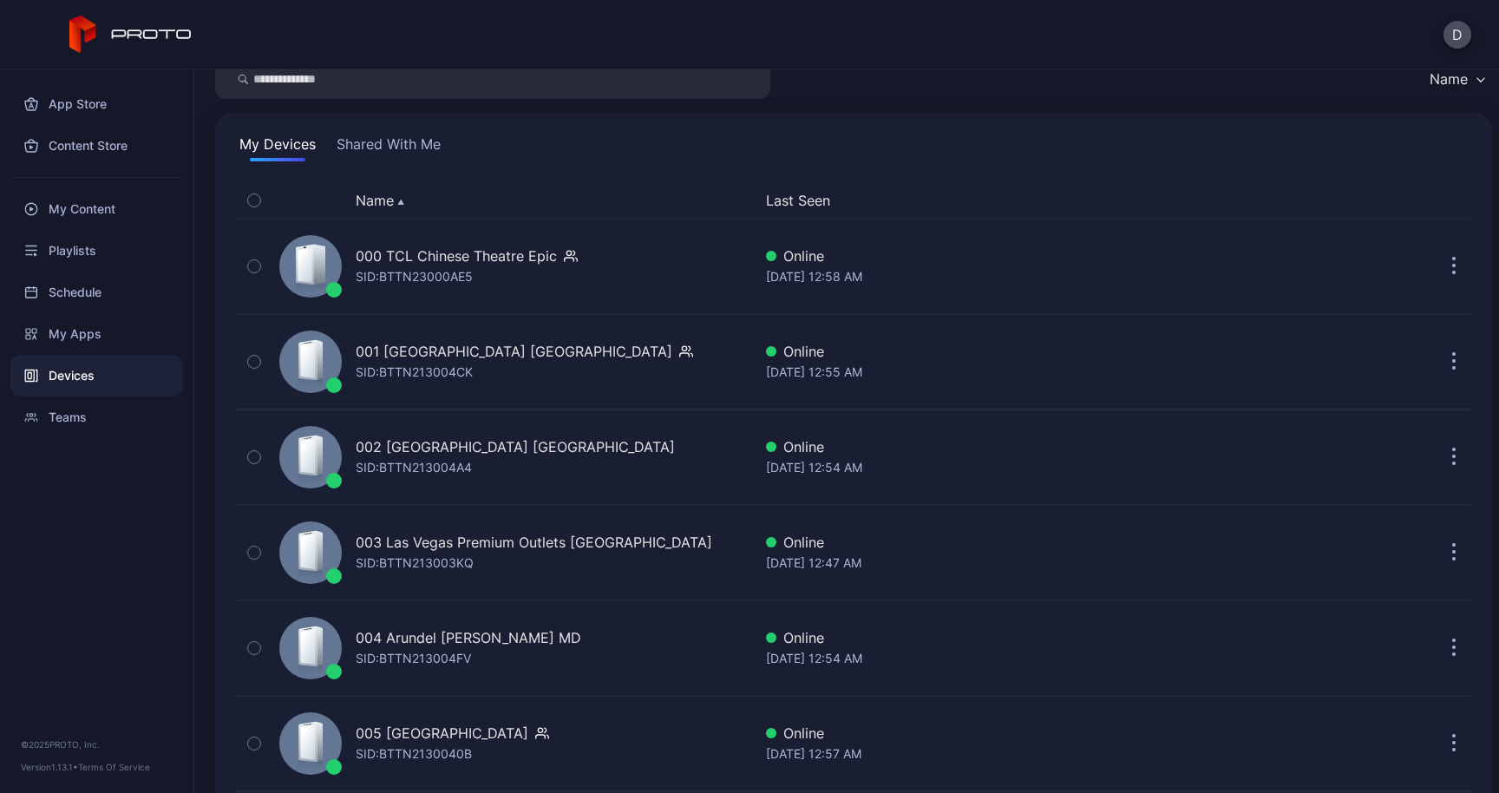
scroll to position [0, 0]
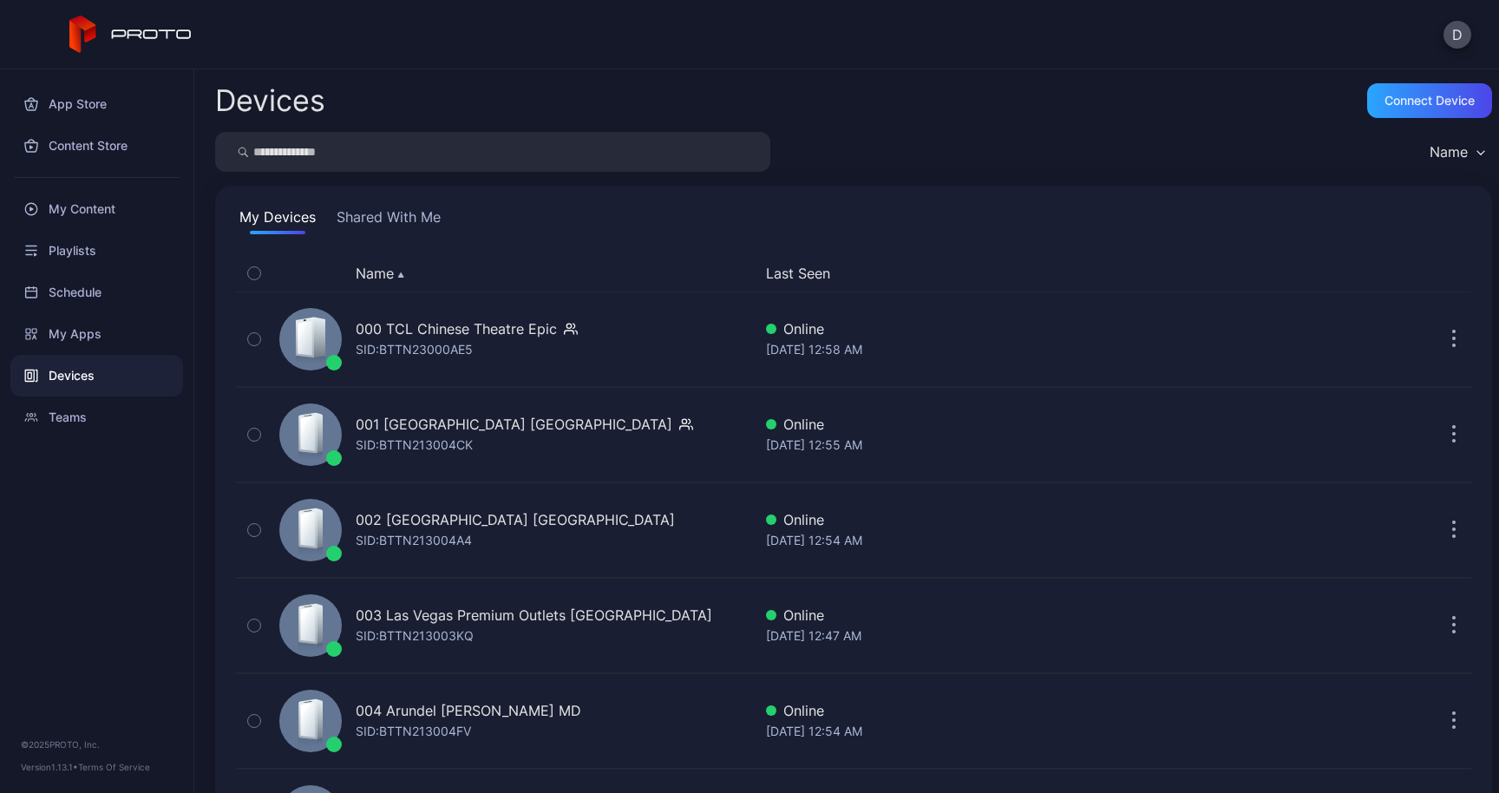
click at [355, 154] on input "search" at bounding box center [492, 152] width 555 height 40
type input "**"
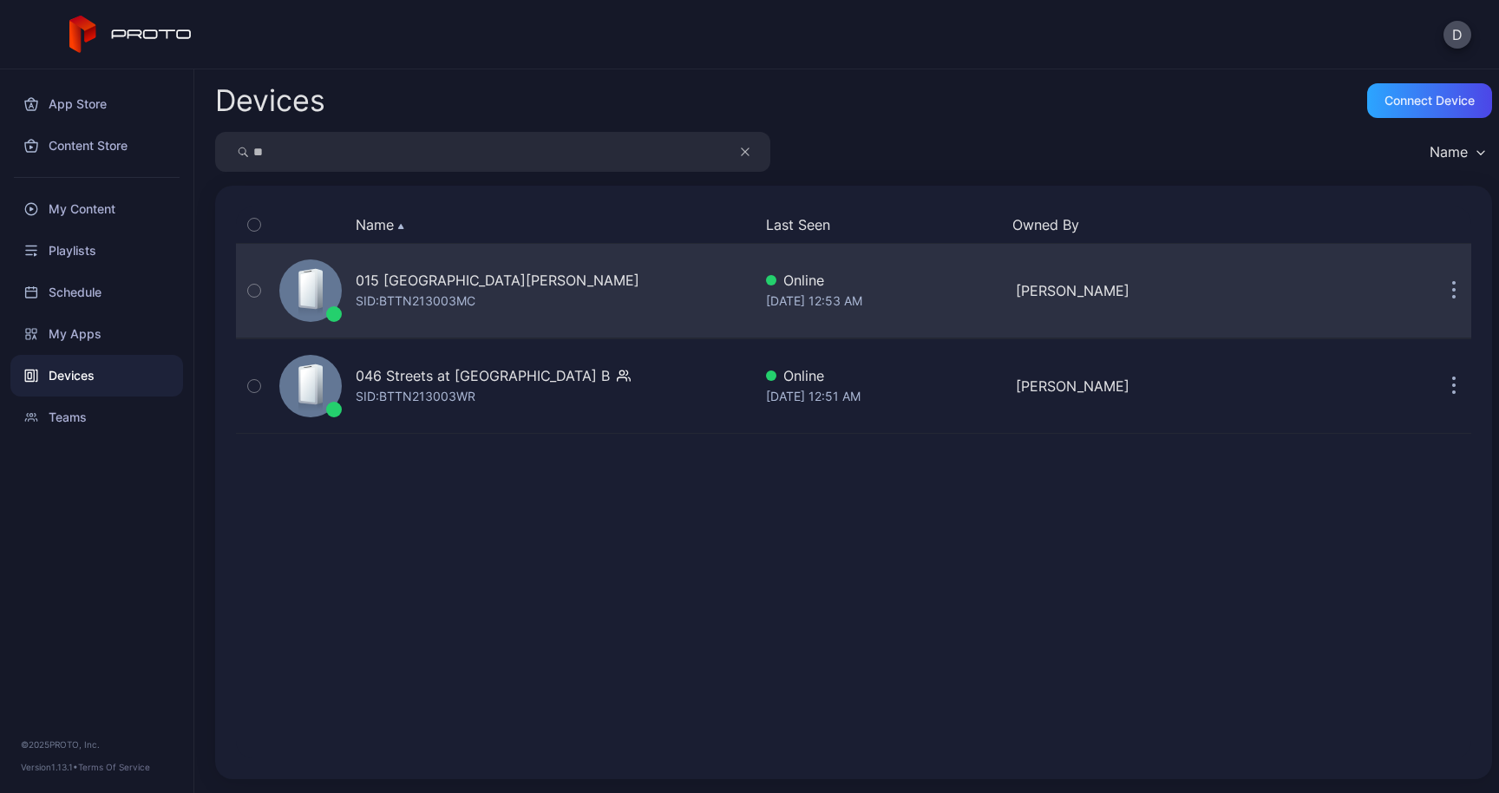
click at [456, 285] on div "015 [GEOGRAPHIC_DATA][PERSON_NAME]" at bounding box center [498, 280] width 284 height 21
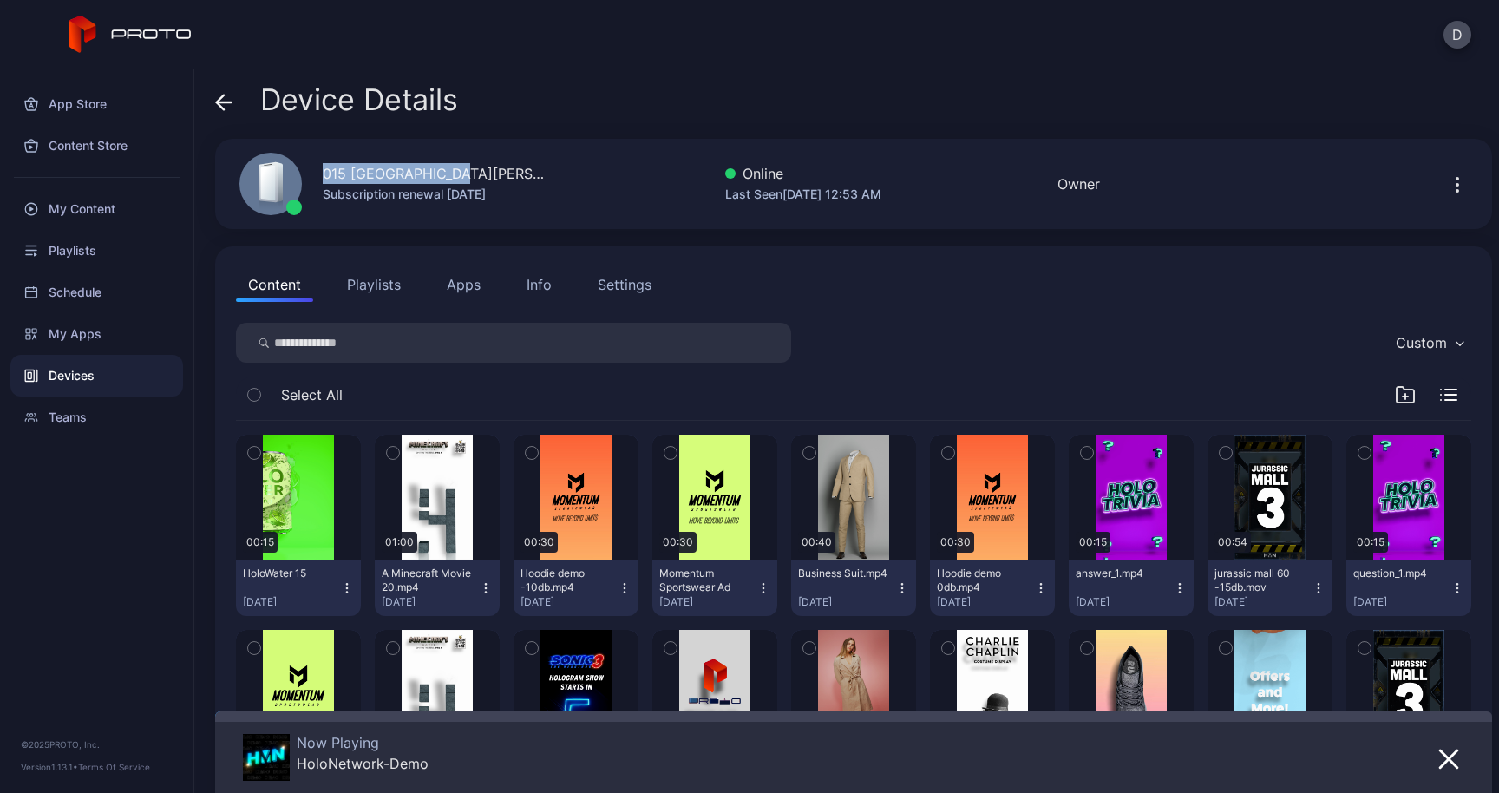
drag, startPoint x: 444, startPoint y: 180, endPoint x: 306, endPoint y: 176, distance: 138.0
click at [305, 176] on div "015 [GEOGRAPHIC_DATA][PERSON_NAME] [GEOGRAPHIC_DATA] Subscription renewal [DATE]" at bounding box center [384, 184] width 330 height 94
click at [534, 300] on button "Info" at bounding box center [539, 284] width 49 height 35
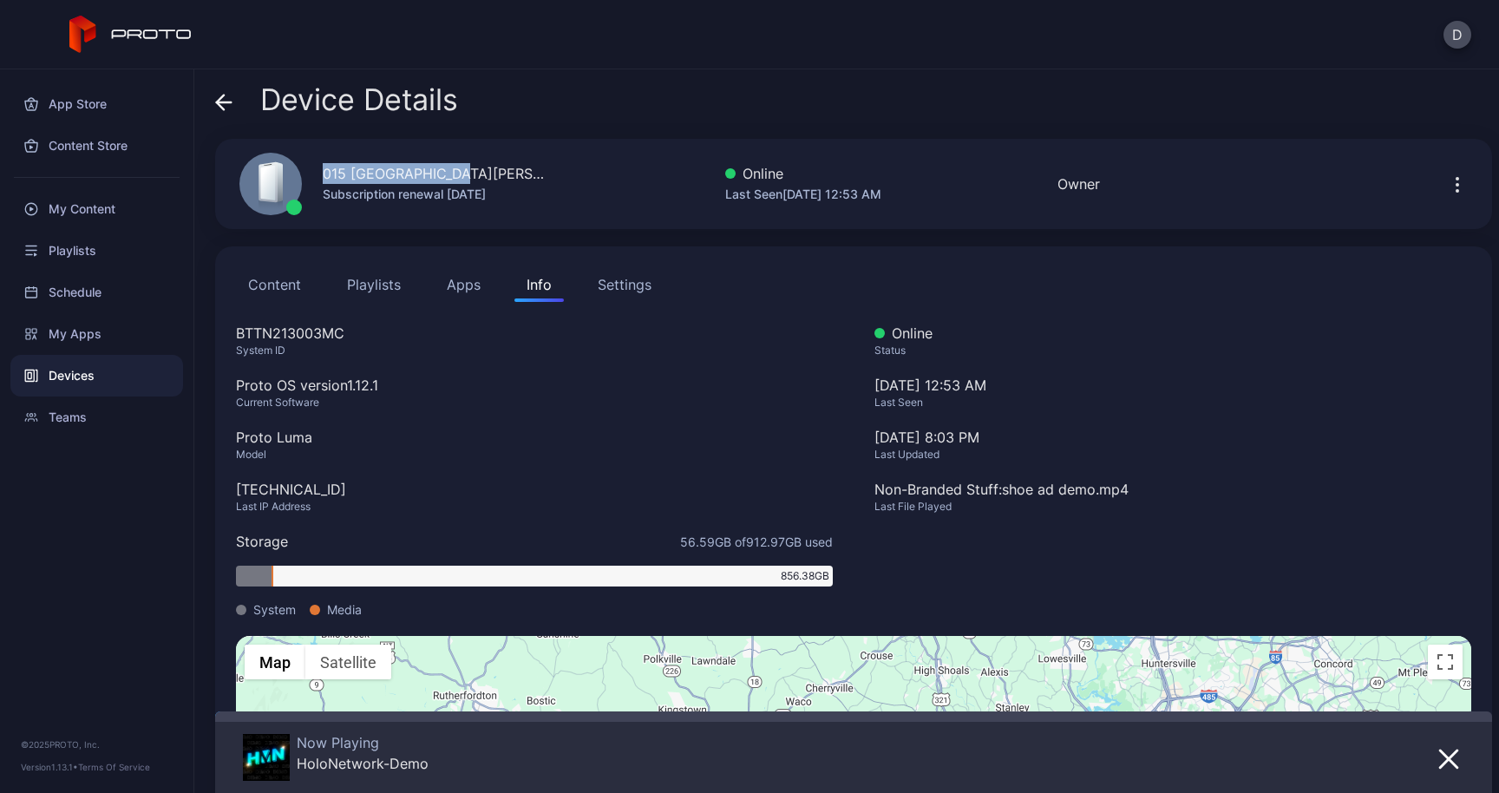
click at [622, 297] on button "Settings" at bounding box center [625, 284] width 78 height 35
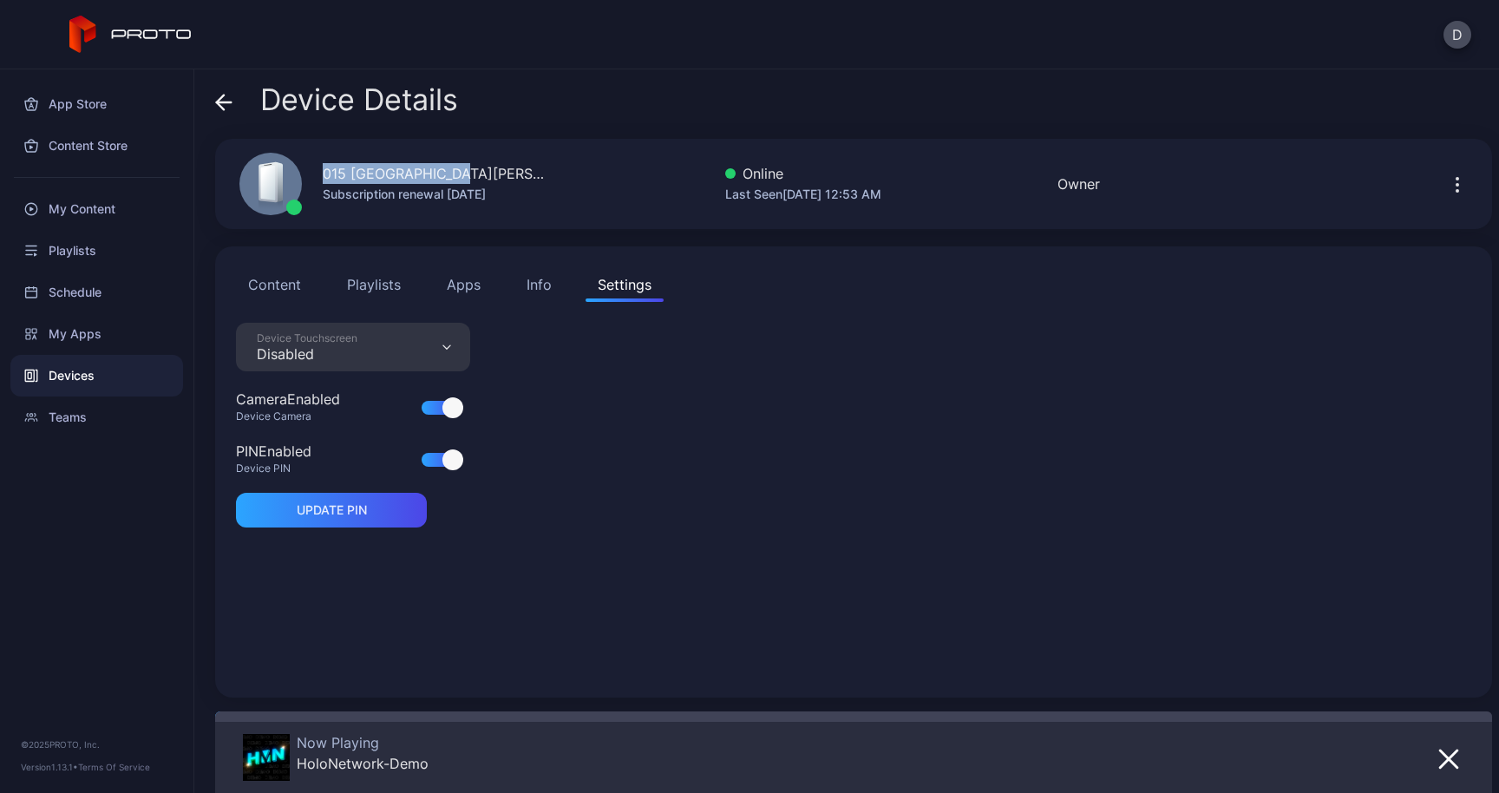
click at [550, 291] on div "Info" at bounding box center [539, 284] width 25 height 21
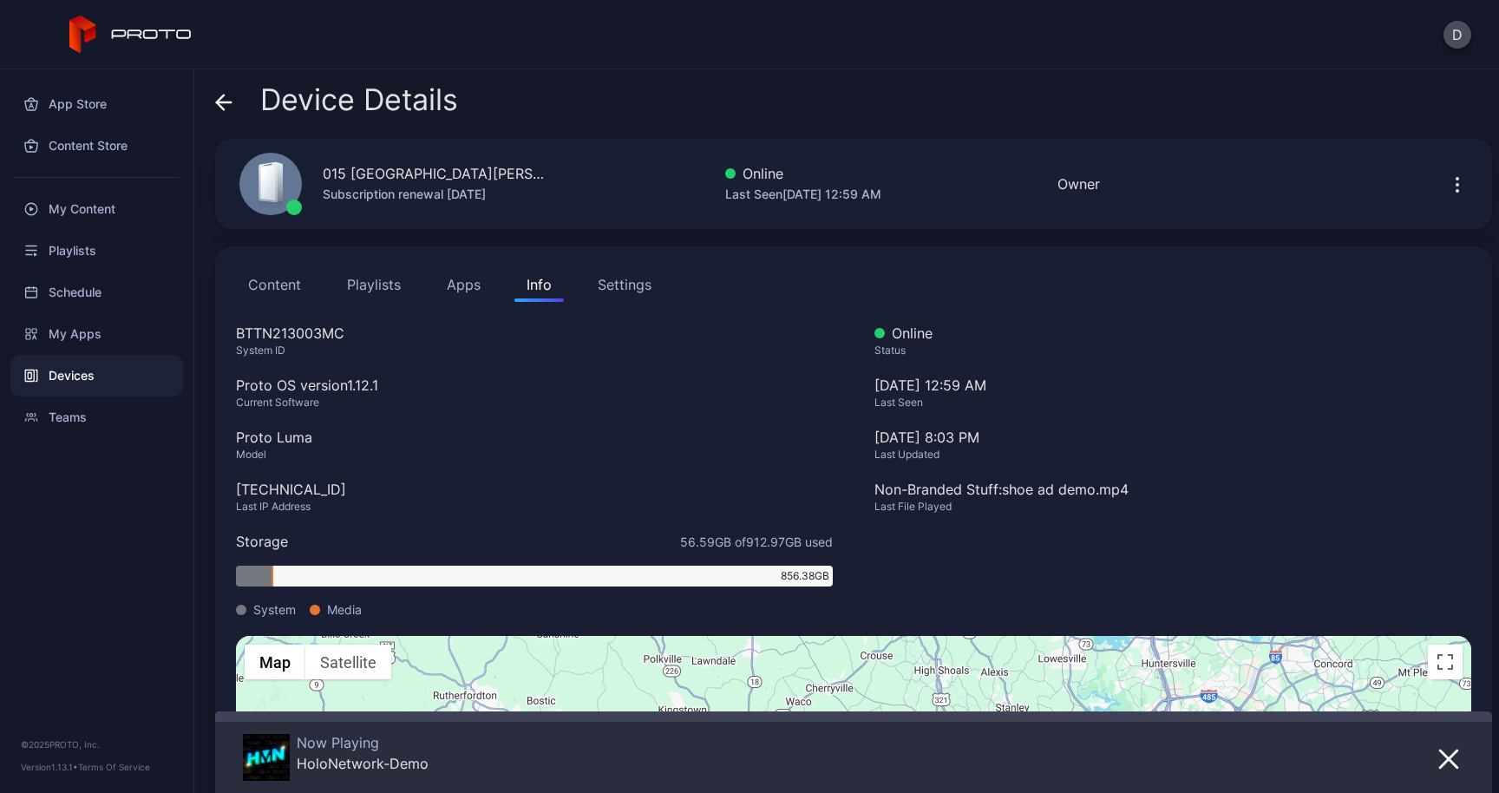
click at [232, 104] on icon at bounding box center [223, 102] width 17 height 17
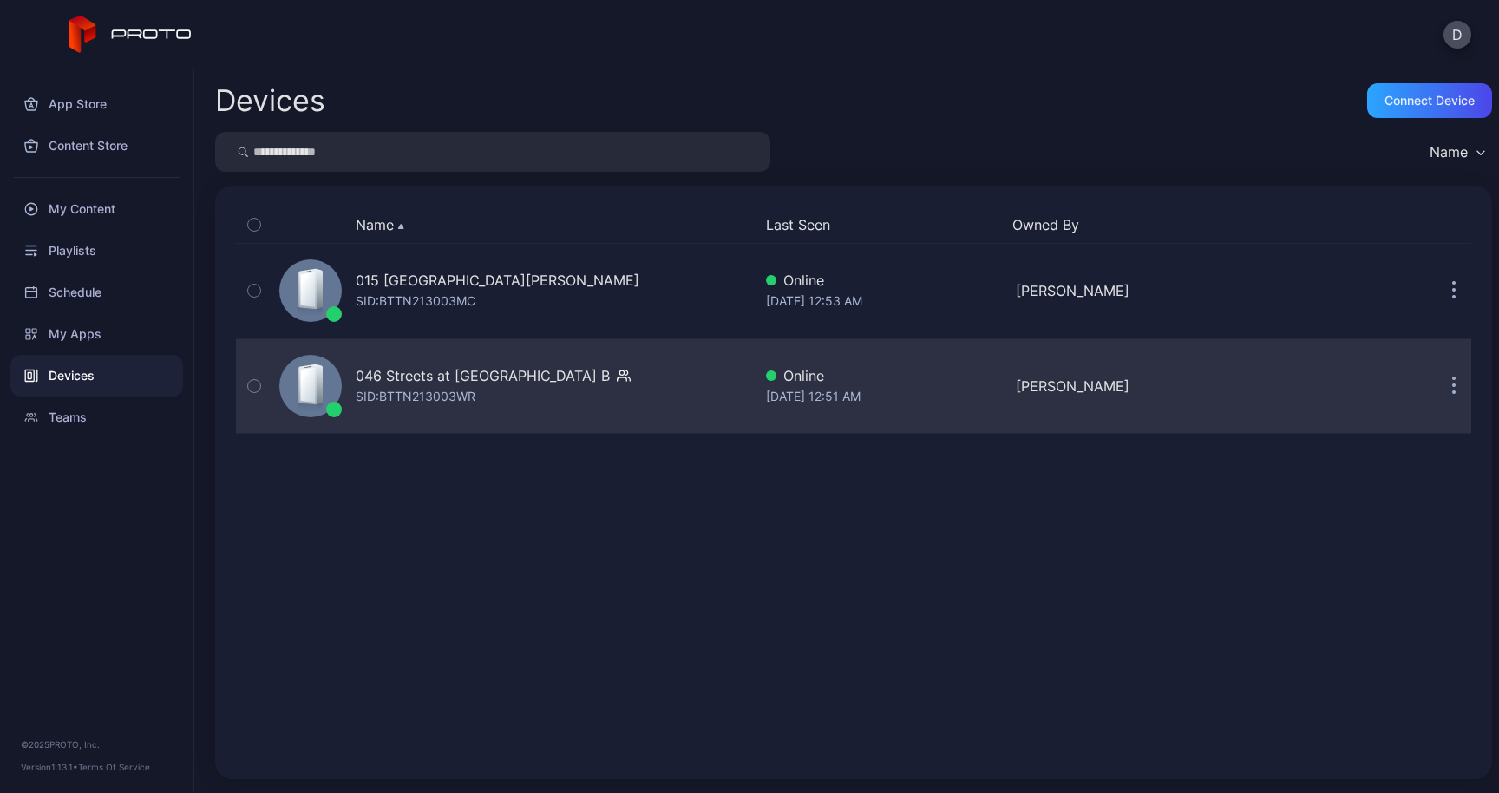
click at [481, 382] on div "046 Streets at [GEOGRAPHIC_DATA] B" at bounding box center [483, 375] width 254 height 21
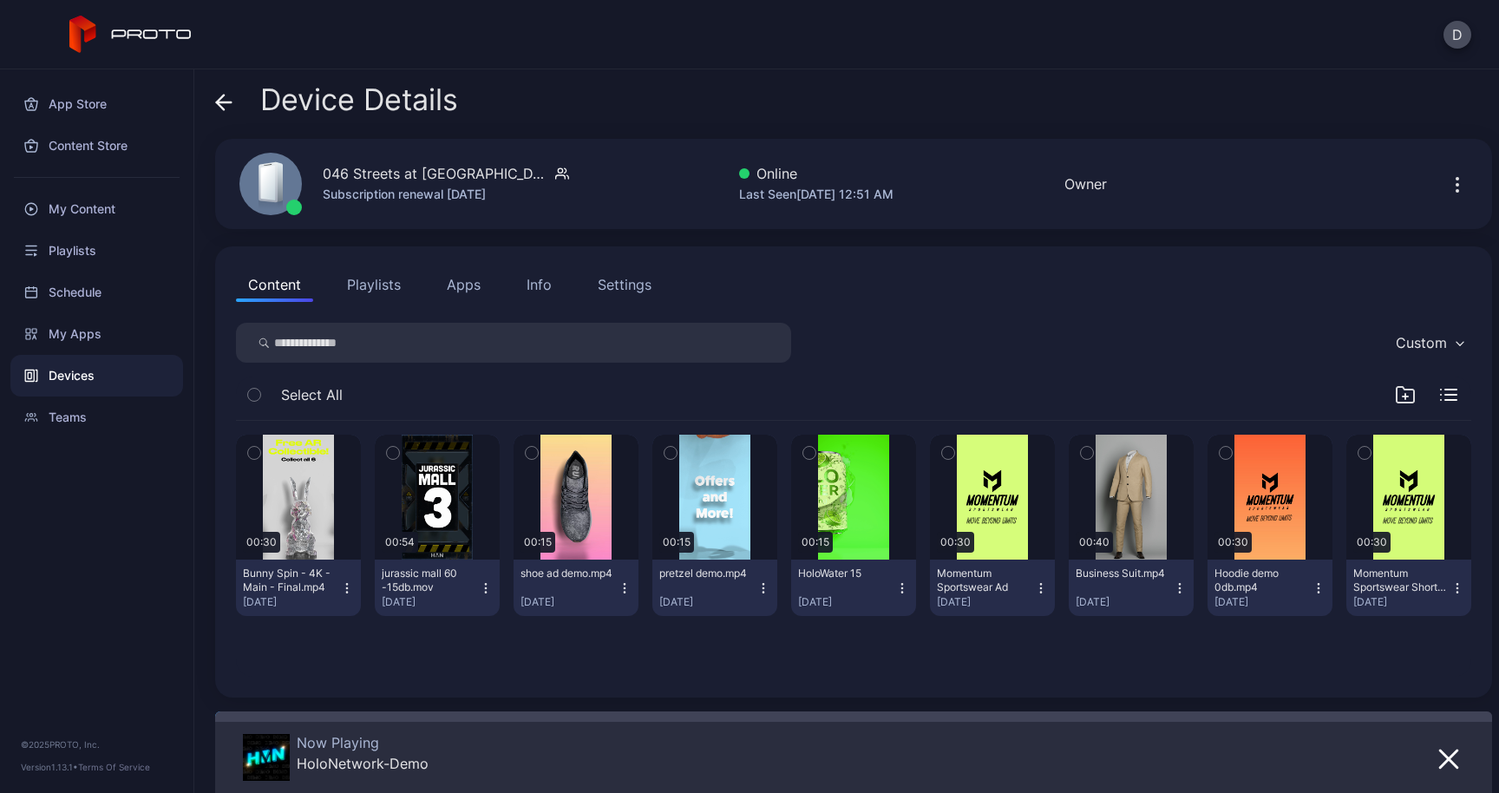
click at [623, 286] on div "Settings" at bounding box center [625, 284] width 54 height 21
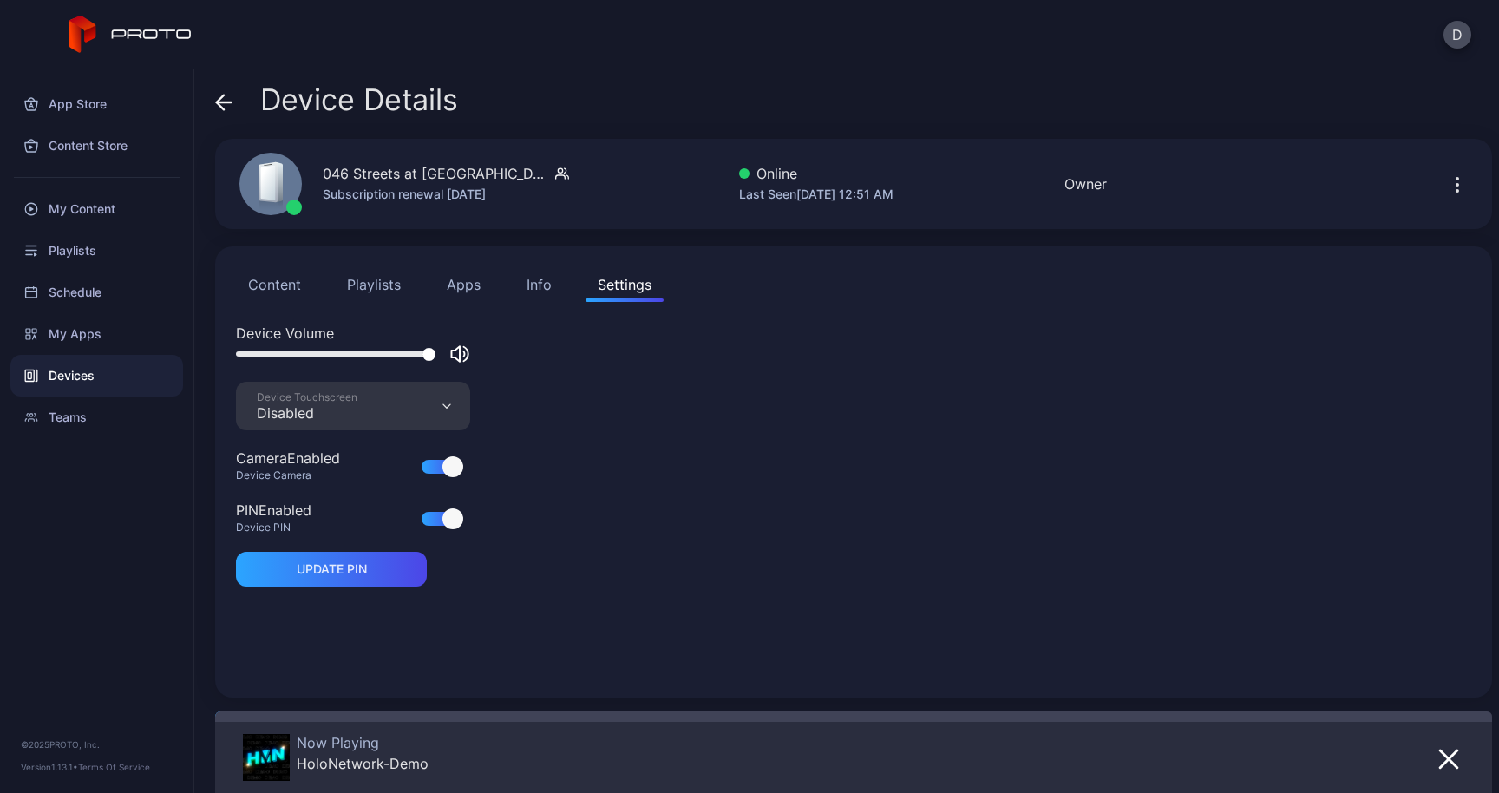
click at [543, 285] on div "Info" at bounding box center [539, 284] width 25 height 21
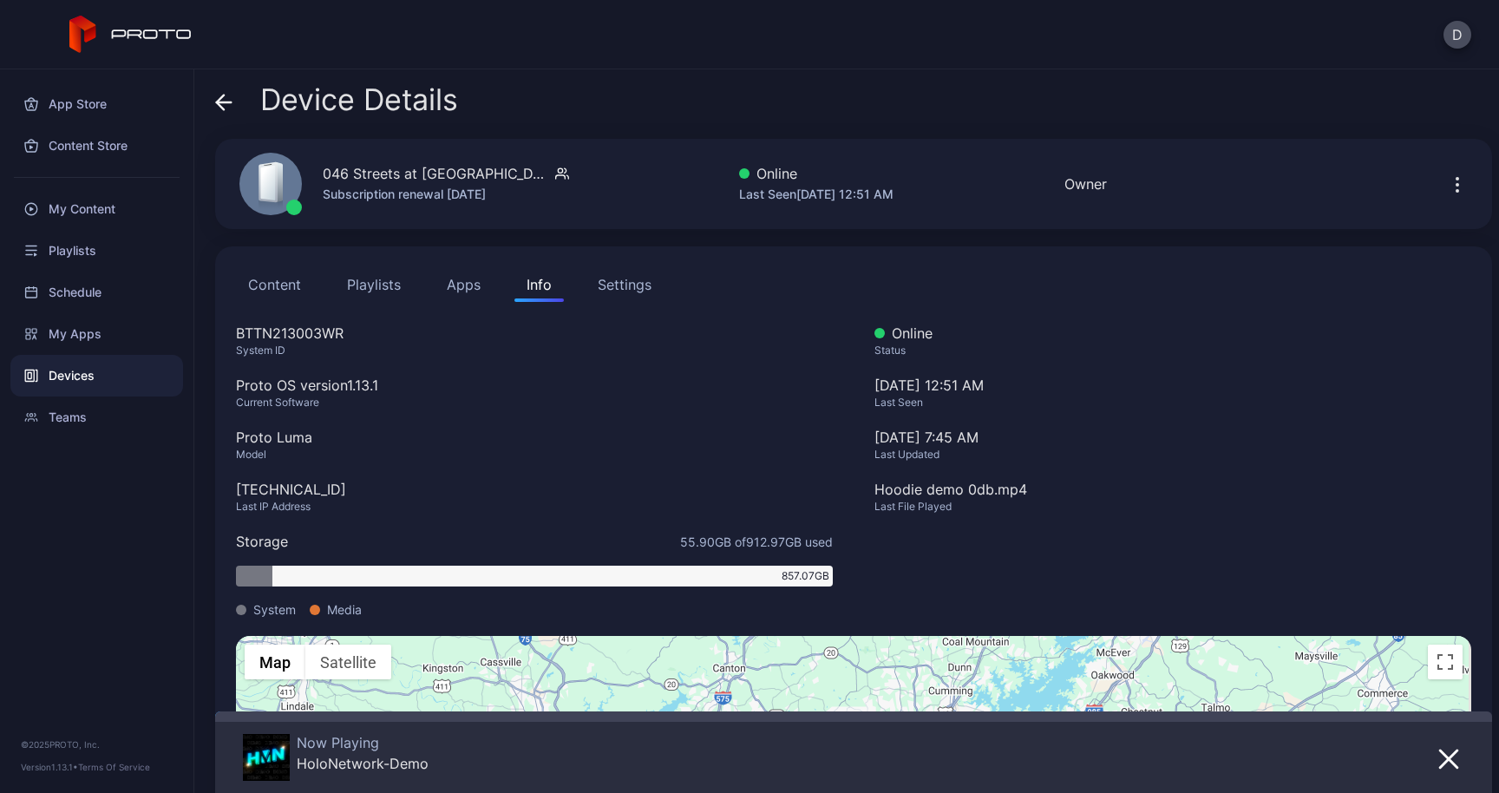
click at [622, 300] on button "Settings" at bounding box center [625, 284] width 78 height 35
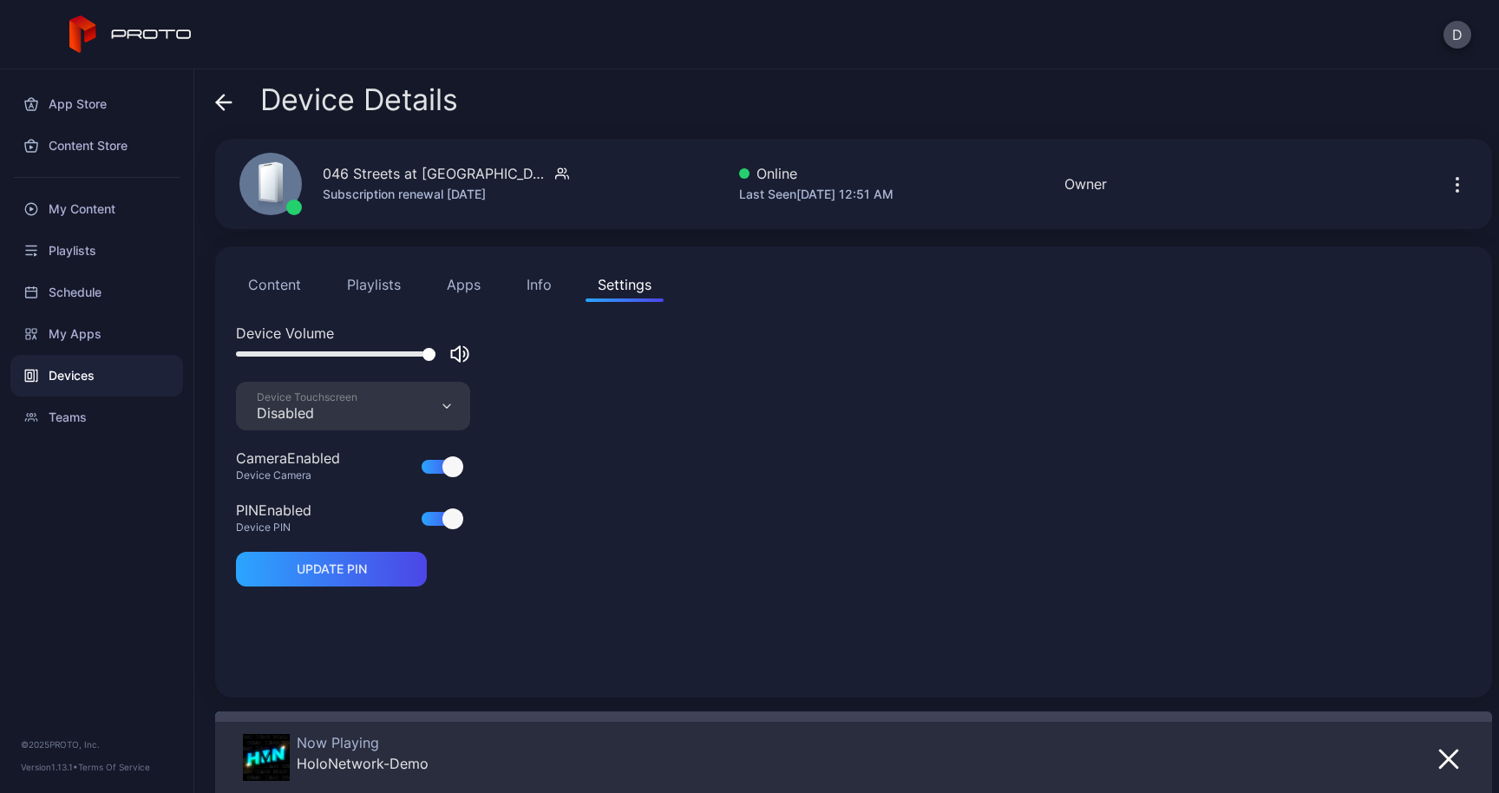
click at [522, 303] on div "Content Playlists Apps Info Settings Device Volume Device Touchscreen Disabled …" at bounding box center [853, 471] width 1277 height 451
click at [538, 290] on div "Info" at bounding box center [539, 284] width 25 height 21
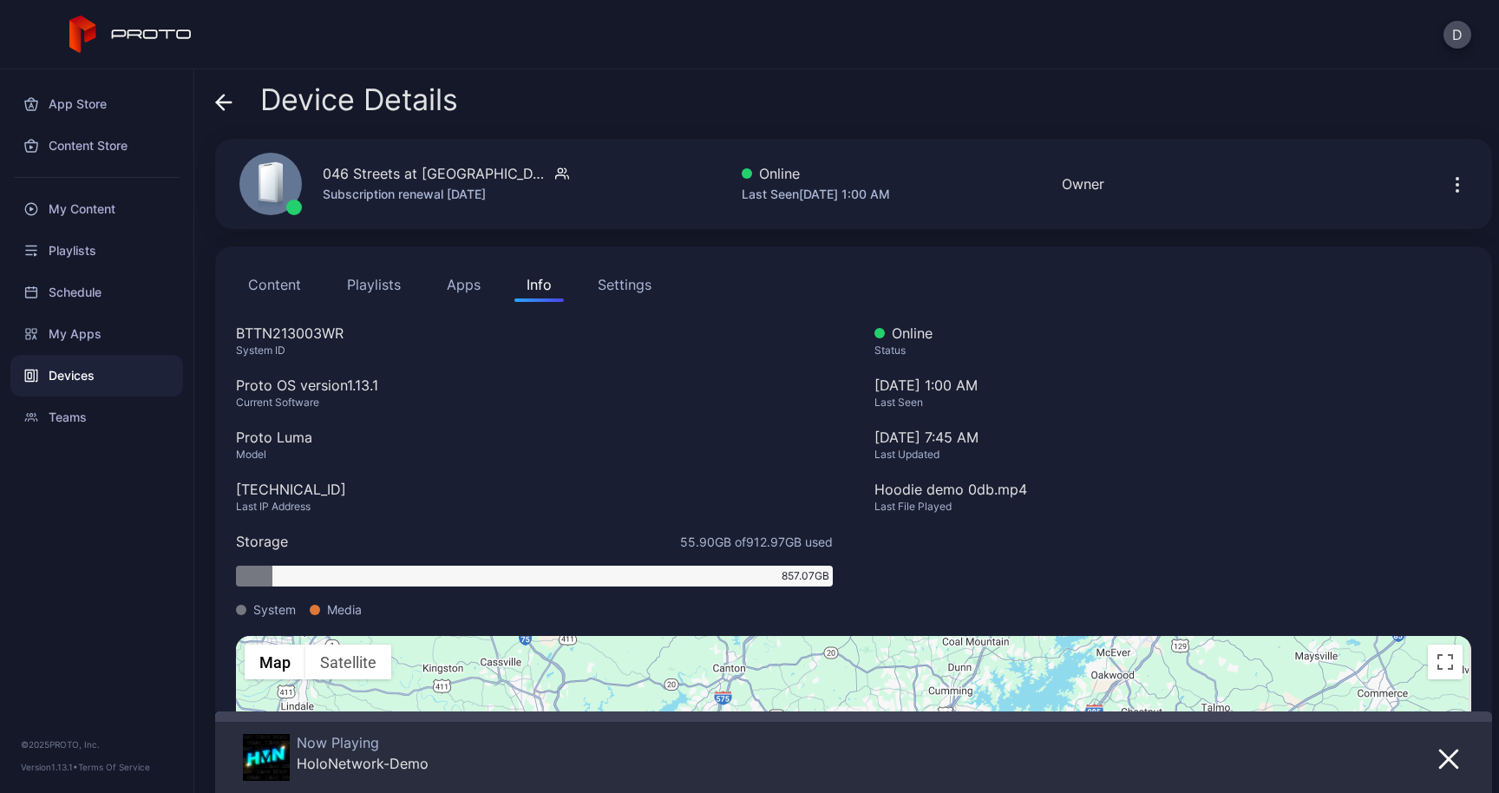
click at [228, 101] on icon at bounding box center [223, 102] width 17 height 17
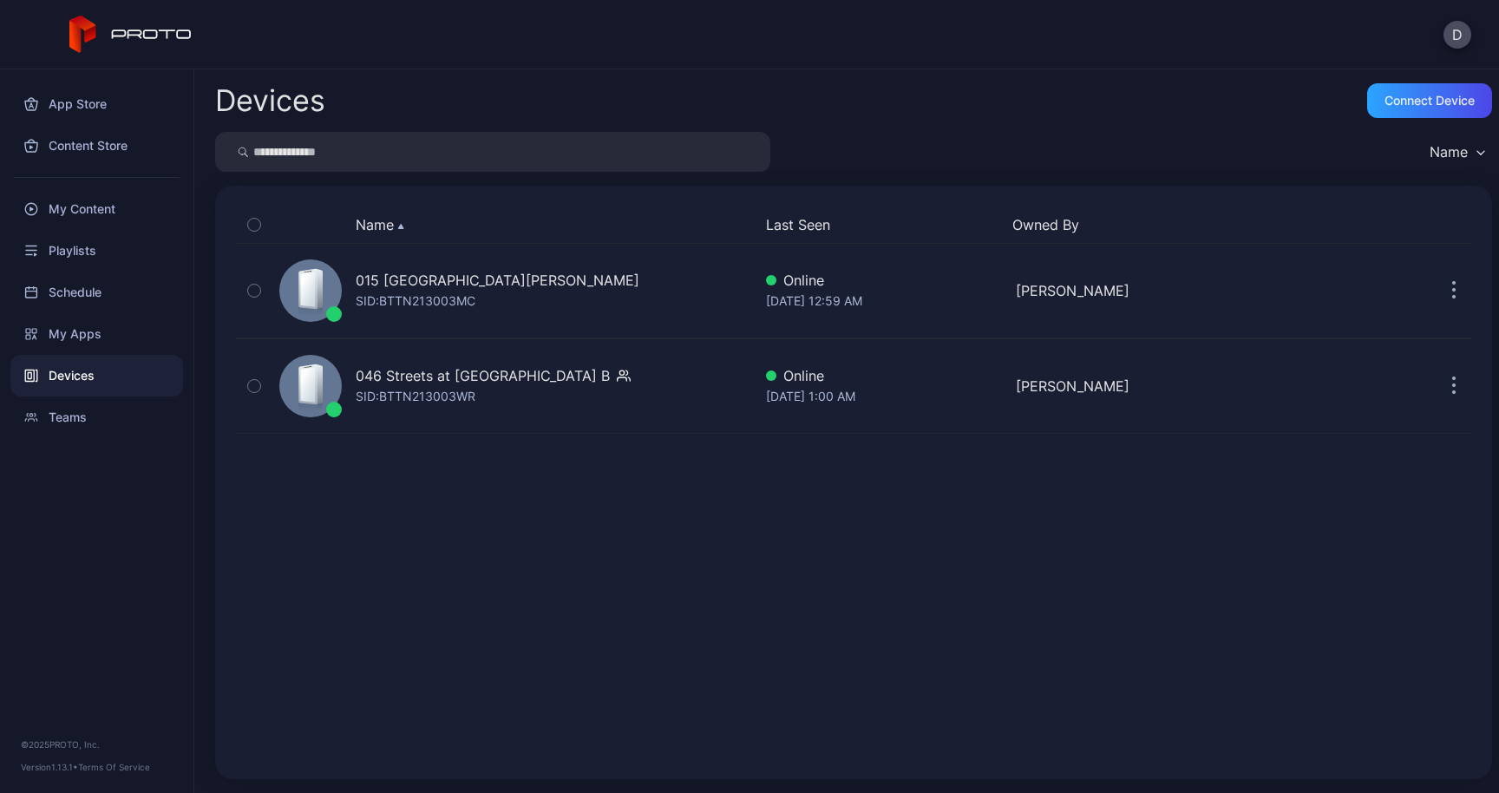
click at [331, 155] on input "search" at bounding box center [492, 152] width 555 height 40
click at [551, 157] on input "search" at bounding box center [492, 152] width 555 height 40
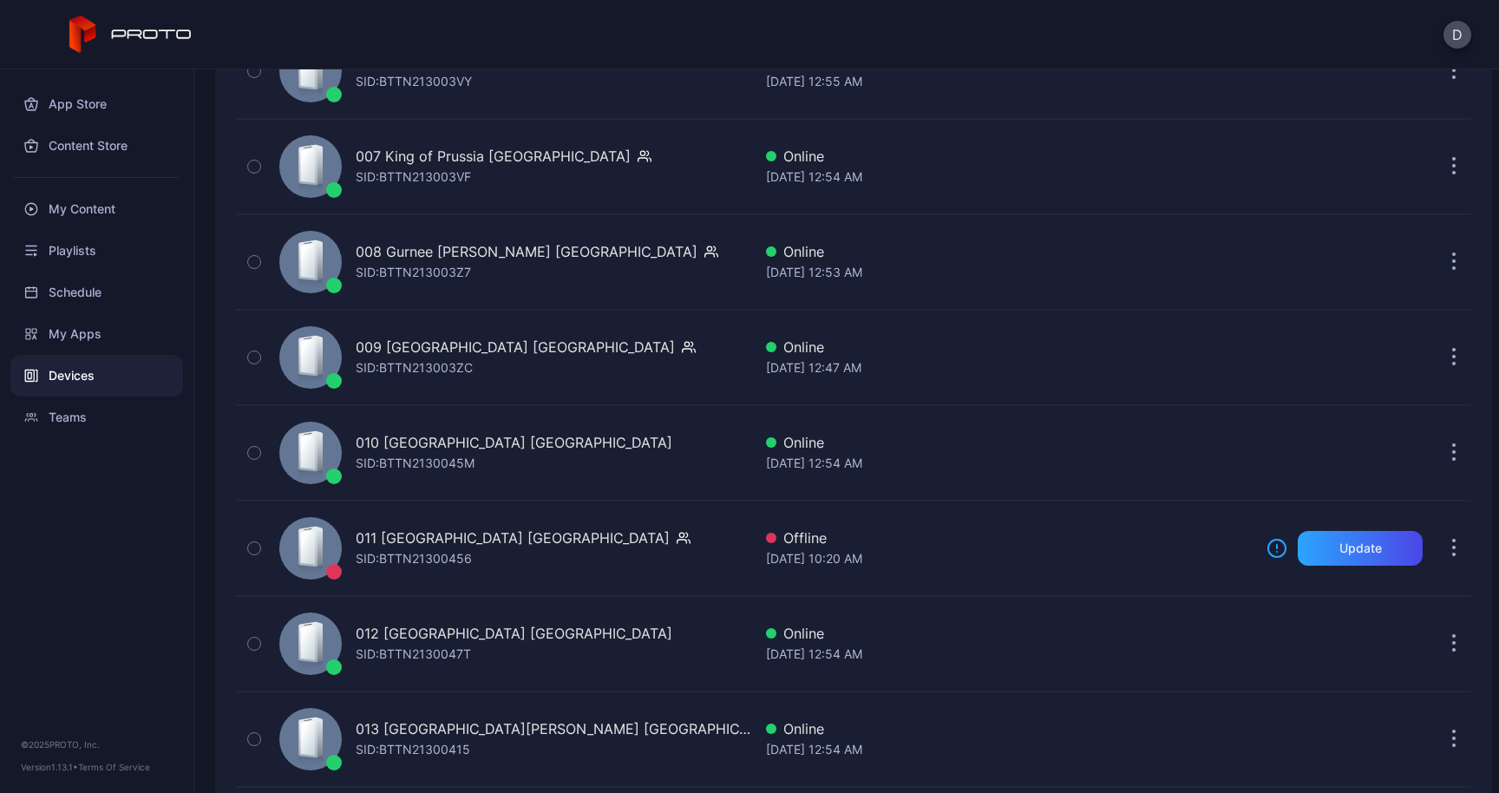
scroll to position [922, 0]
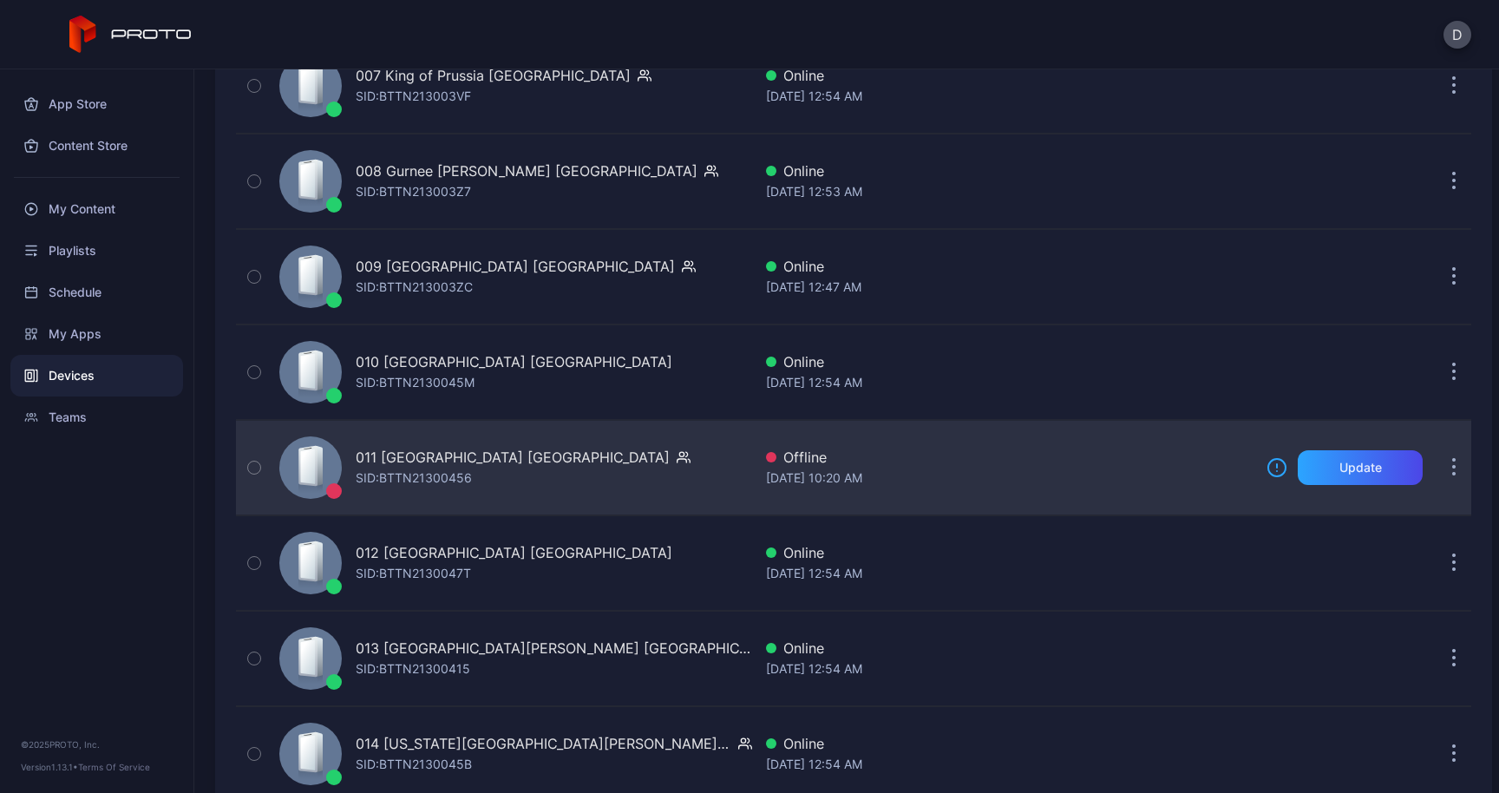
click at [728, 463] on div "011 [GEOGRAPHIC_DATA] MI SID: BTTN21300456" at bounding box center [512, 467] width 480 height 87
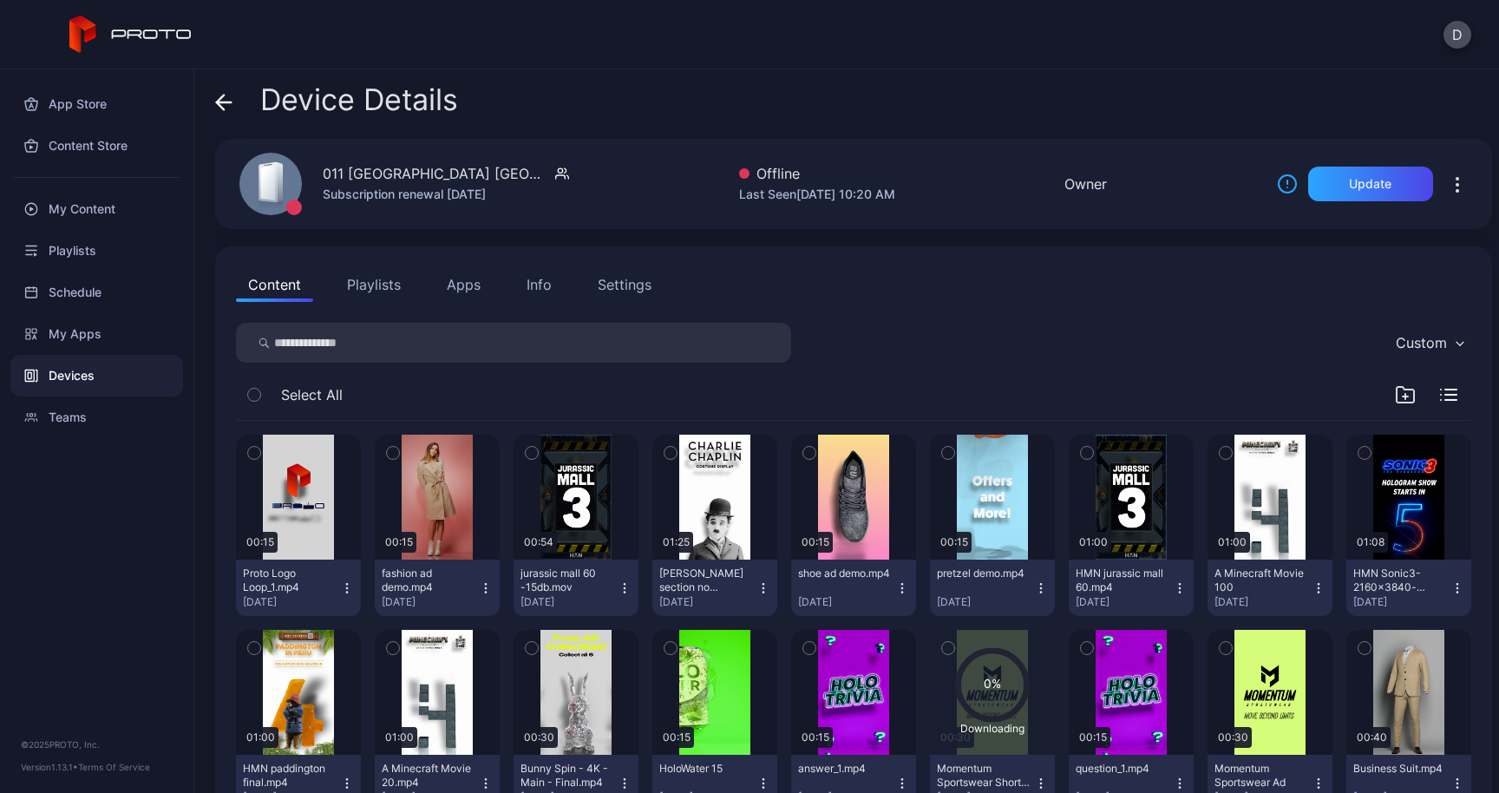
click at [548, 299] on button "Info" at bounding box center [539, 284] width 49 height 35
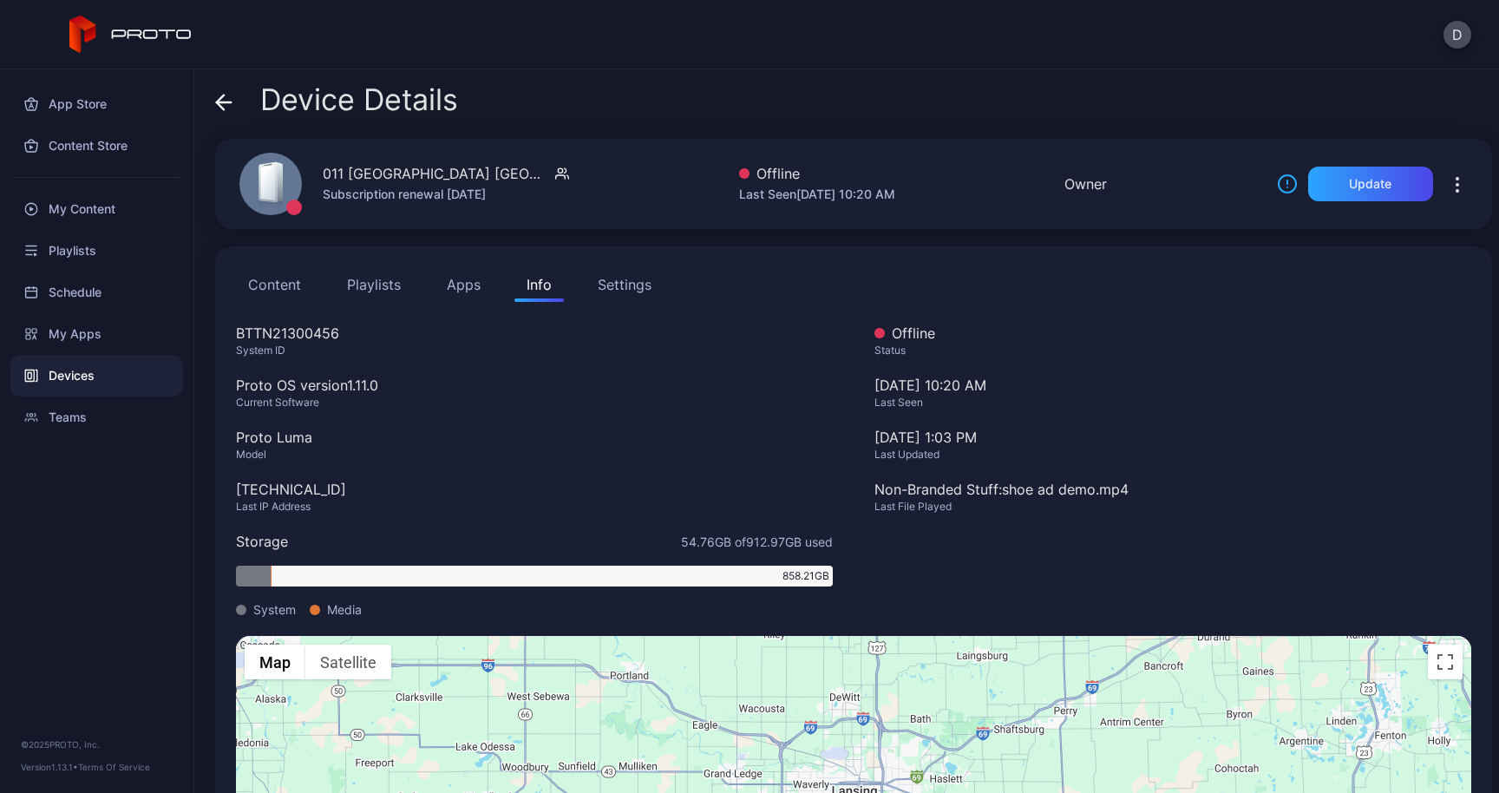
click at [220, 95] on icon at bounding box center [223, 102] width 17 height 17
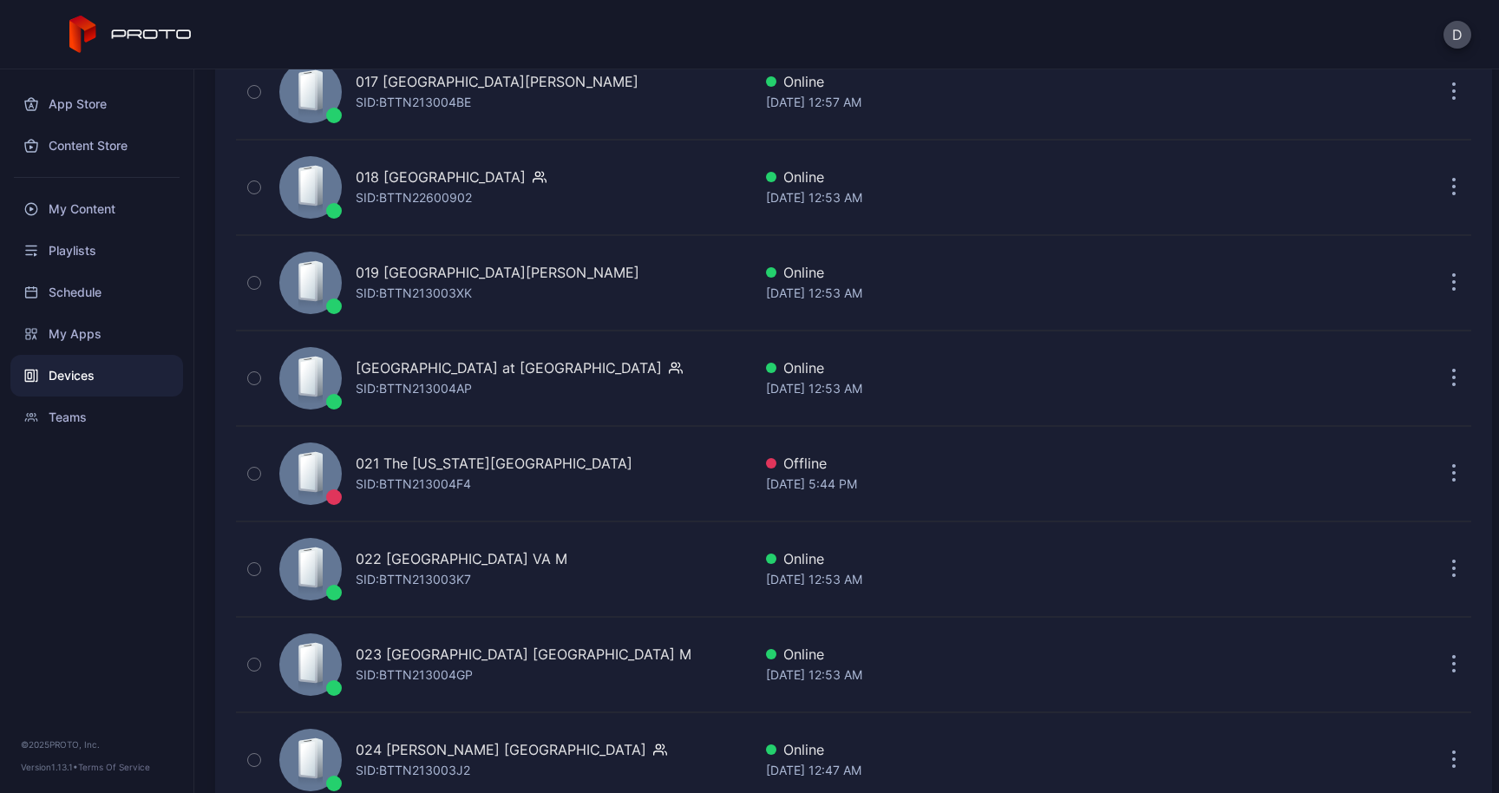
scroll to position [1872, 0]
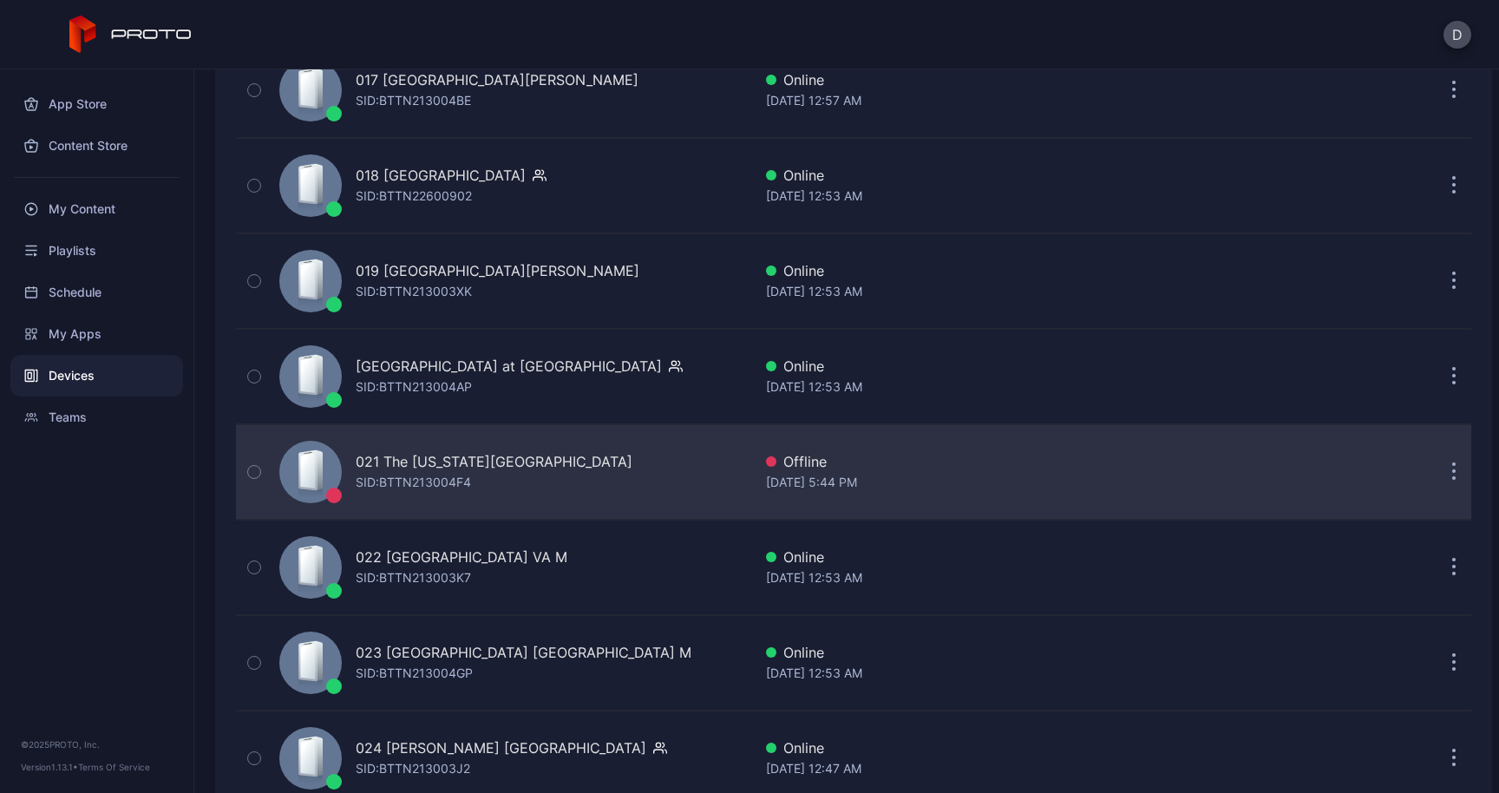
click at [397, 471] on div "021 The [US_STATE][GEOGRAPHIC_DATA]" at bounding box center [494, 461] width 277 height 21
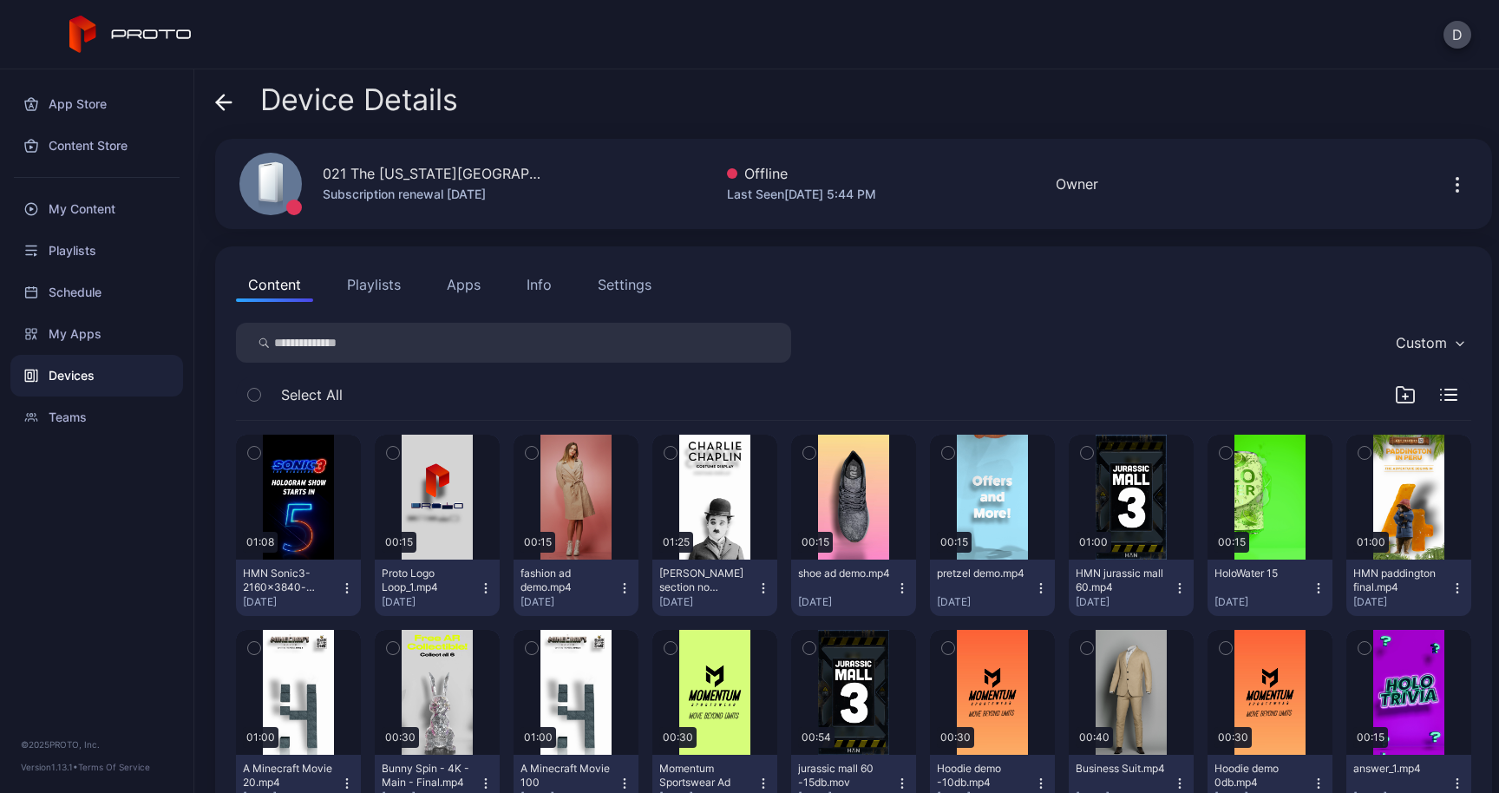
click at [535, 290] on div "Info" at bounding box center [539, 284] width 25 height 21
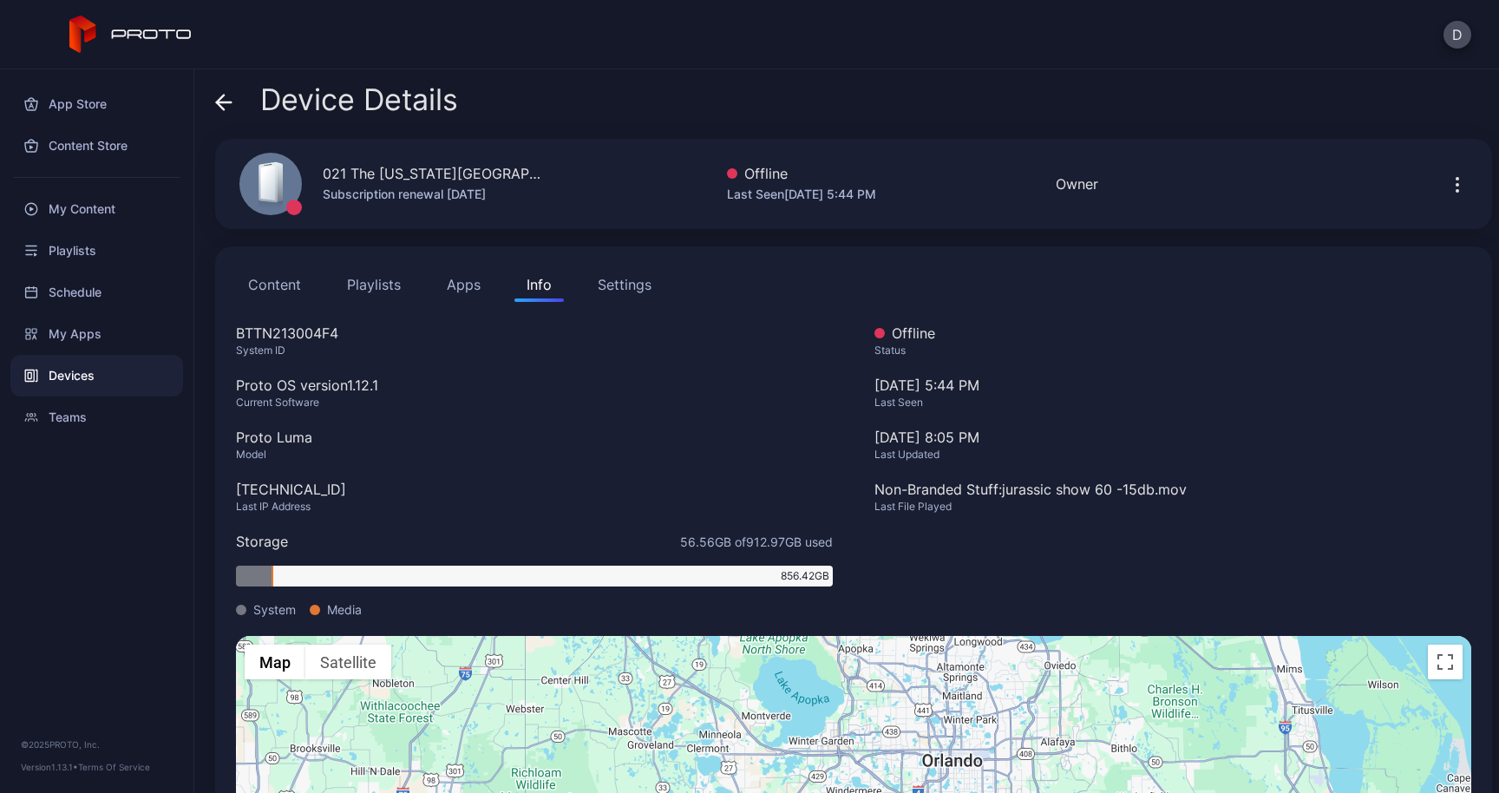
click at [235, 108] on div "Device Details" at bounding box center [336, 104] width 243 height 42
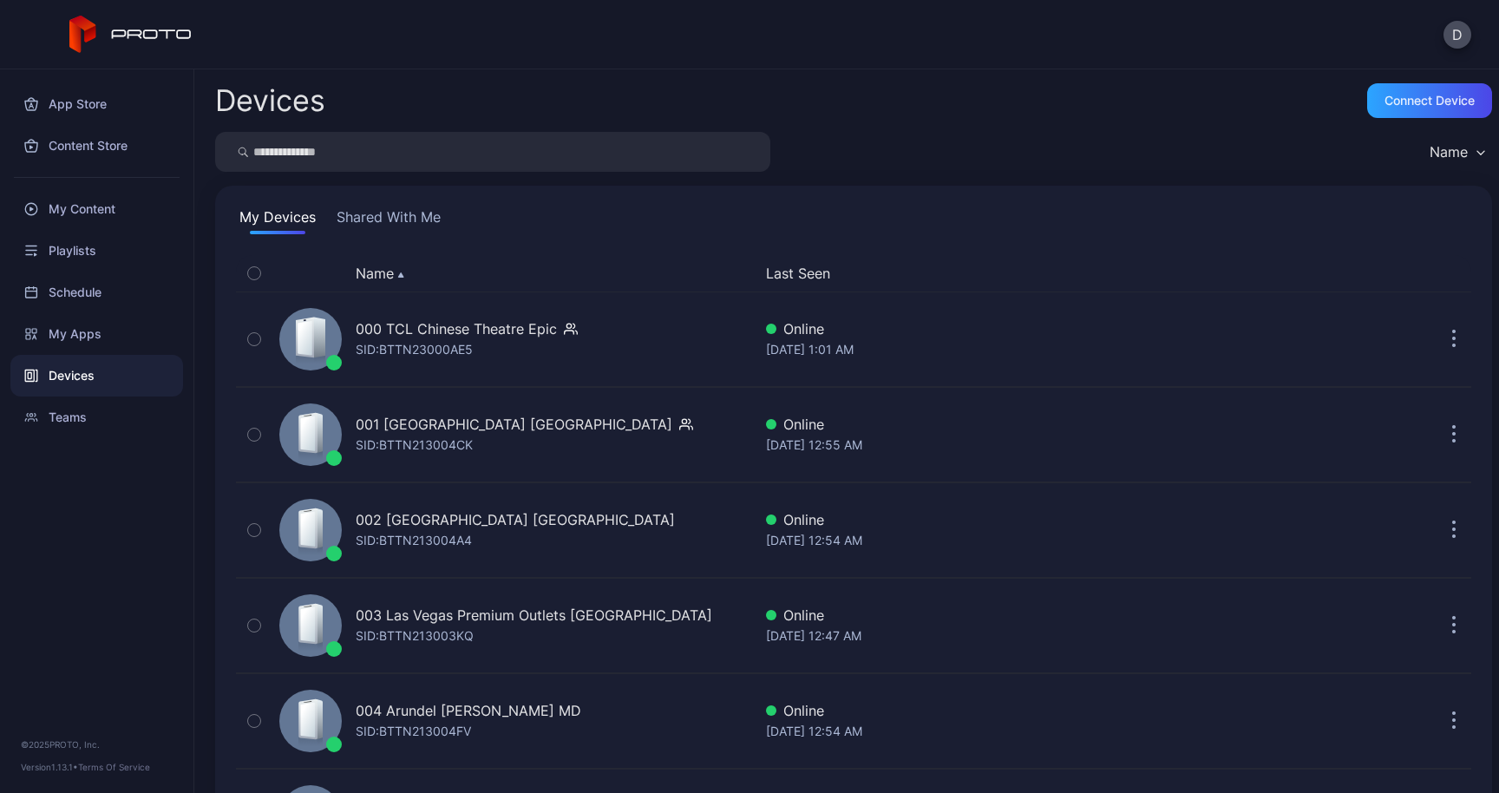
click at [385, 219] on button "Shared With Me" at bounding box center [388, 221] width 111 height 28
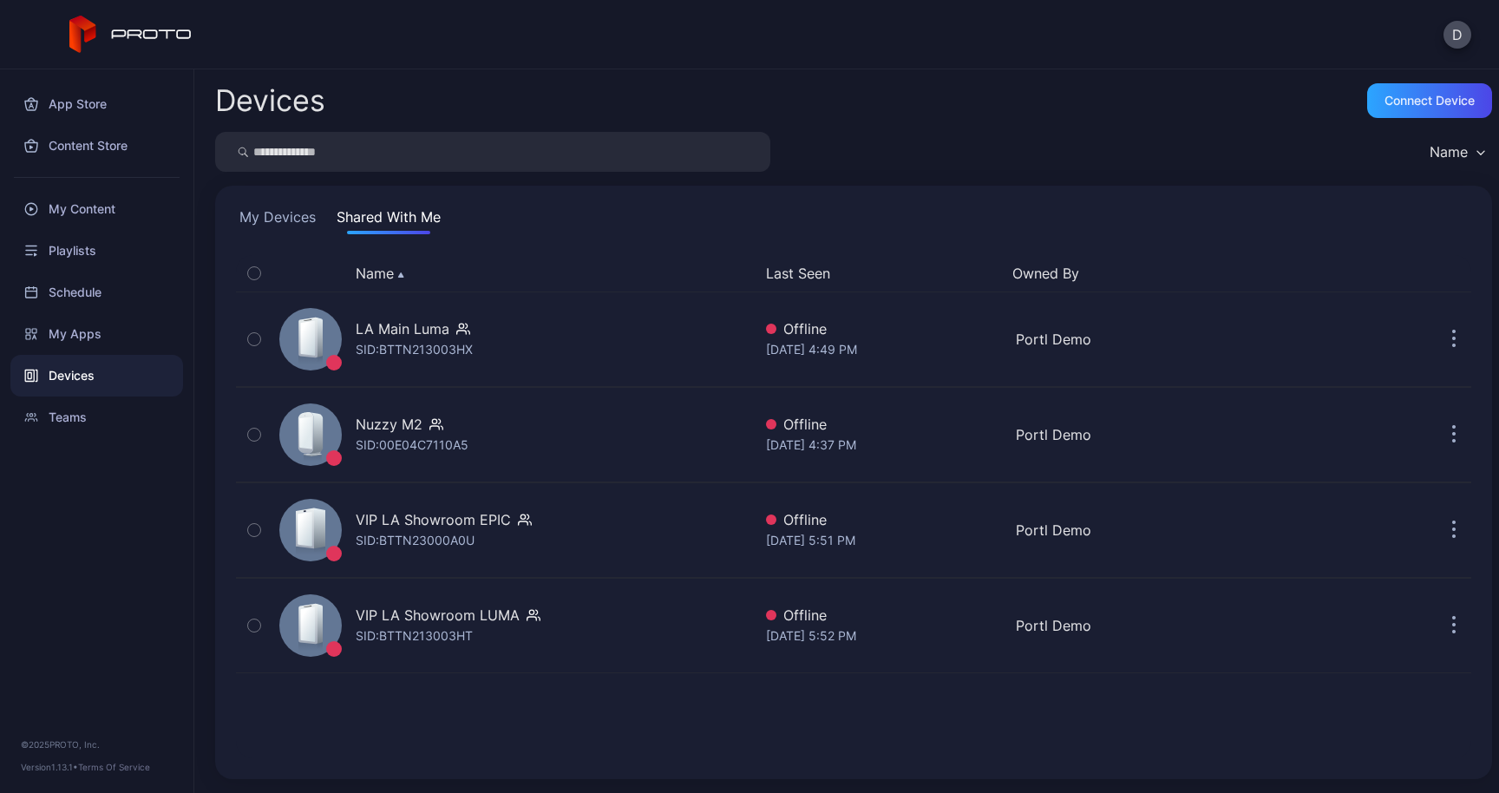
click at [305, 213] on button "My Devices" at bounding box center [277, 221] width 83 height 28
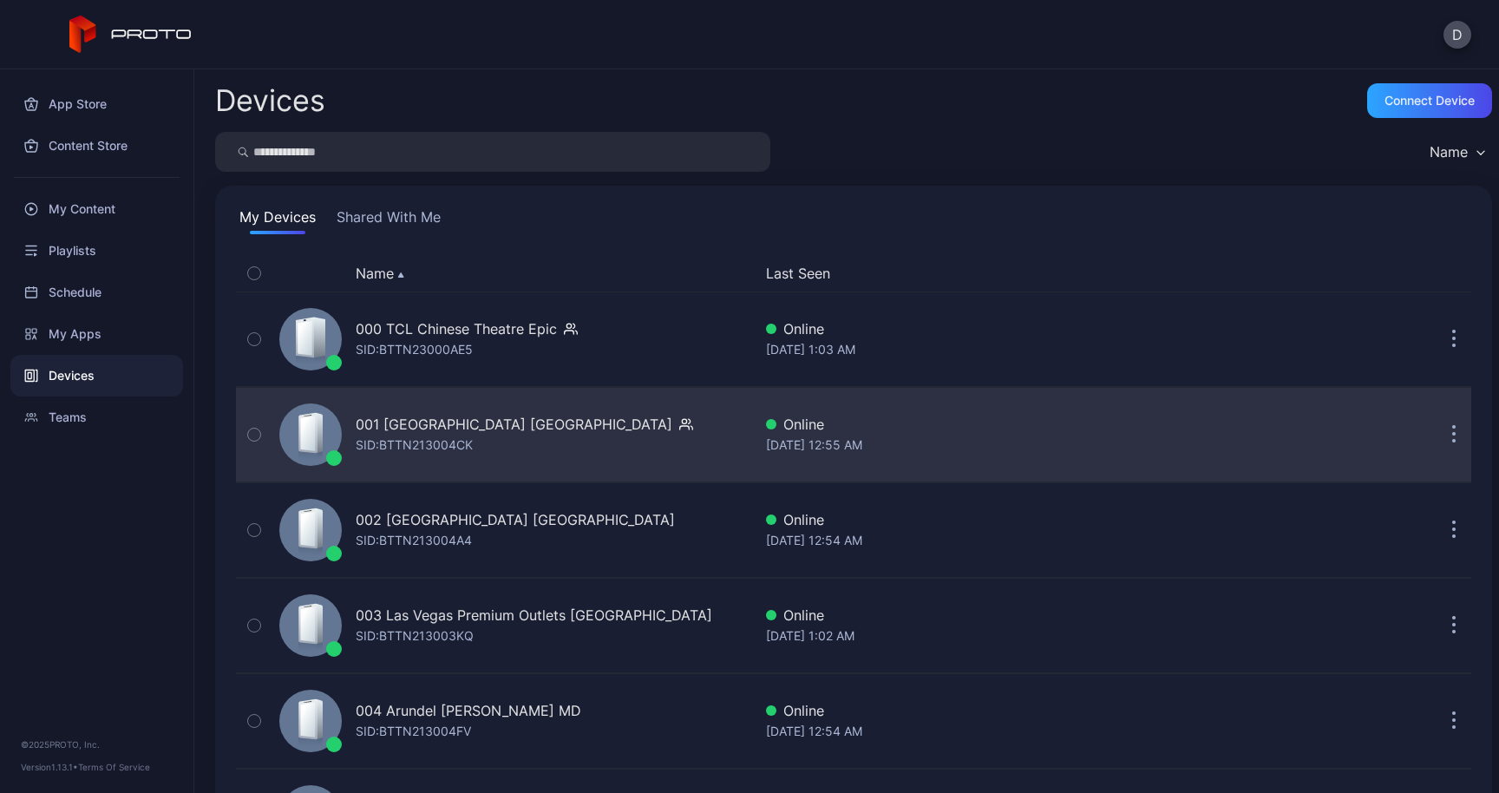
click at [565, 430] on div "001 [GEOGRAPHIC_DATA] [GEOGRAPHIC_DATA]" at bounding box center [514, 424] width 317 height 21
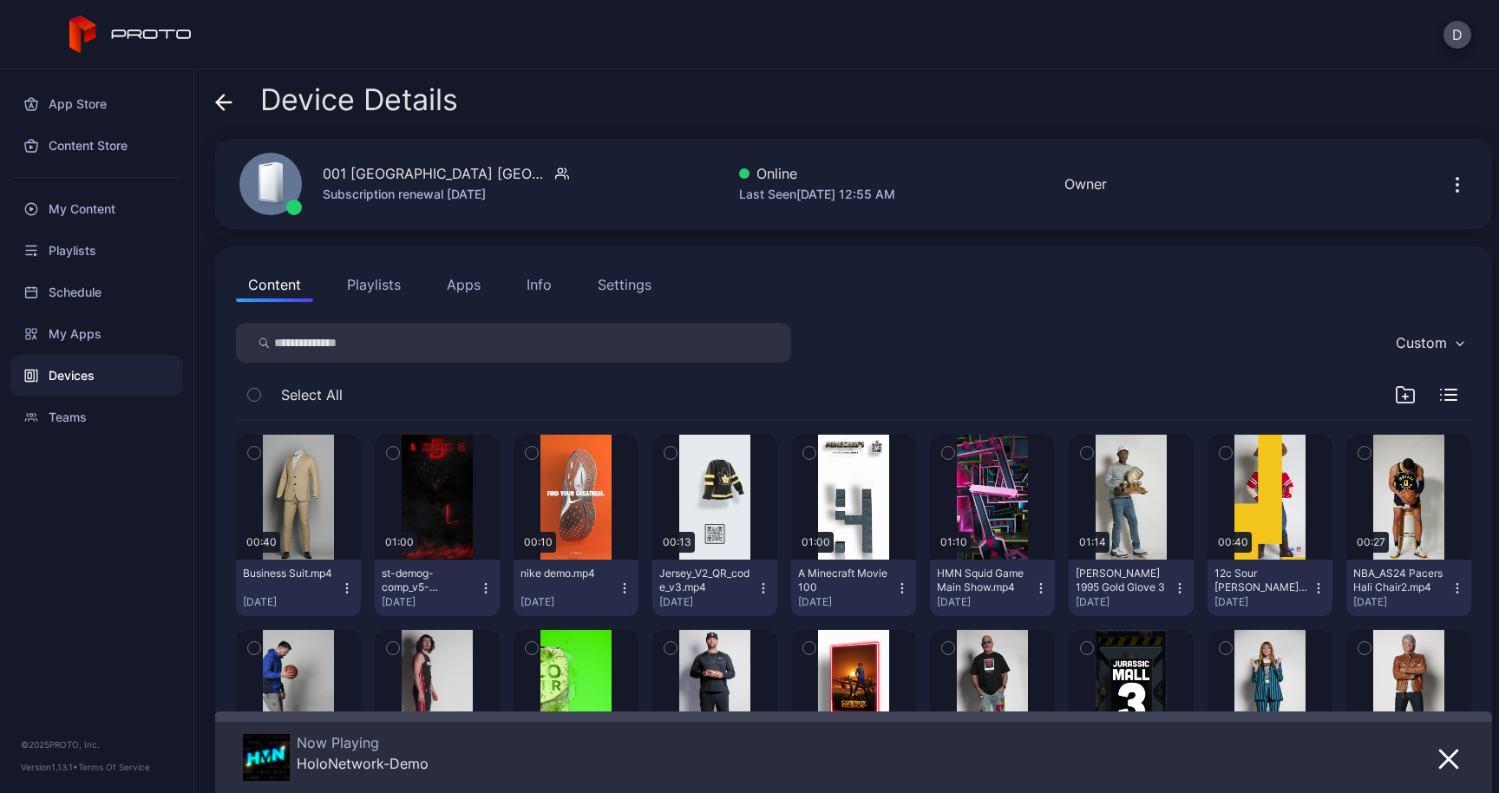
click at [541, 289] on div "Info" at bounding box center [539, 284] width 25 height 21
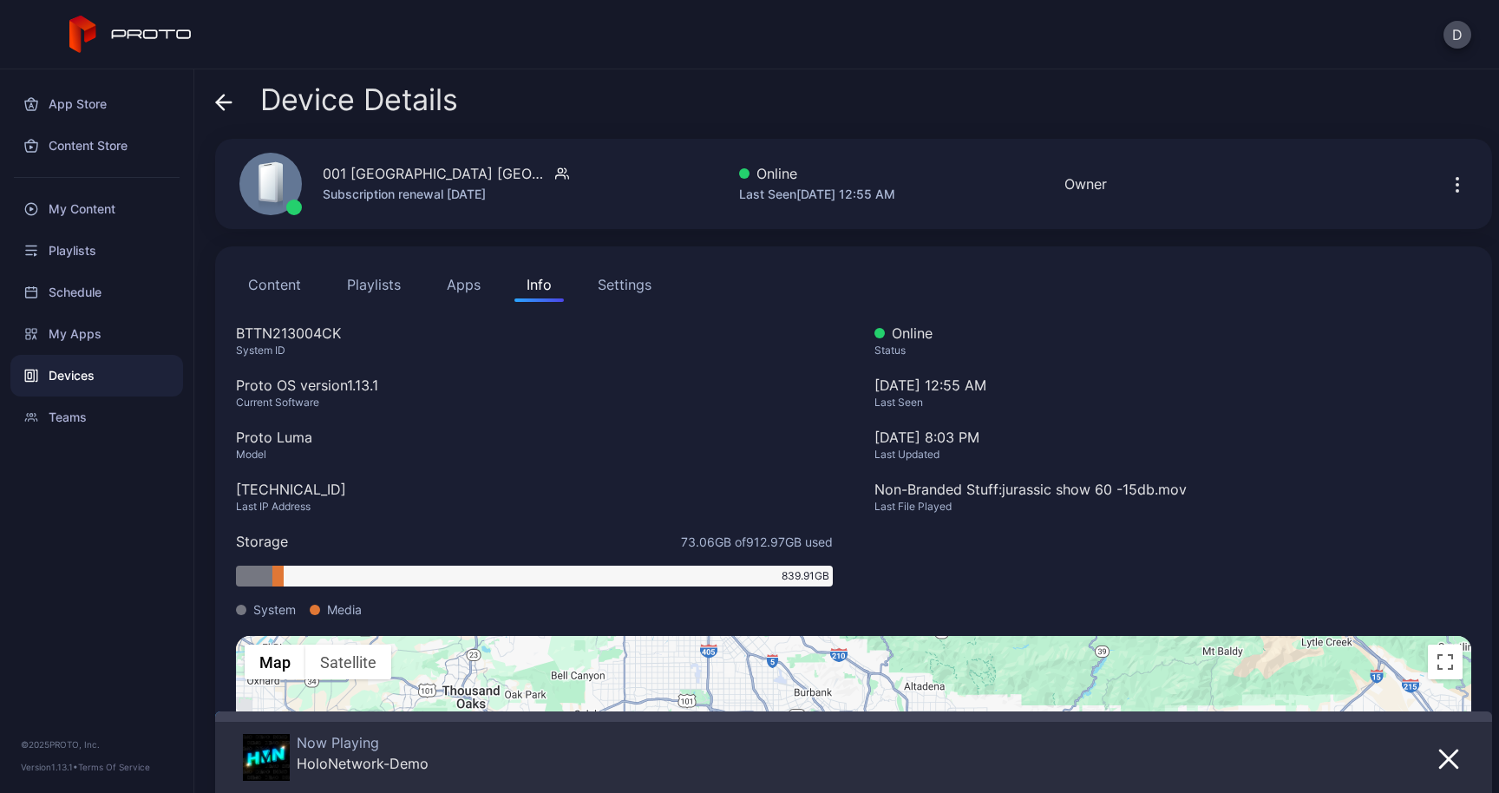
click at [226, 102] on icon at bounding box center [224, 102] width 15 height 0
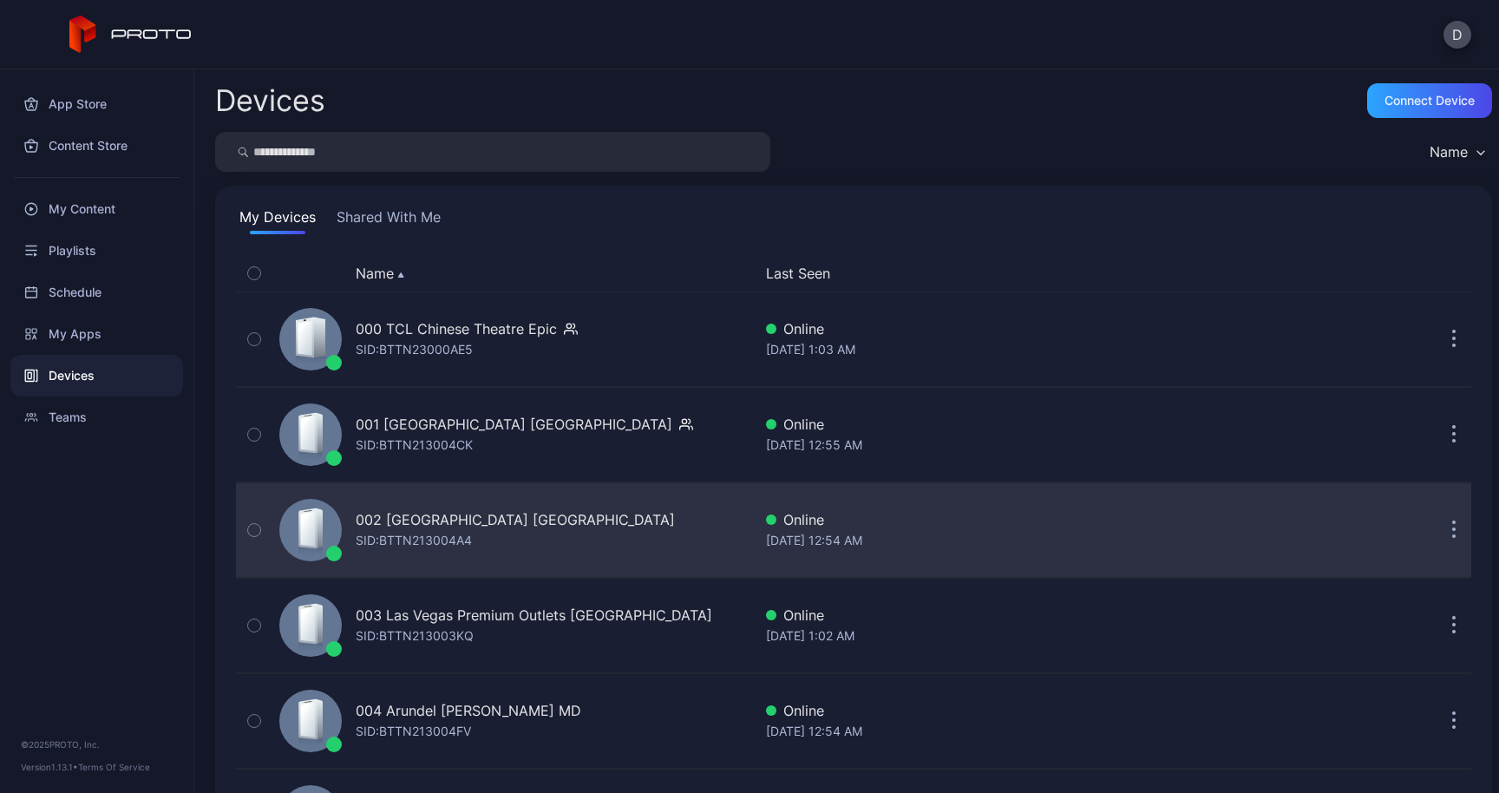
click at [391, 540] on div "SID: BTTN213004A4" at bounding box center [414, 540] width 116 height 21
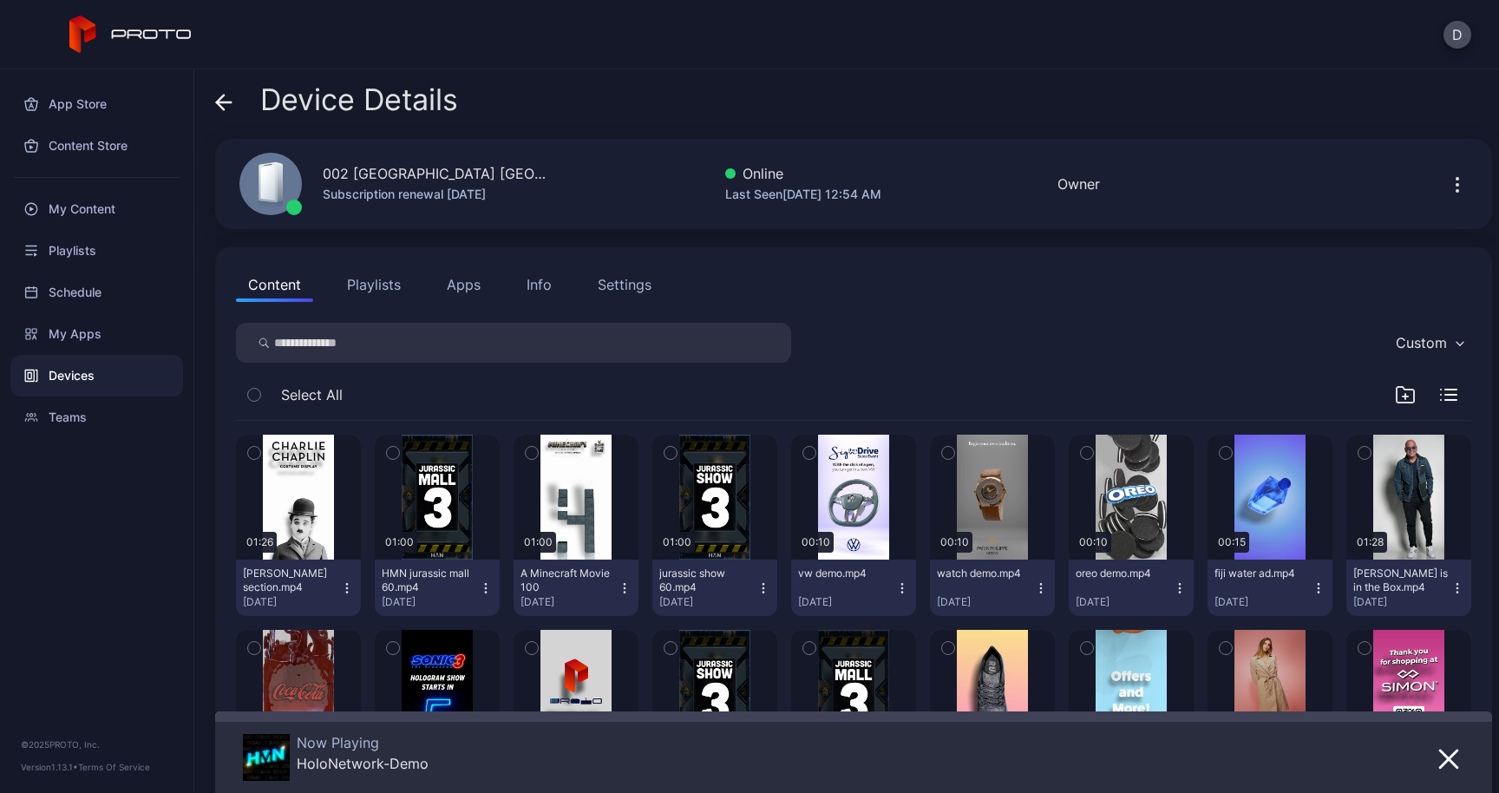
click at [551, 297] on button "Info" at bounding box center [539, 284] width 49 height 35
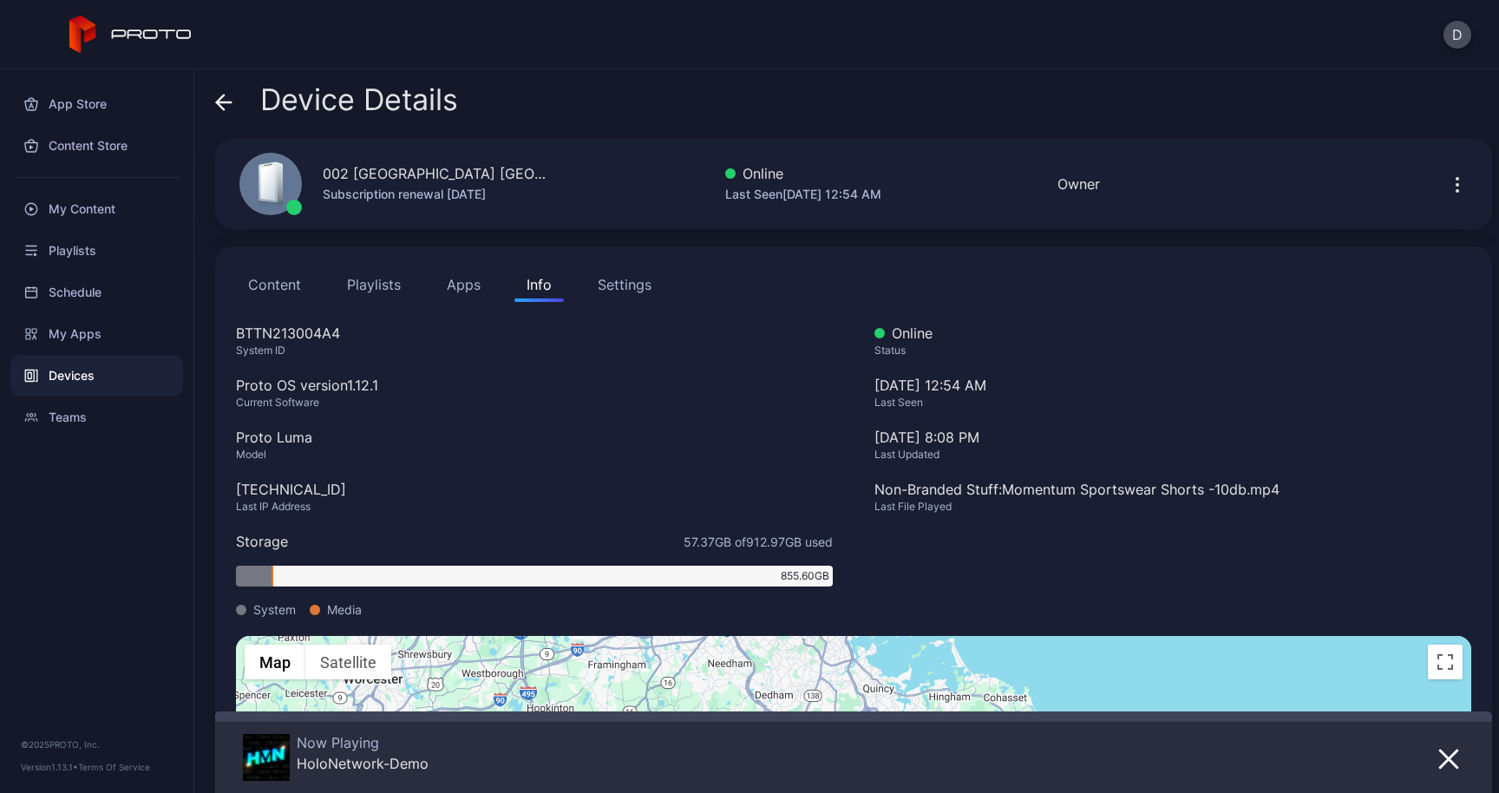
click at [224, 113] on span at bounding box center [223, 99] width 17 height 33
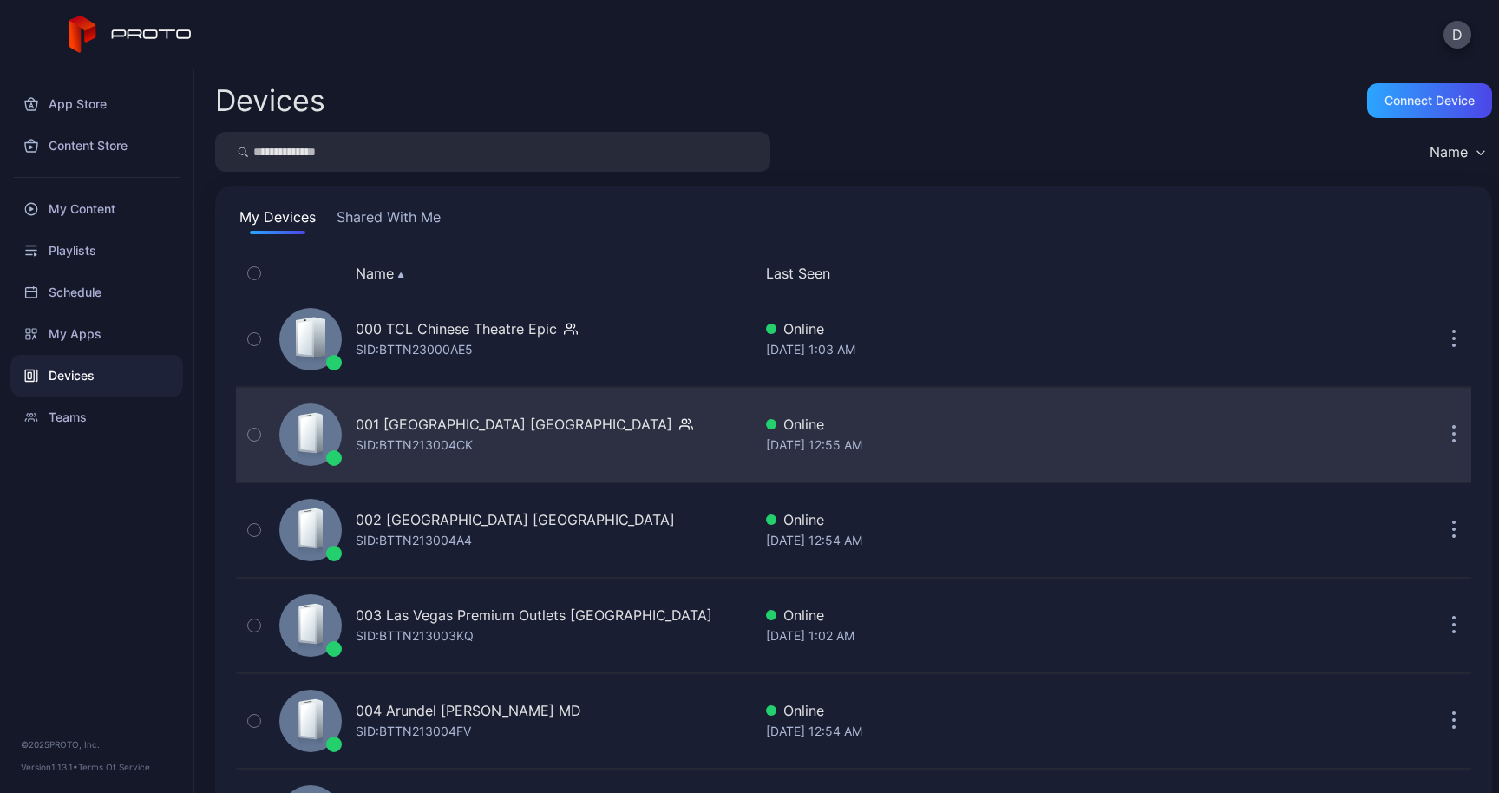
click at [398, 423] on div "001 [GEOGRAPHIC_DATA] [GEOGRAPHIC_DATA]" at bounding box center [514, 424] width 317 height 21
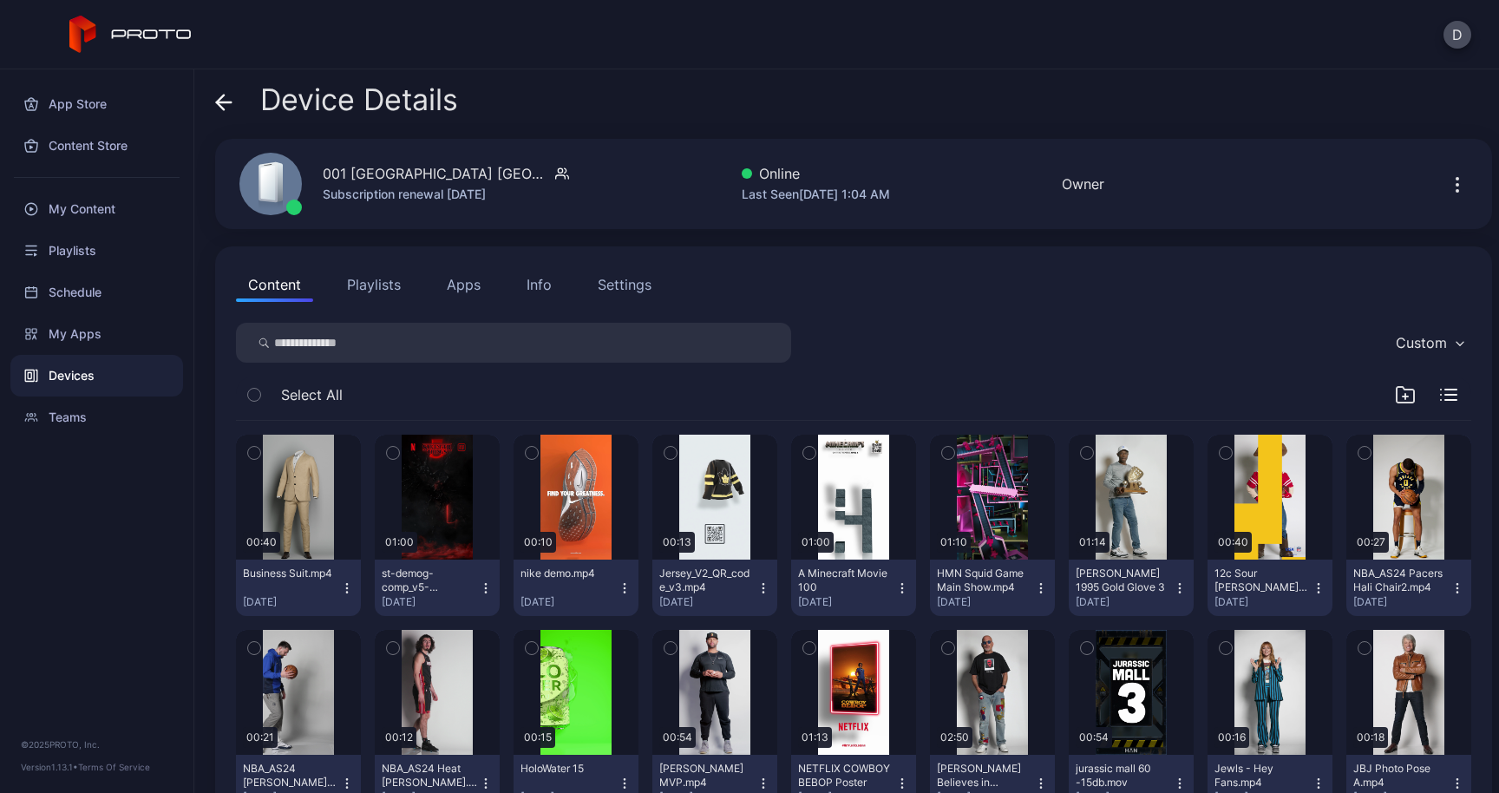
click at [558, 284] on button "Info" at bounding box center [539, 284] width 49 height 35
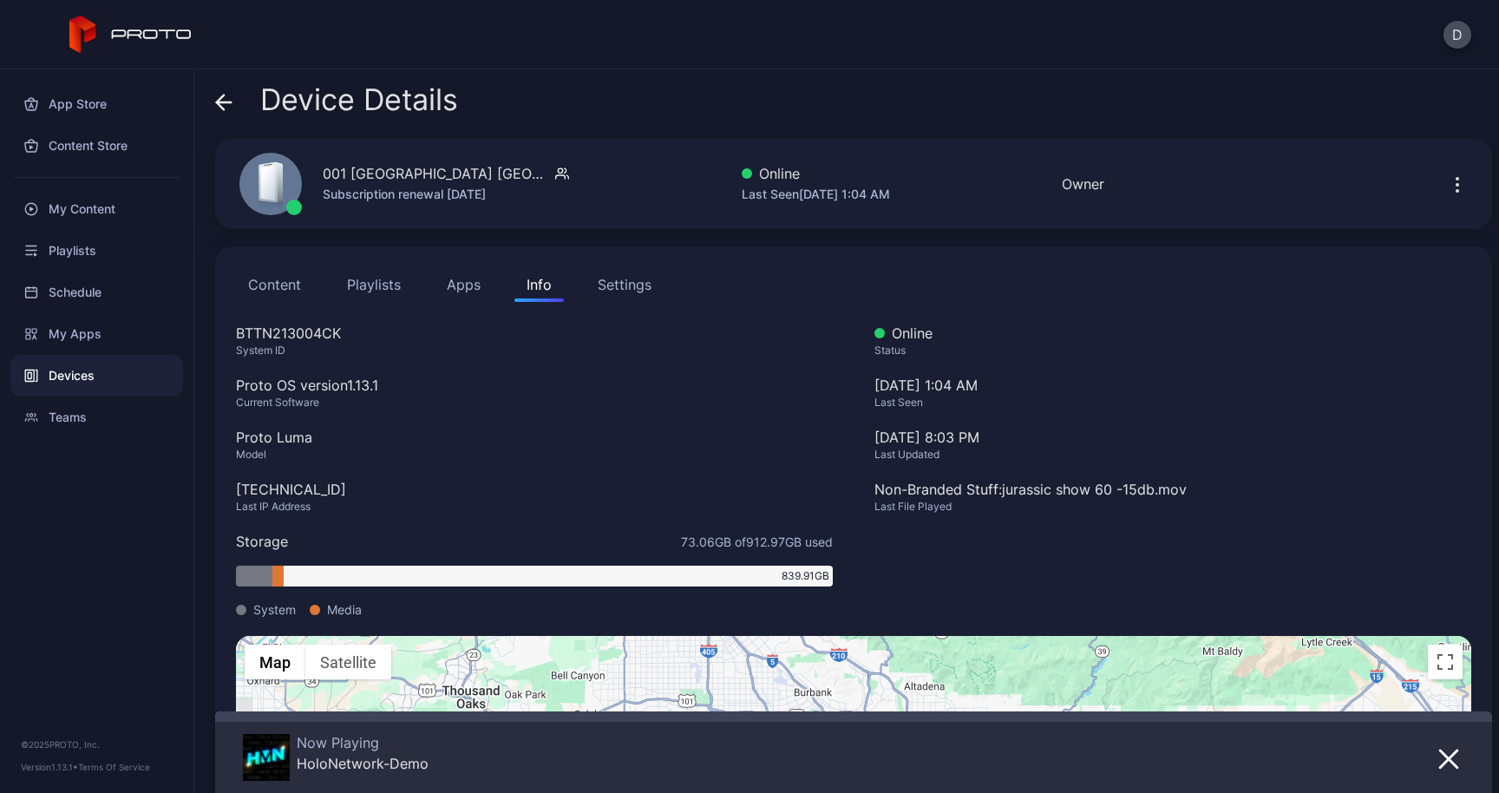
click at [231, 121] on div "Device Details" at bounding box center [336, 104] width 243 height 42
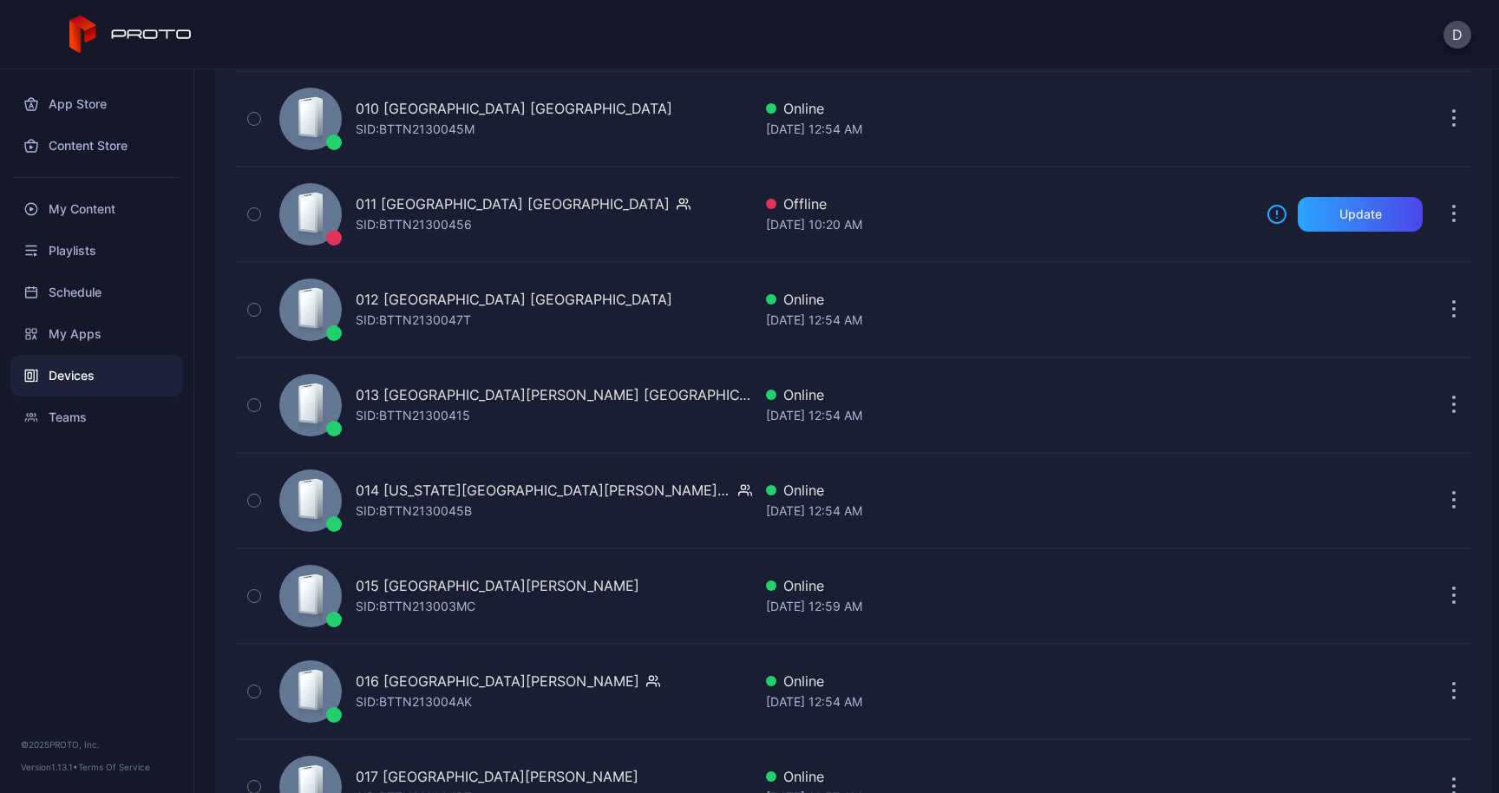
scroll to position [1172, 0]
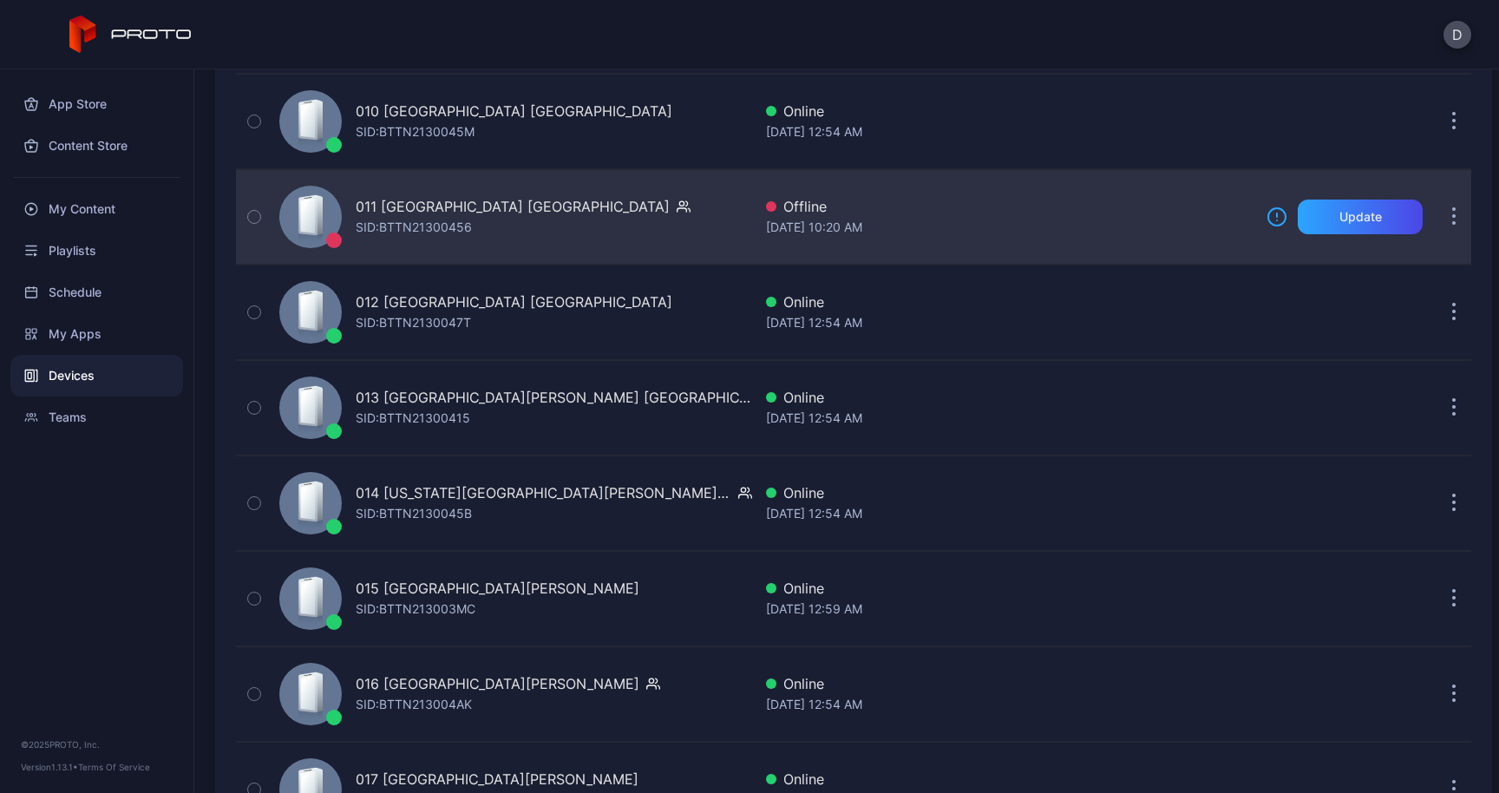
click at [476, 233] on div "011 [GEOGRAPHIC_DATA] MI SID: BTTN21300456" at bounding box center [523, 217] width 335 height 42
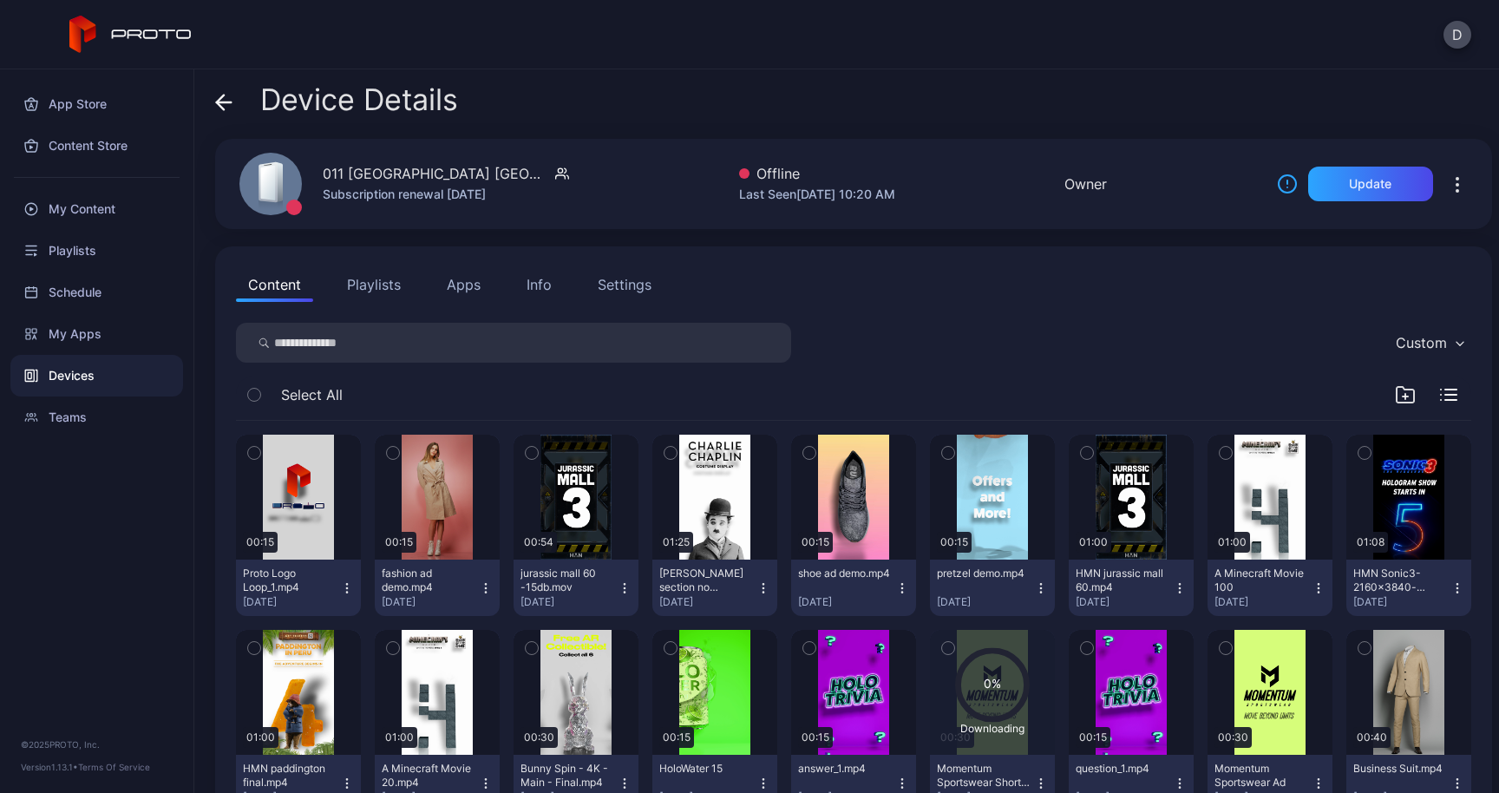
click at [531, 289] on div "Info" at bounding box center [539, 284] width 25 height 21
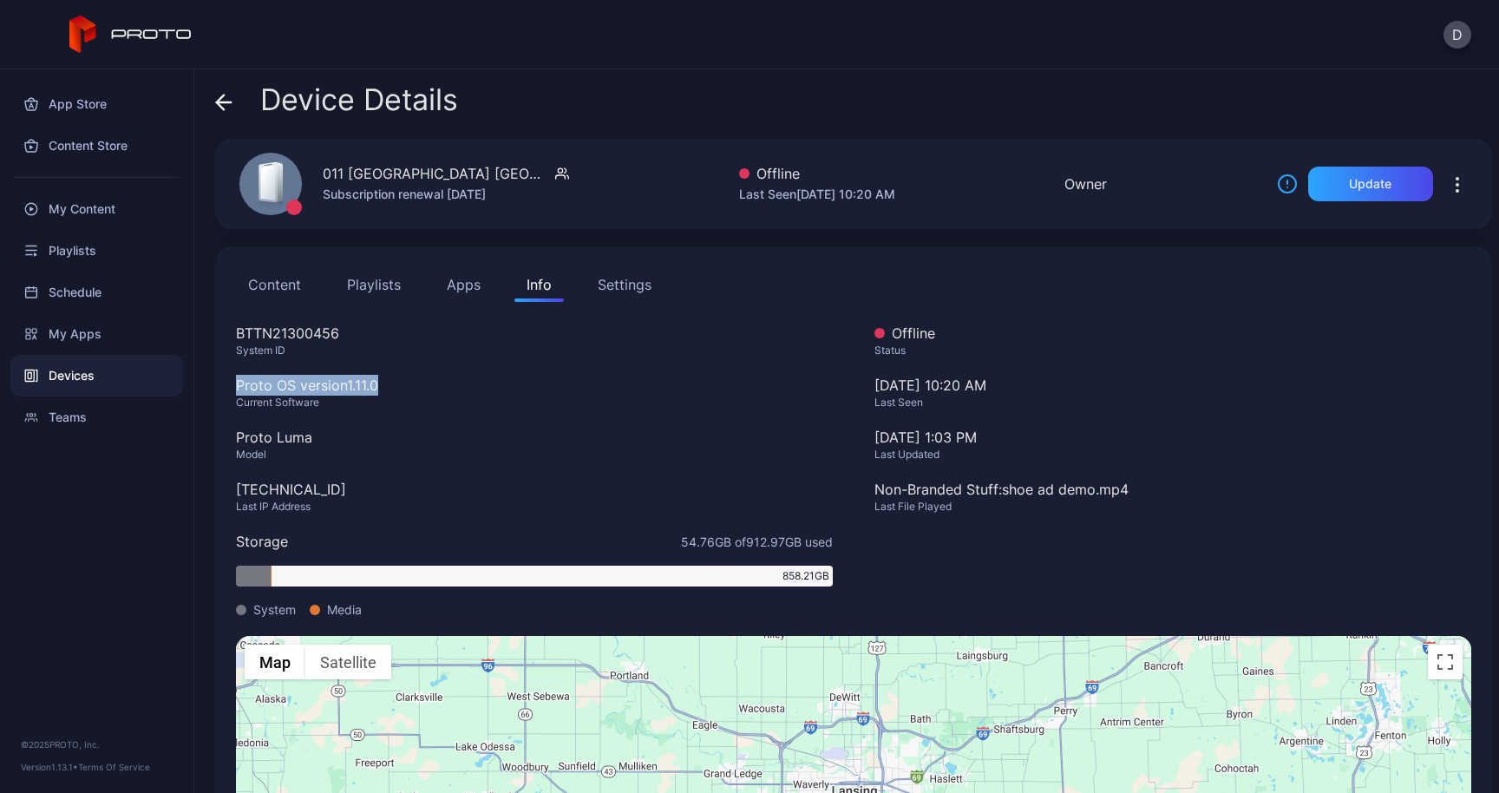
drag, startPoint x: 397, startPoint y: 384, endPoint x: 234, endPoint y: 388, distance: 162.3
click at [234, 388] on div "Content Playlists Apps Info Settings BTTN21300456 System ID Proto OS version 1.…" at bounding box center [853, 606] width 1277 height 721
copy div "Proto OS version 1.11.0"
click at [235, 113] on div "Device Details" at bounding box center [336, 104] width 243 height 42
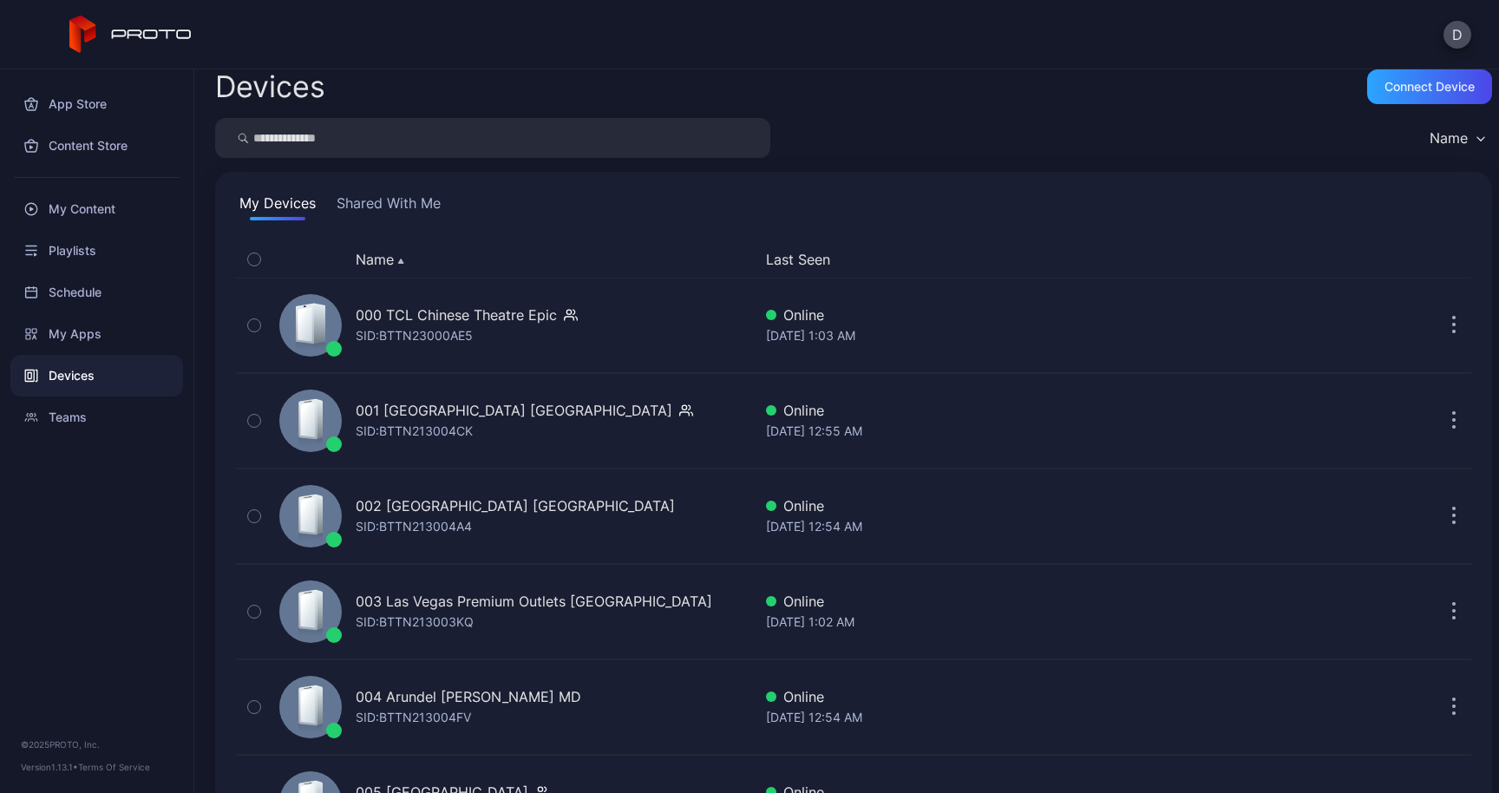
scroll to position [10, 0]
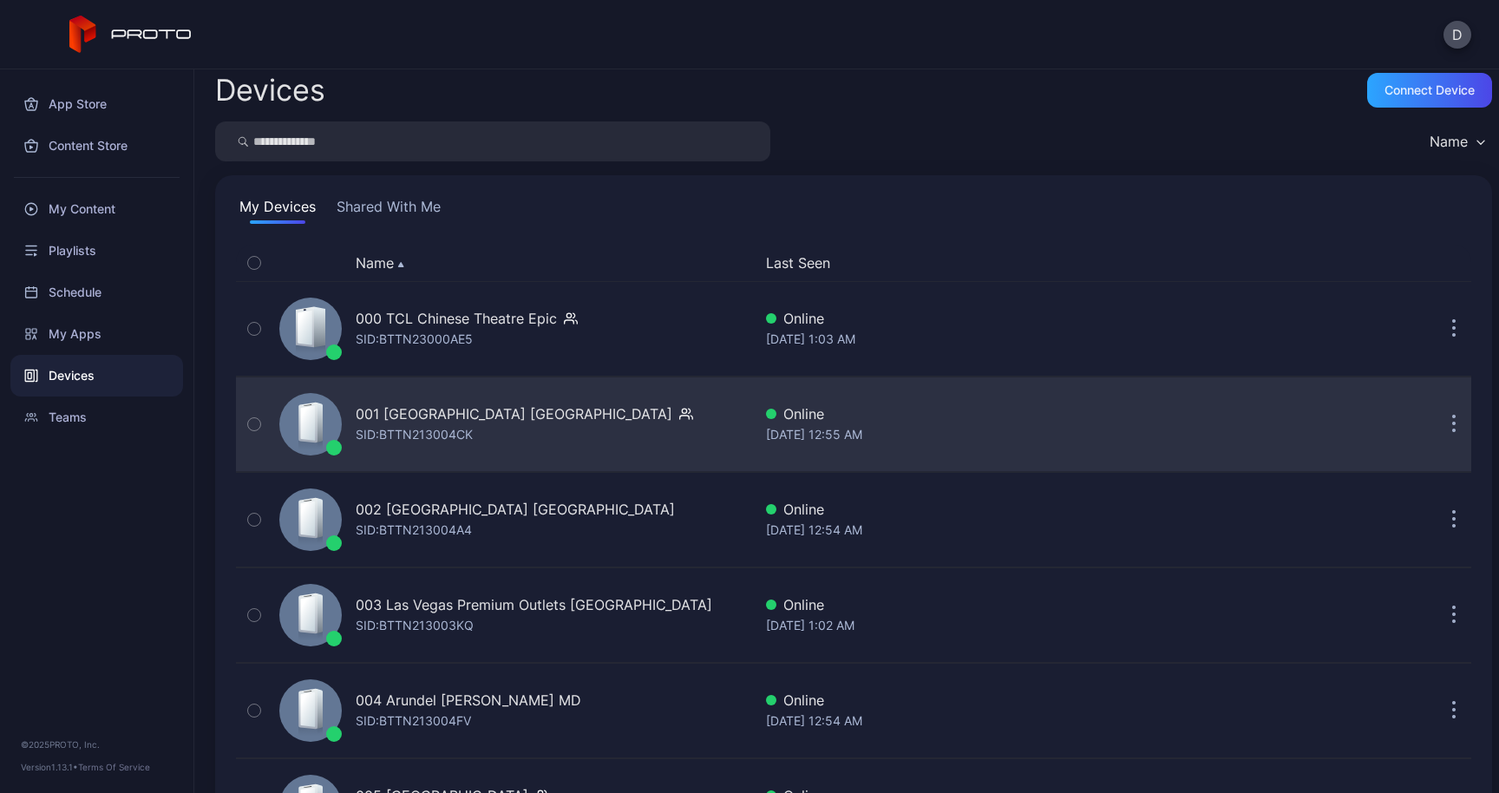
click at [1437, 433] on button "button" at bounding box center [1454, 424] width 35 height 35
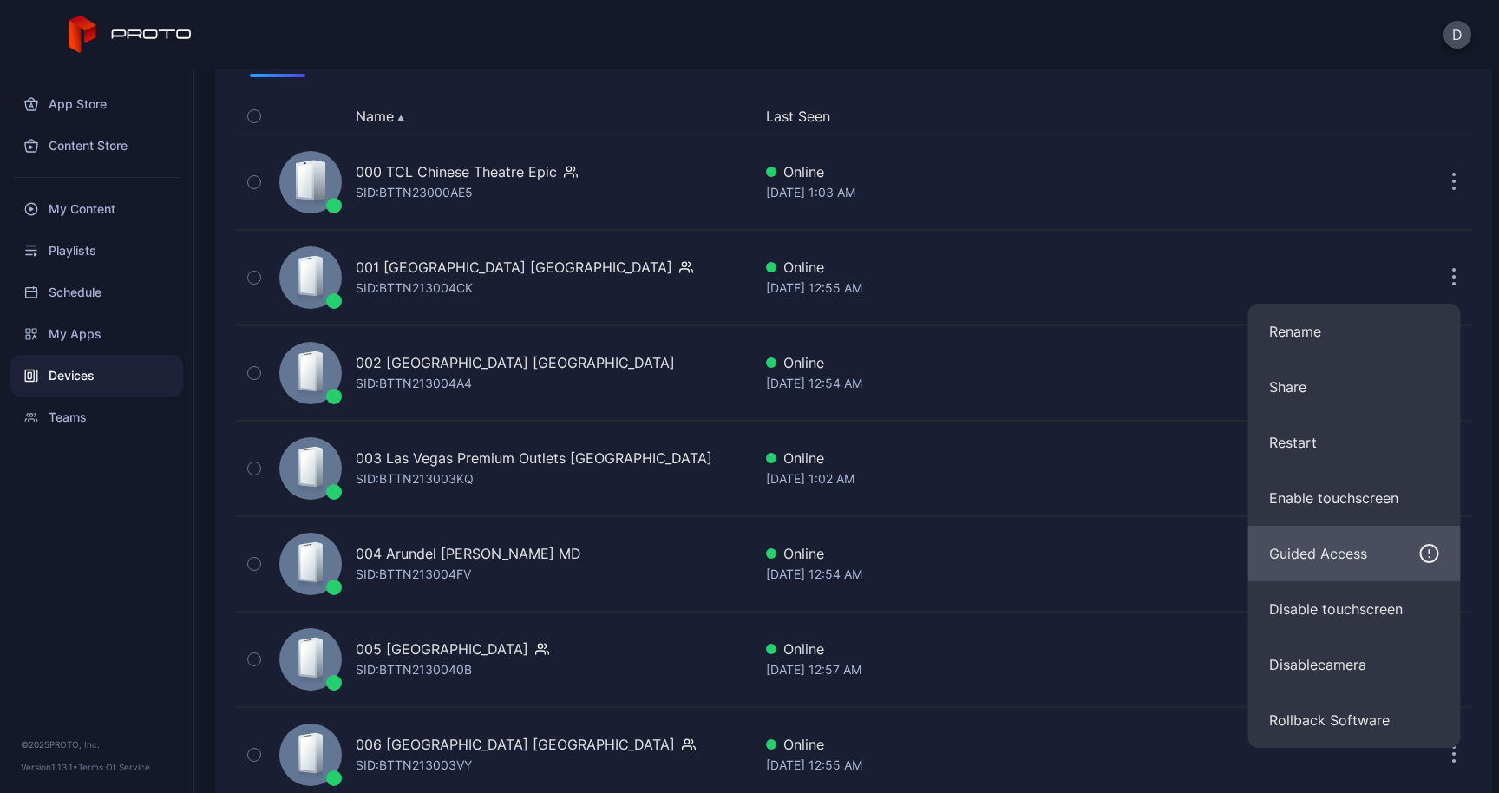
scroll to position [158, 0]
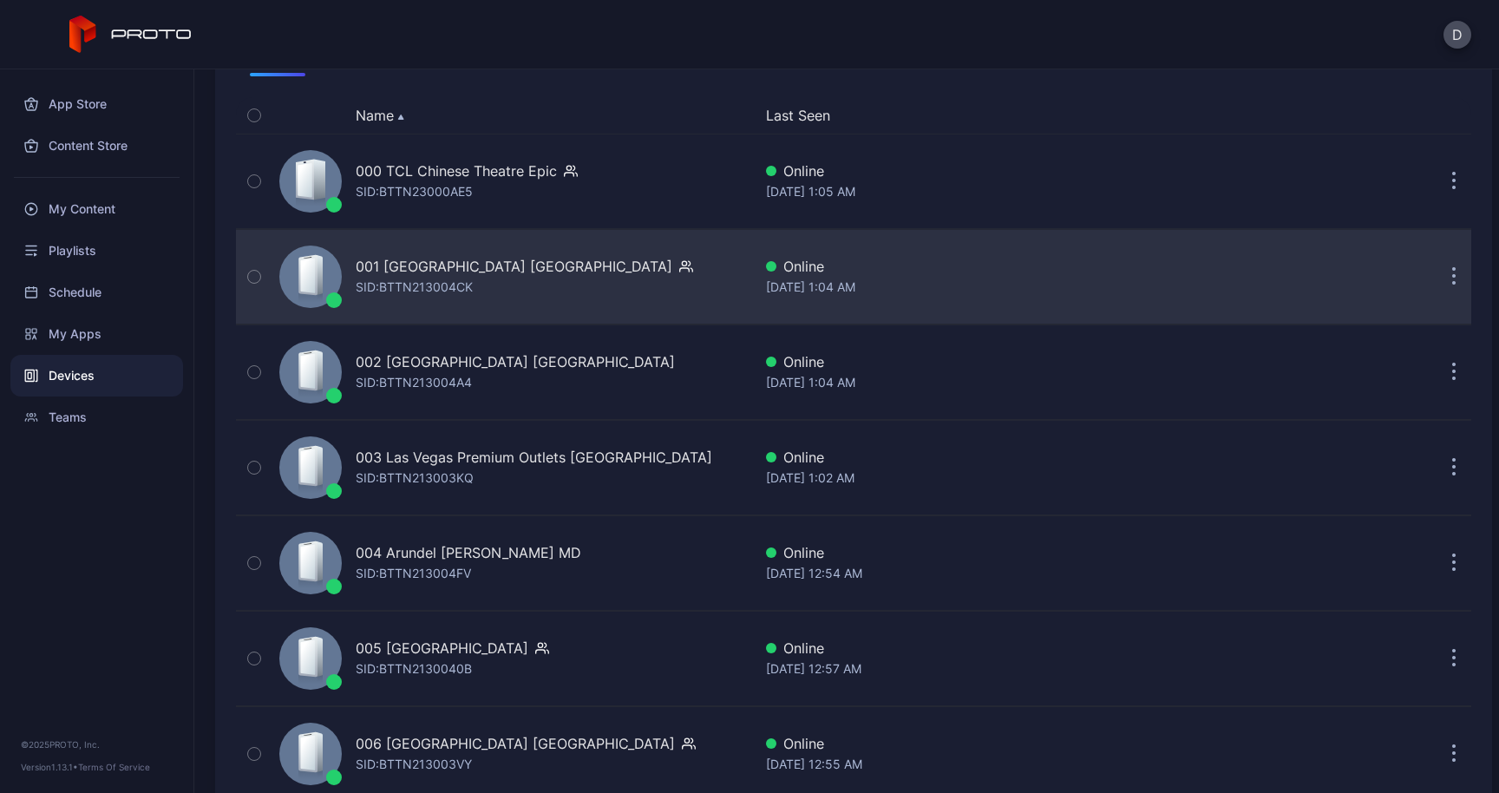
click at [1145, 267] on div "Online" at bounding box center [1009, 266] width 487 height 21
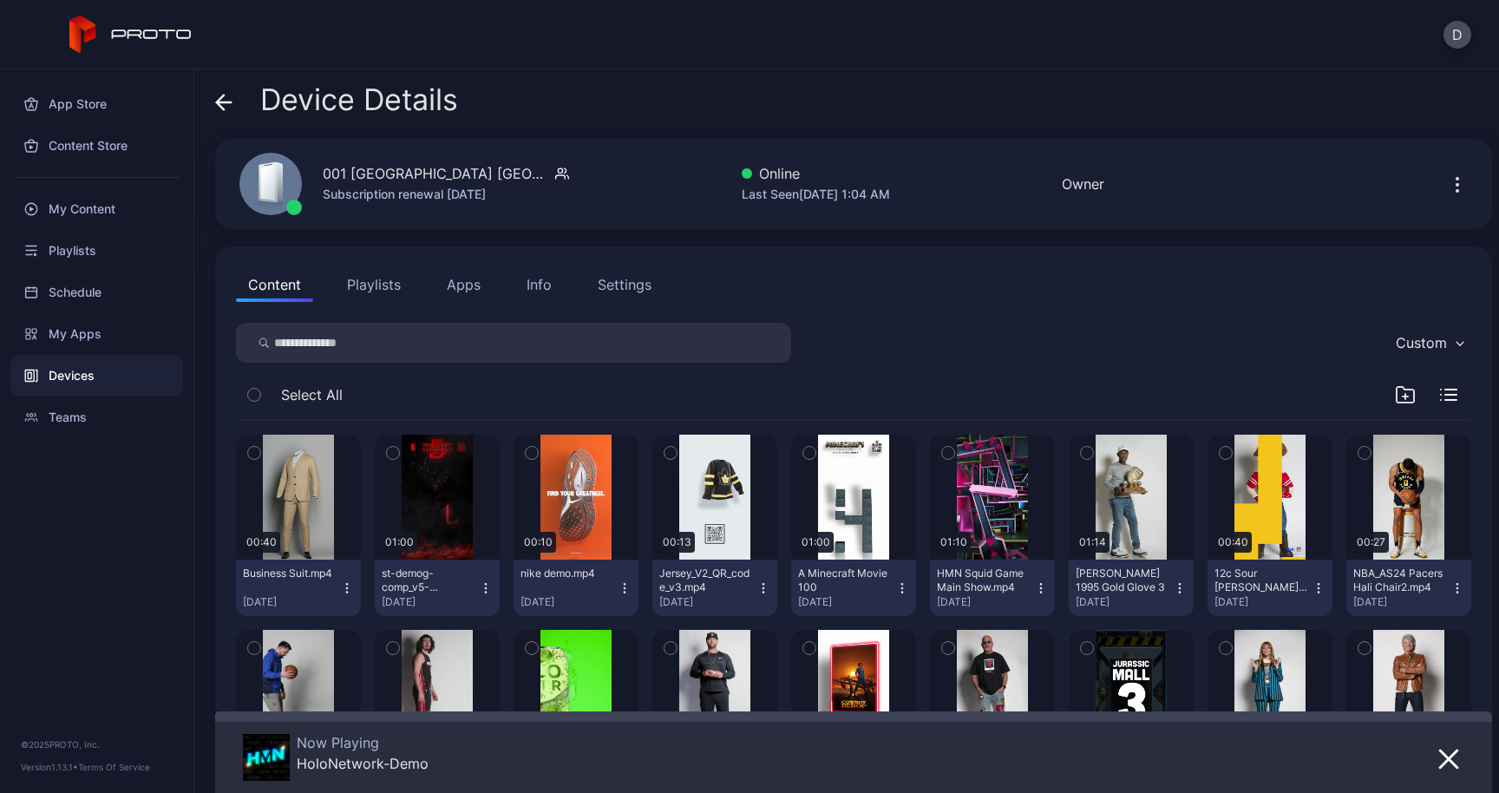
click at [542, 285] on div "Info" at bounding box center [539, 284] width 25 height 21
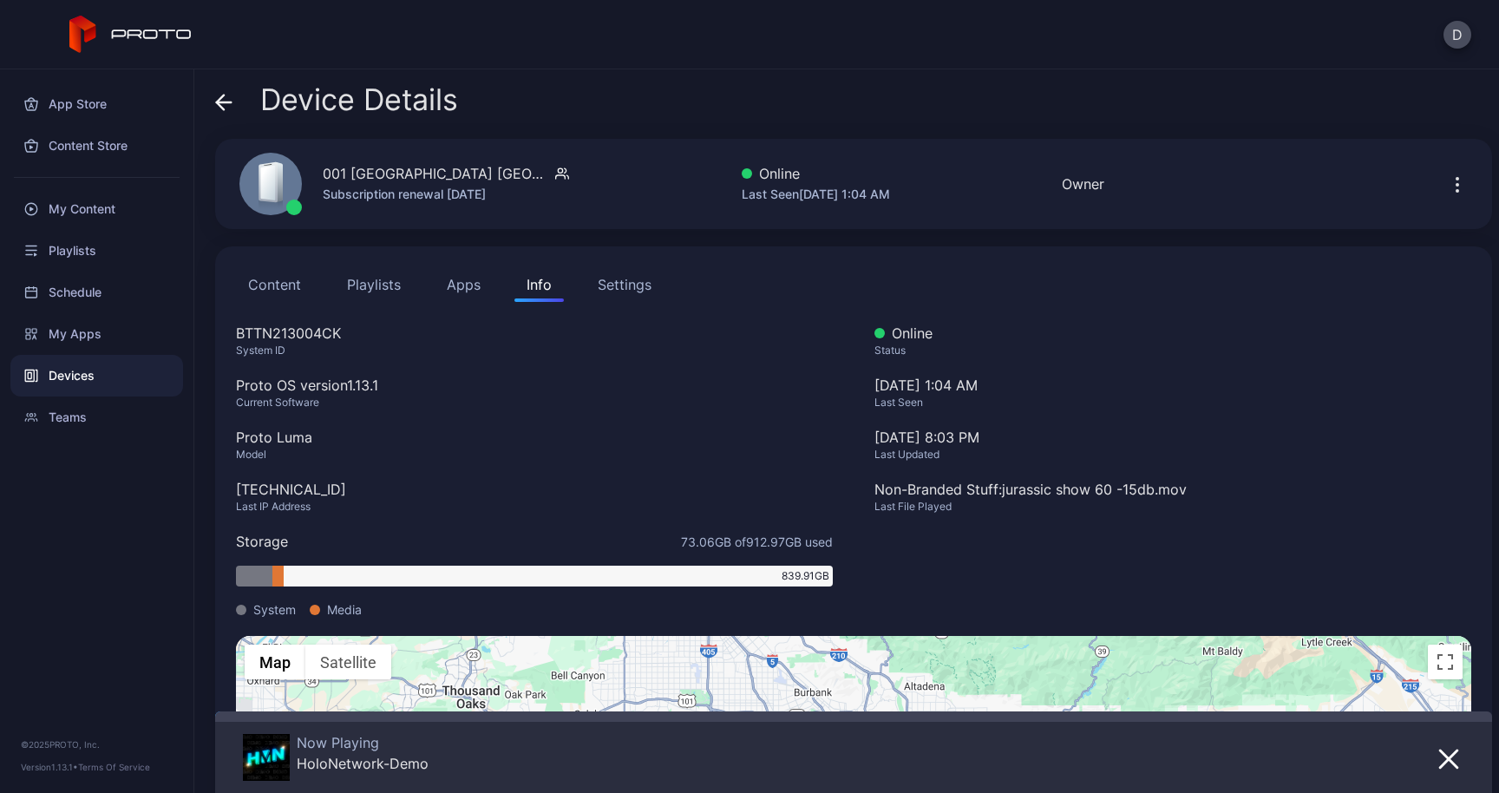
click at [638, 288] on div "Settings" at bounding box center [625, 284] width 54 height 21
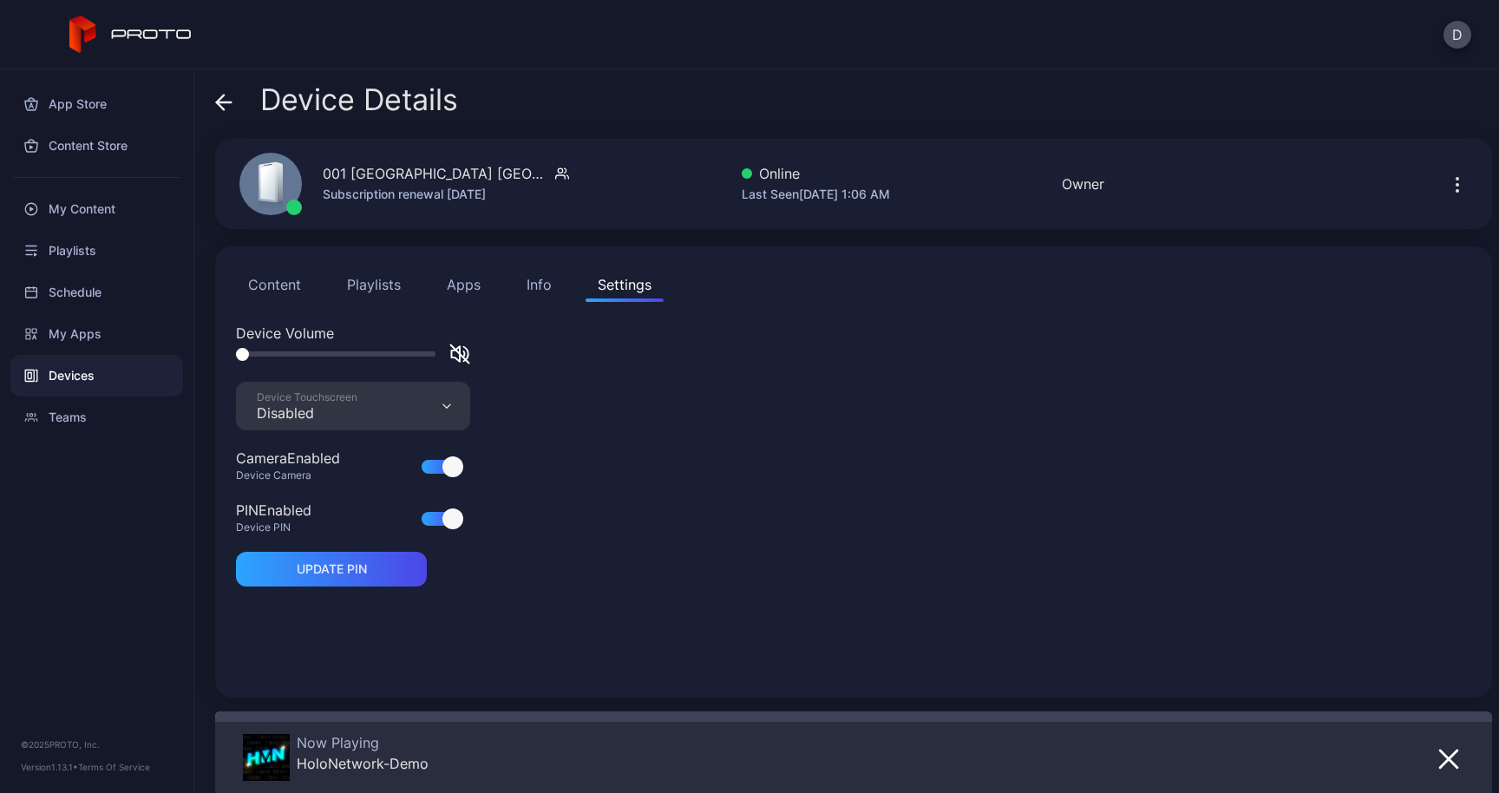
click at [306, 283] on button "Content" at bounding box center [274, 284] width 77 height 35
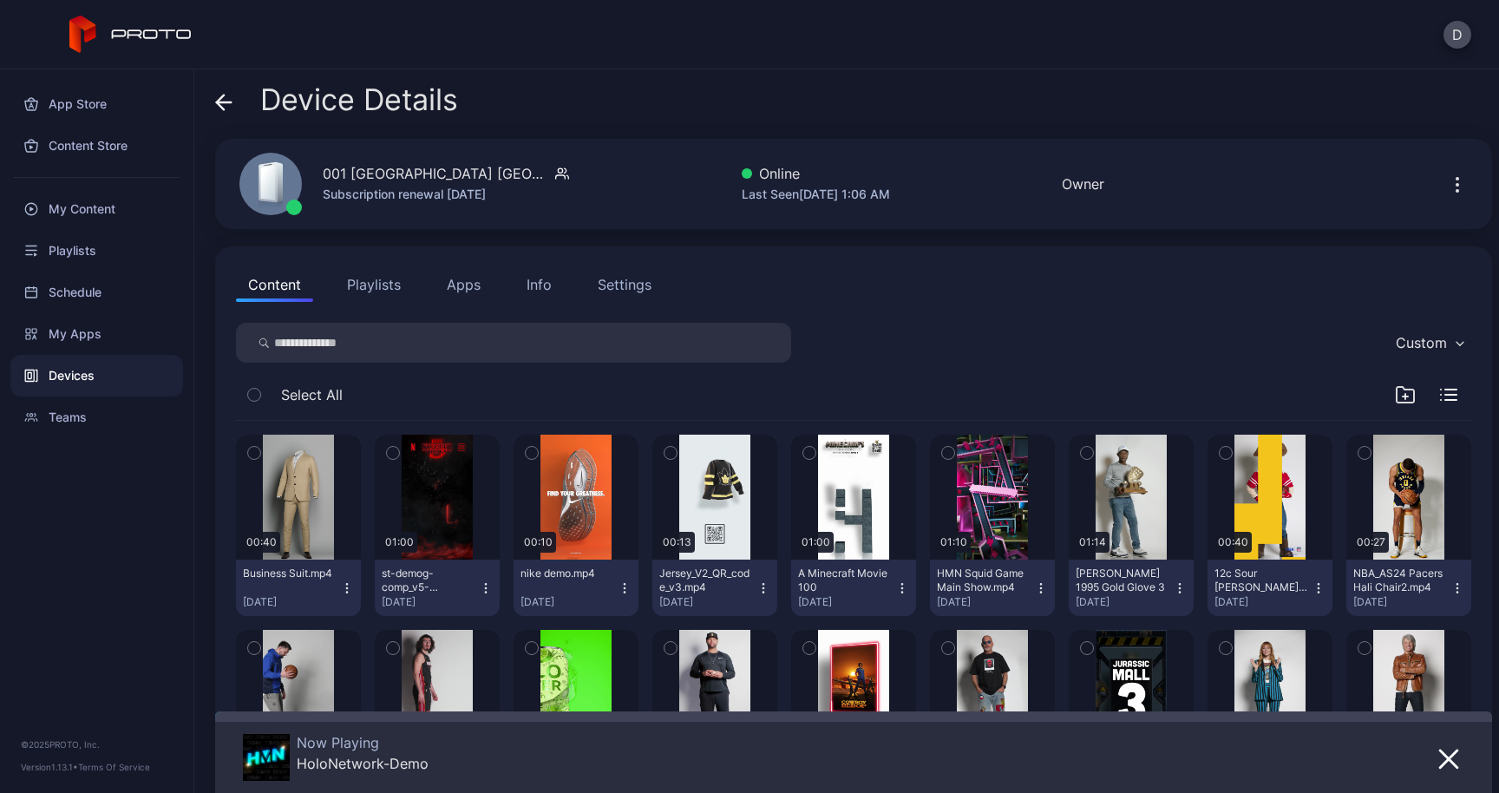
click at [386, 288] on button "Playlists" at bounding box center [374, 284] width 78 height 35
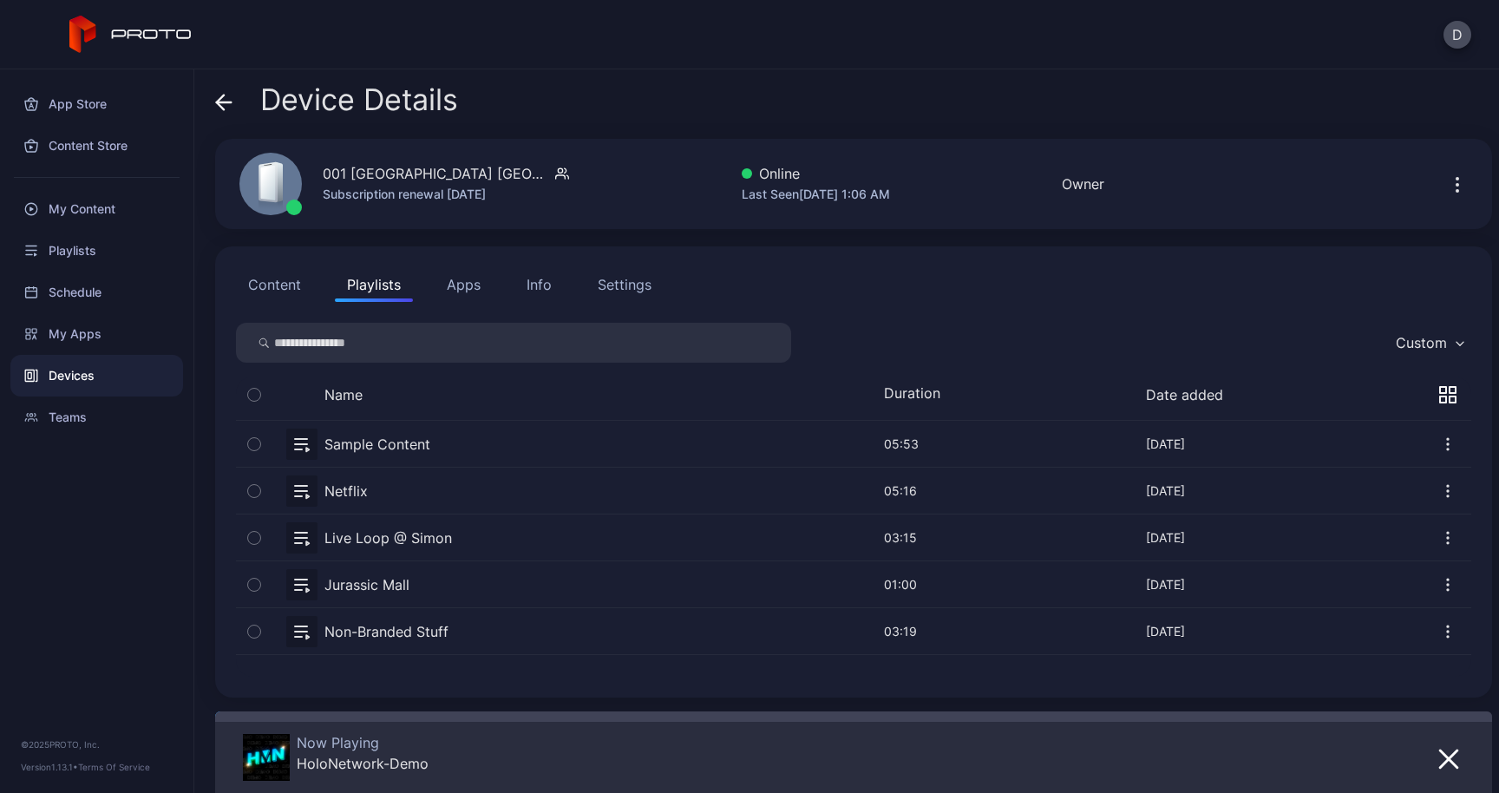
click at [447, 296] on button "Apps" at bounding box center [464, 284] width 58 height 35
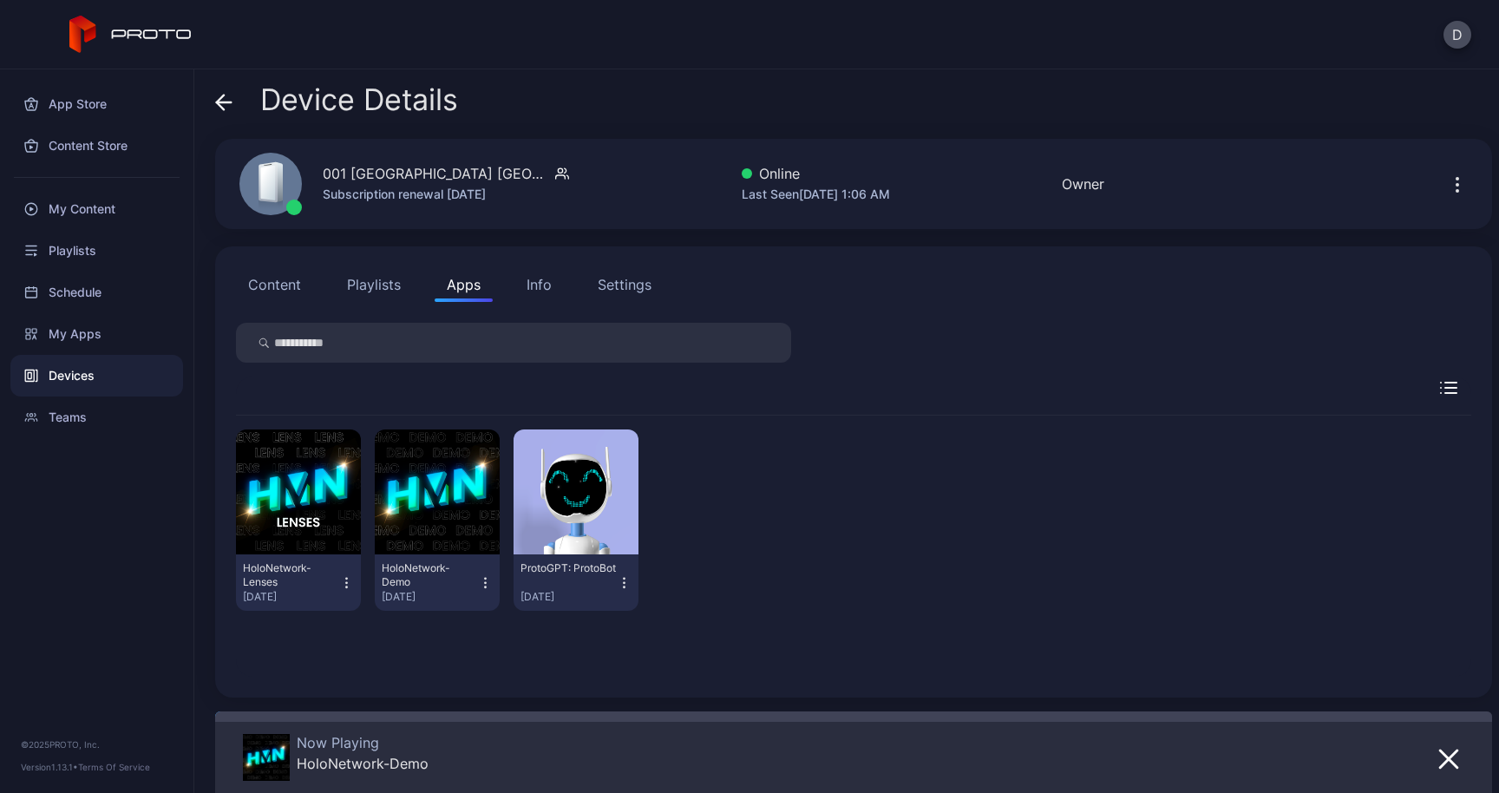
click at [540, 295] on button "Info" at bounding box center [539, 284] width 49 height 35
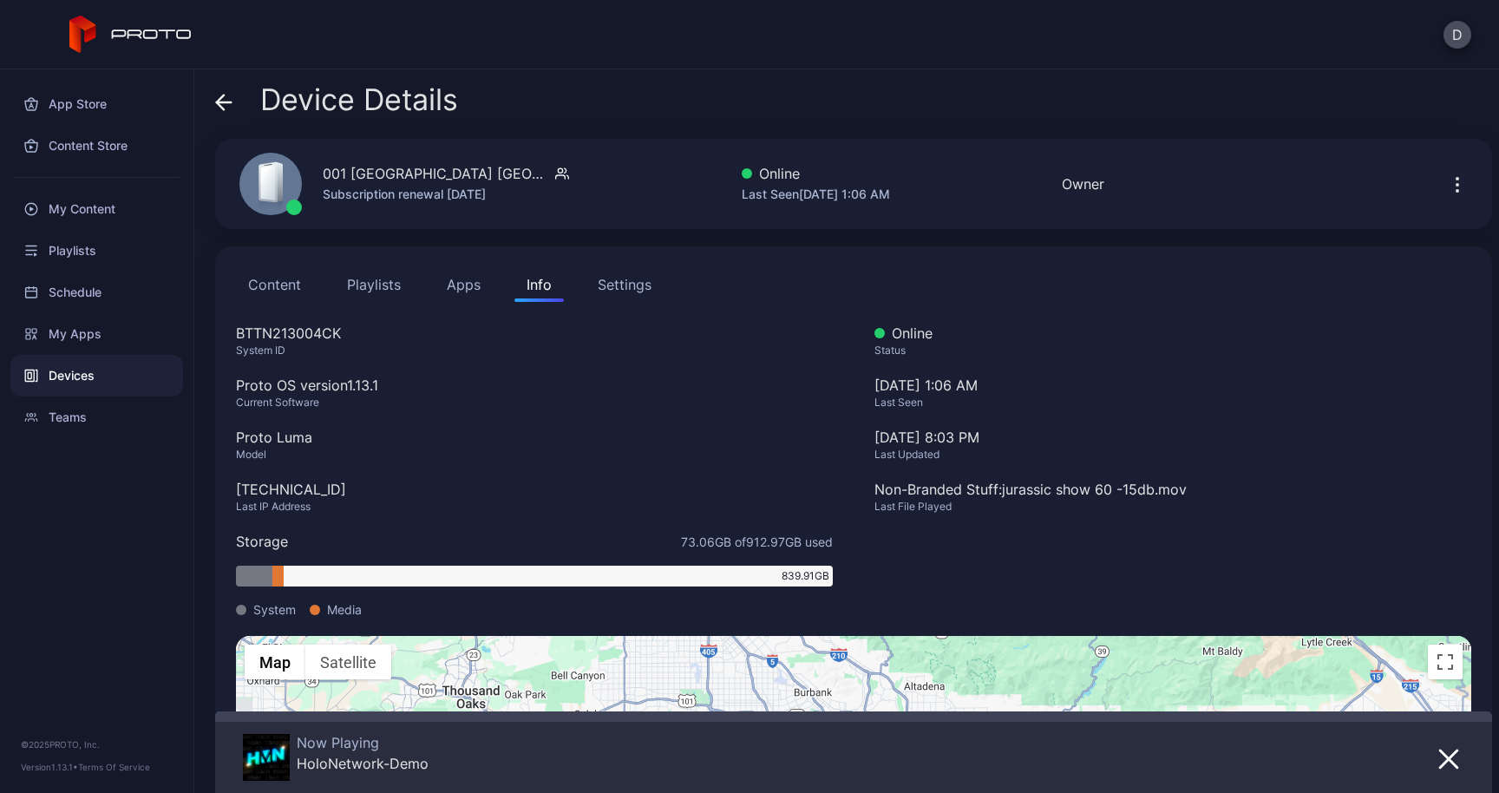
click at [620, 281] on div "Settings" at bounding box center [625, 284] width 54 height 21
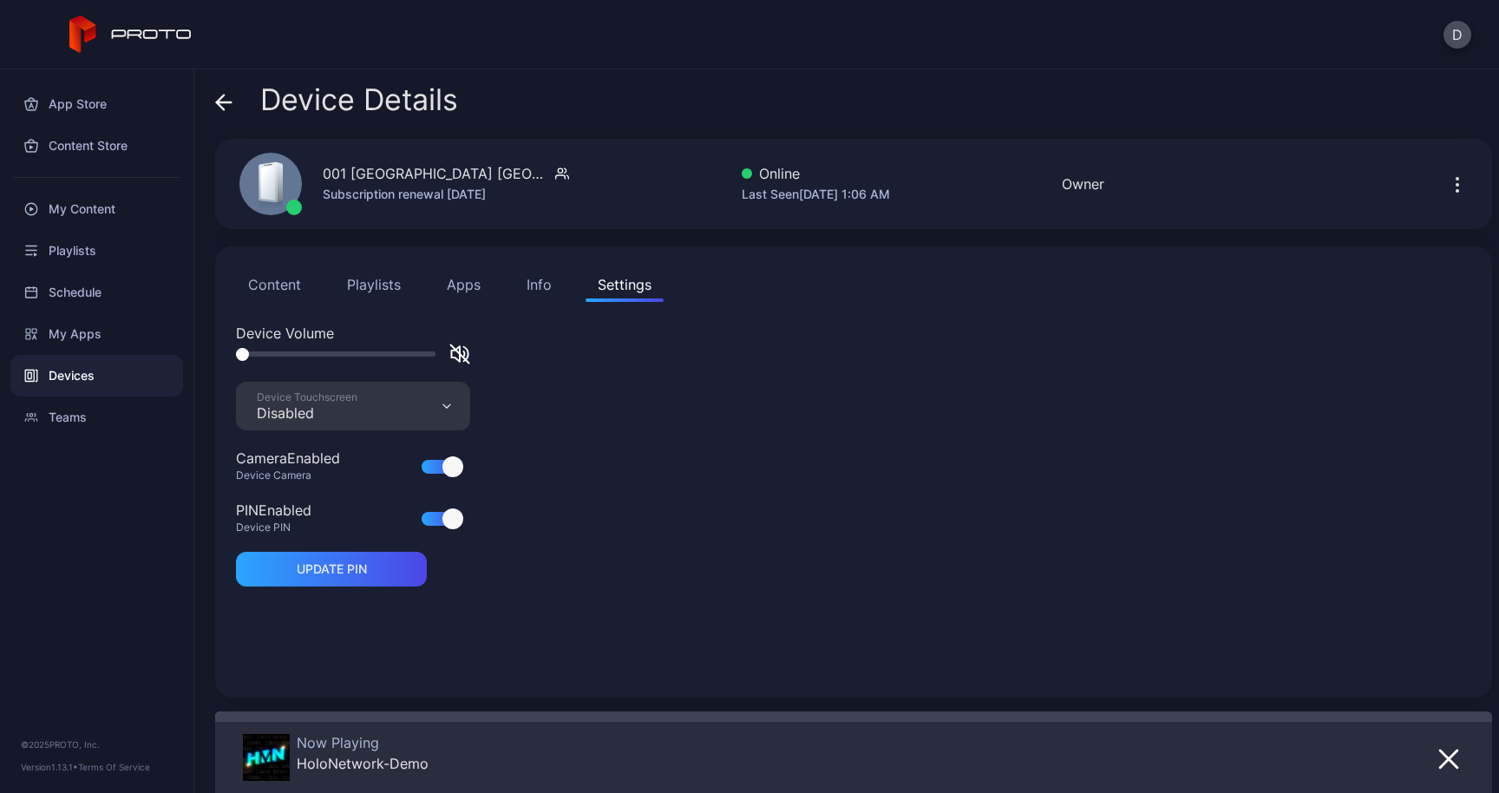
click at [230, 102] on icon at bounding box center [224, 102] width 15 height 0
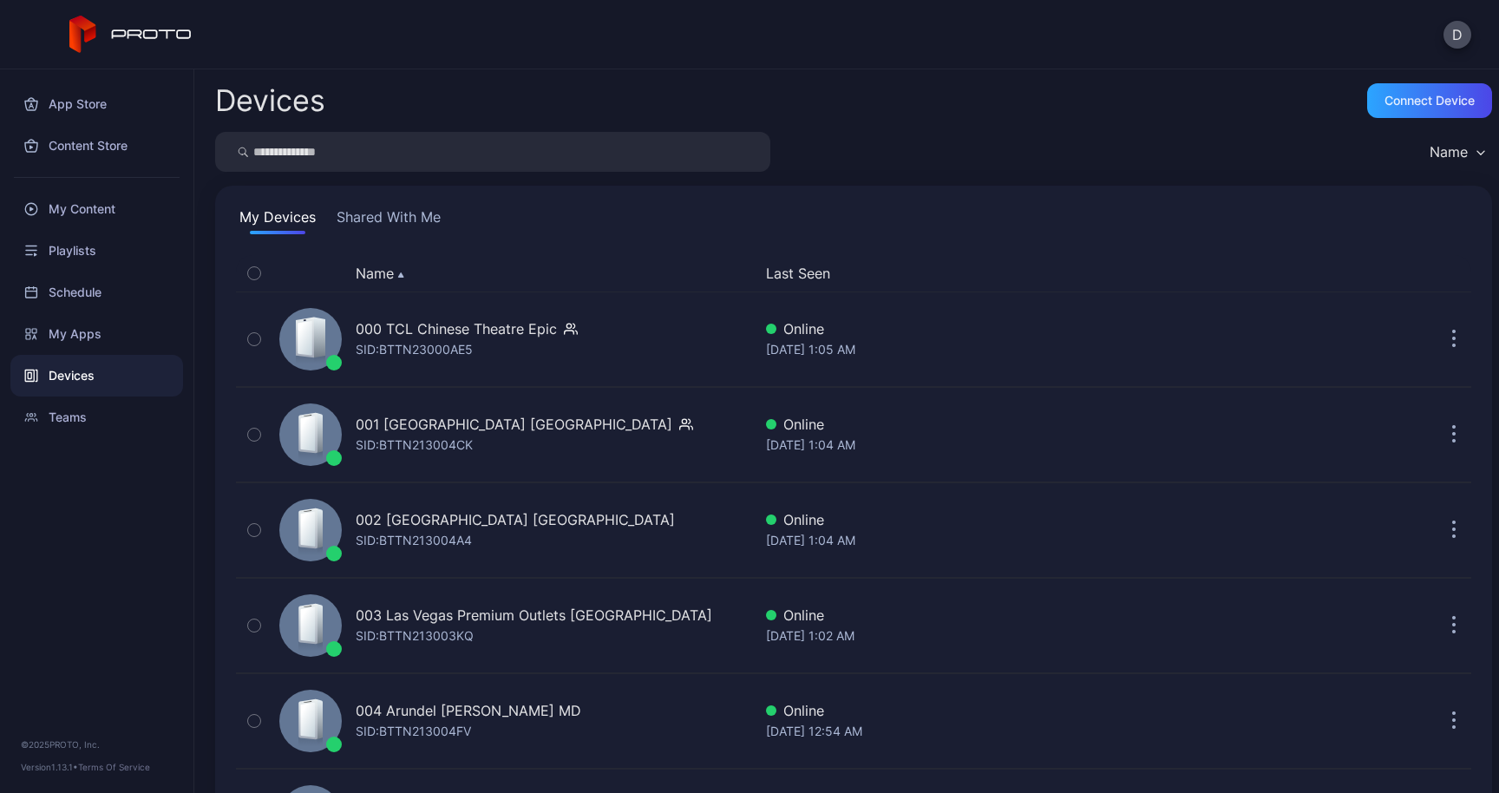
scroll to position [158, 0]
